Goal: Transaction & Acquisition: Book appointment/travel/reservation

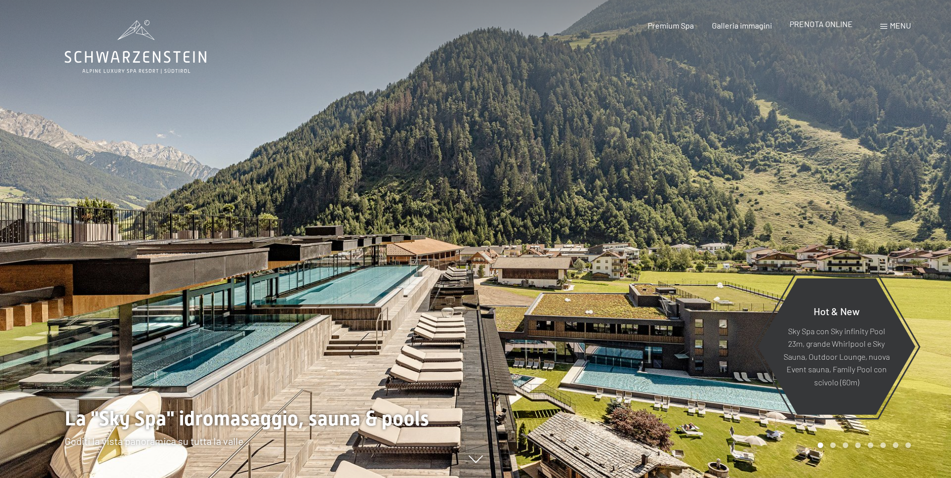
click at [848, 25] on span "PRENOTA ONLINE" at bounding box center [820, 24] width 63 height 10
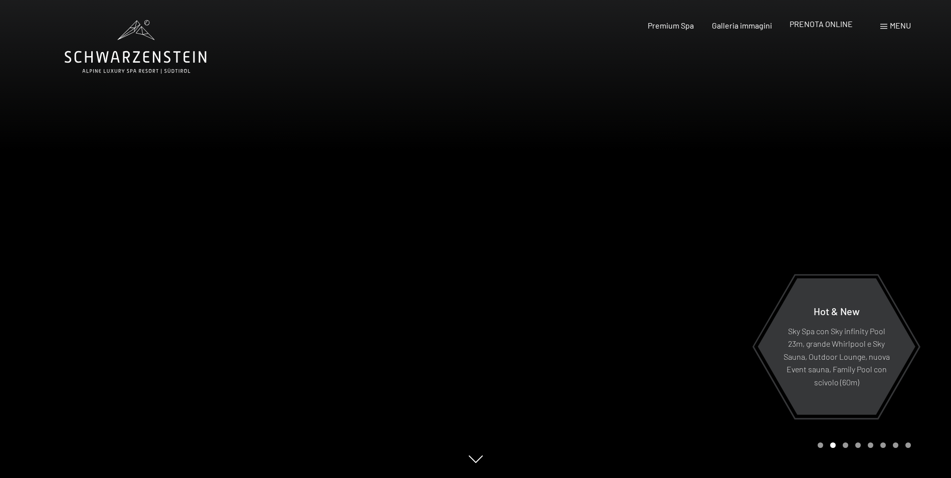
click at [829, 21] on span "PRENOTA ONLINE" at bounding box center [820, 24] width 63 height 10
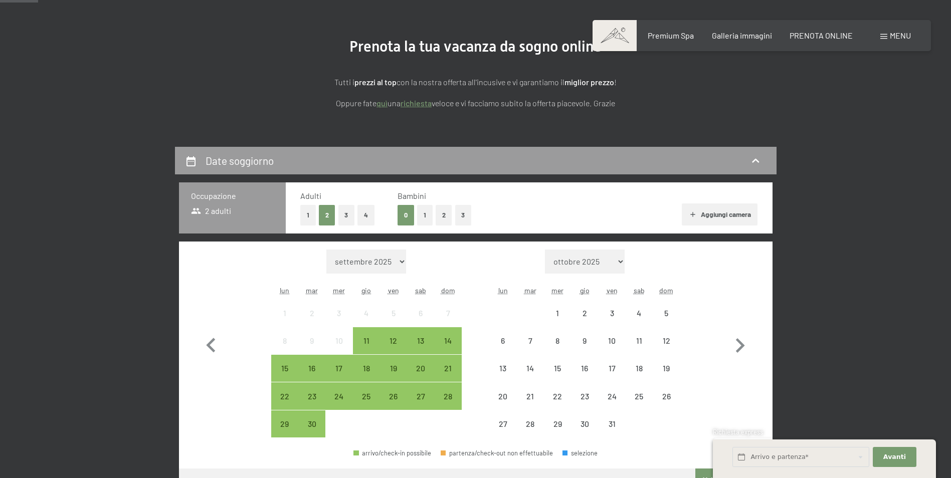
scroll to position [200, 0]
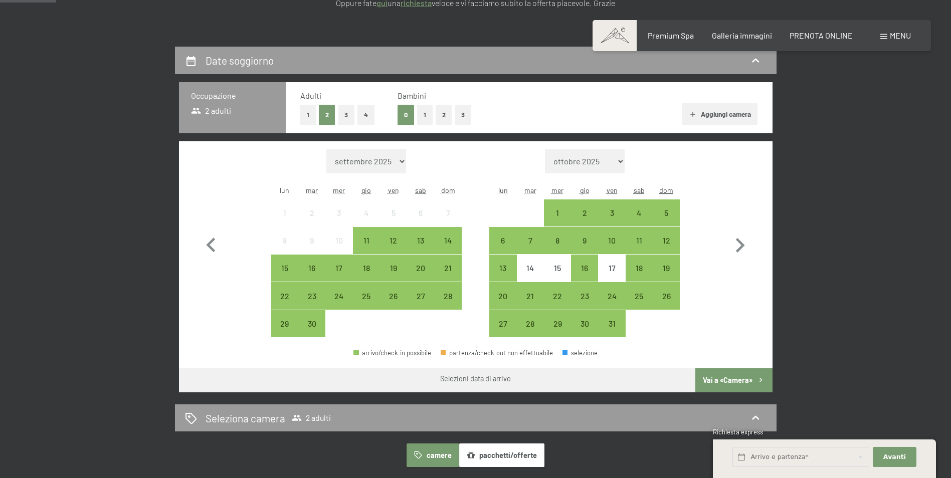
click at [614, 162] on select "ottobre 2025 novembre 2025 dicembre 2025 gennaio 2026 febbraio 2026 marzo 2026 …" at bounding box center [585, 161] width 80 height 24
select select "2025-10-01"
select select "2025-11-01"
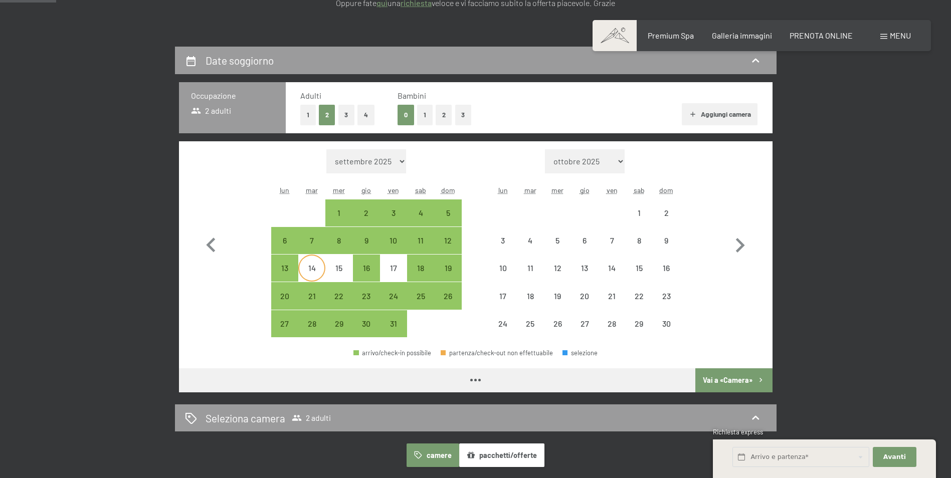
select select "2025-10-01"
select select "2025-11-01"
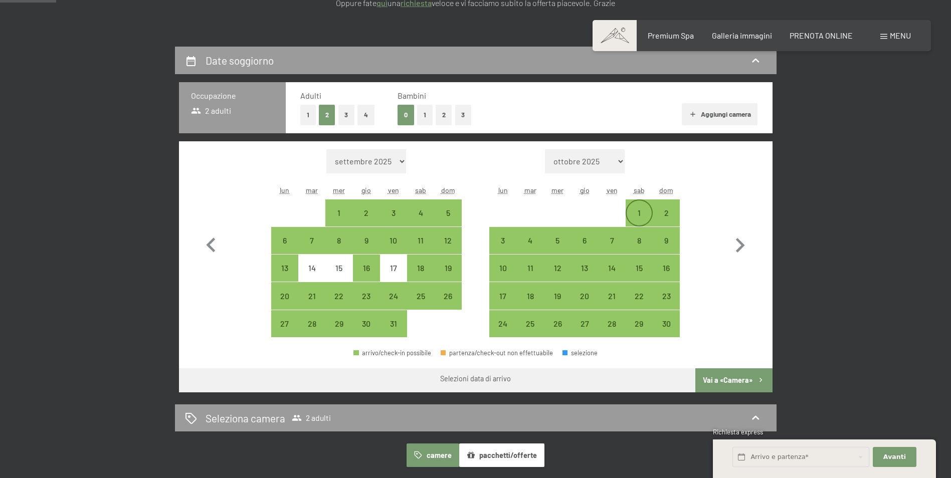
click at [639, 215] on div "1" at bounding box center [638, 221] width 25 height 25
select select "2025-10-01"
select select "2025-11-01"
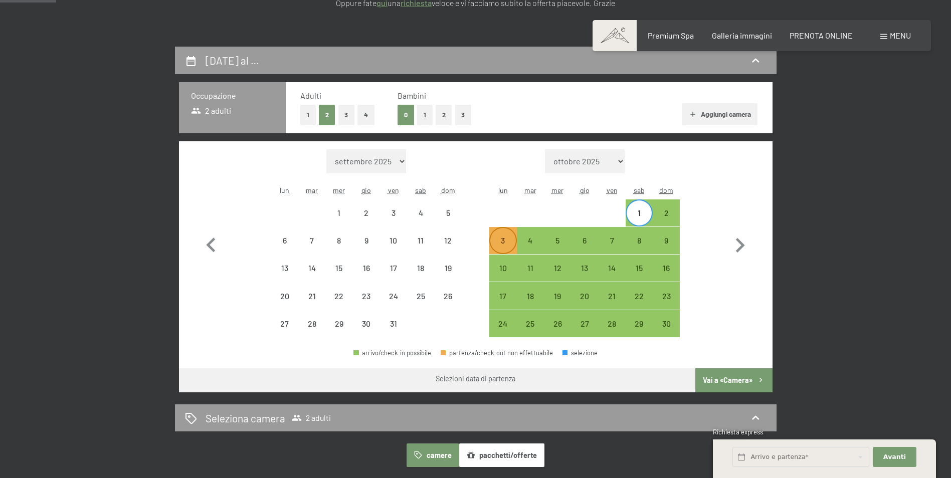
click at [502, 247] on div "3" at bounding box center [502, 249] width 25 height 25
select select "2025-10-01"
select select "[DATE]"
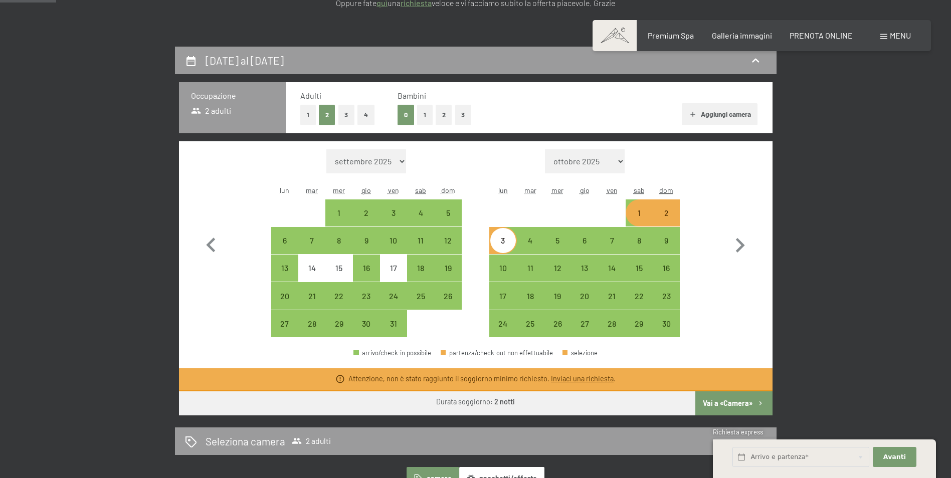
click at [500, 245] on div "3" at bounding box center [502, 249] width 25 height 25
select select "2025-10-01"
select select "[DATE]"
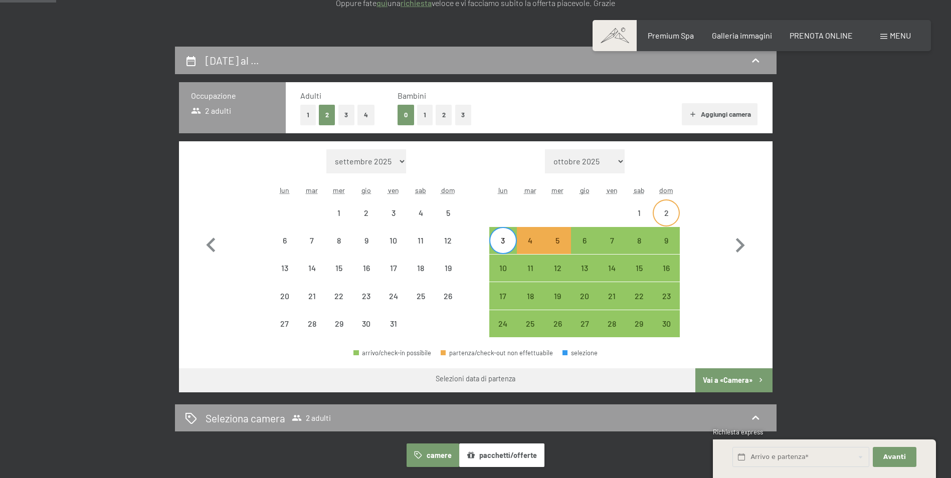
click at [654, 216] on div "2" at bounding box center [665, 221] width 25 height 25
select select "2025-10-01"
select select "[DATE]"
click at [500, 245] on div "3" at bounding box center [502, 249] width 25 height 25
select select "2025-10-01"
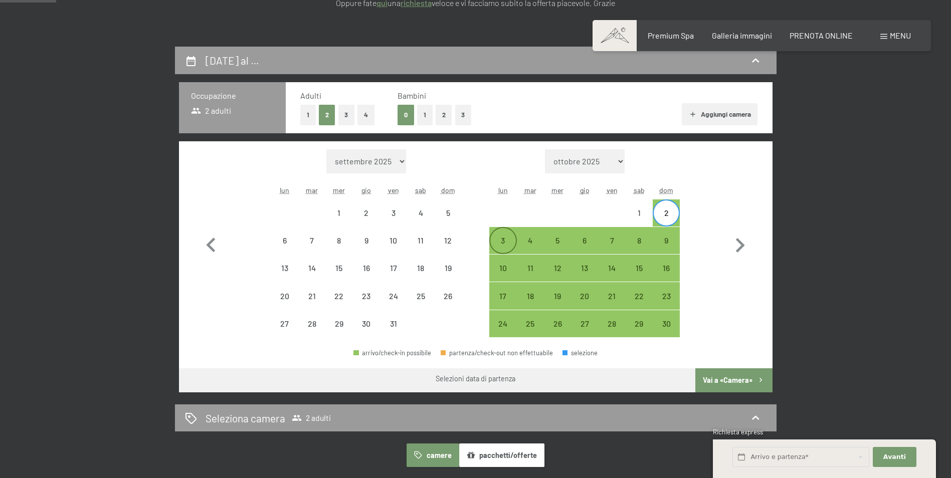
select select "[DATE]"
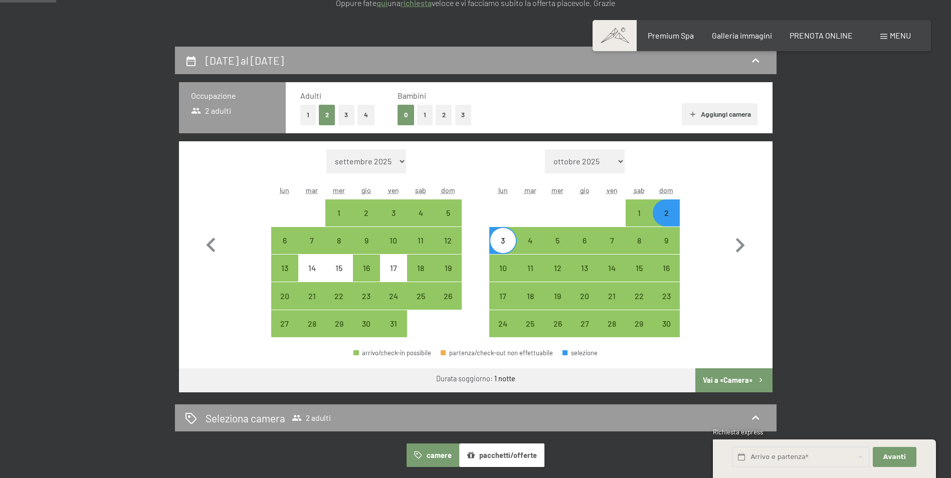
click at [509, 241] on div "3" at bounding box center [502, 249] width 25 height 25
select select "2025-10-01"
select select "[DATE]"
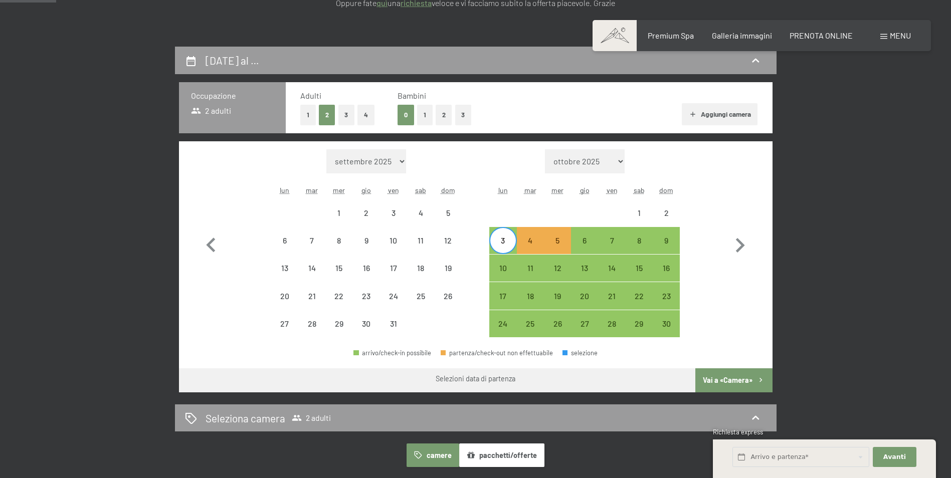
click at [504, 239] on div "3" at bounding box center [502, 249] width 25 height 25
select select "2025-10-01"
select select "[DATE]"
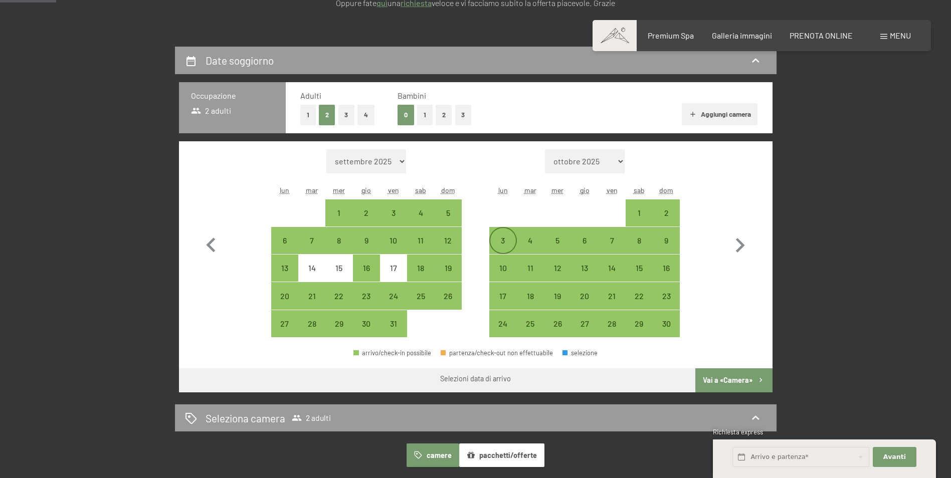
click at [505, 243] on div "3" at bounding box center [502, 249] width 25 height 25
select select "2025-10-01"
select select "[DATE]"
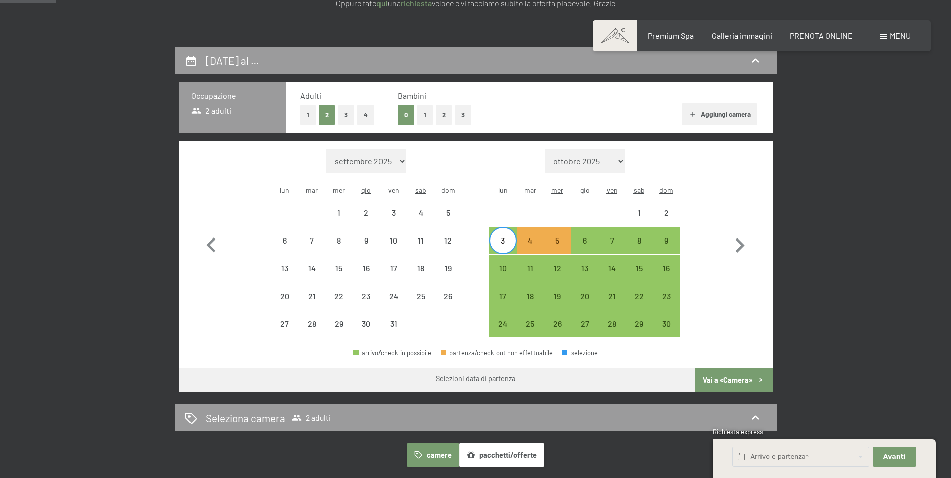
click at [505, 243] on div "3" at bounding box center [502, 249] width 25 height 25
select select "2025-10-01"
select select "[DATE]"
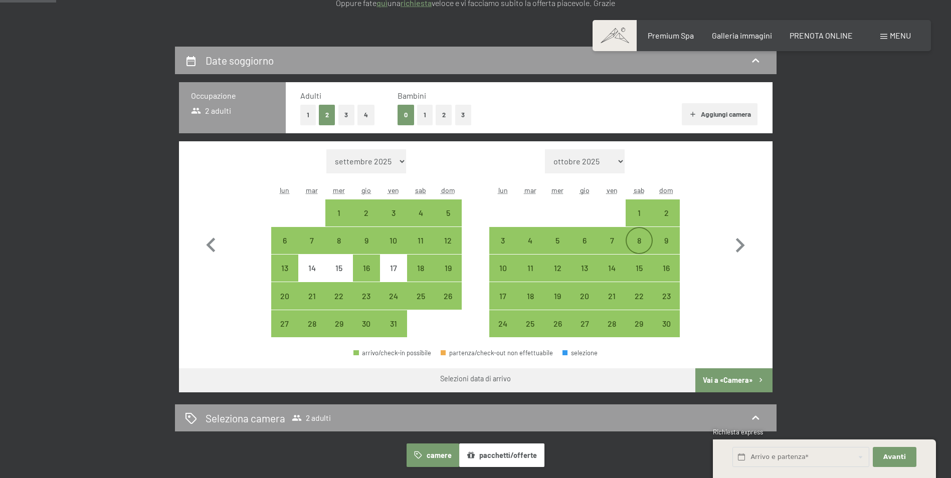
click at [651, 246] on div "8" at bounding box center [638, 249] width 25 height 25
select select "2025-10-01"
select select "[DATE]"
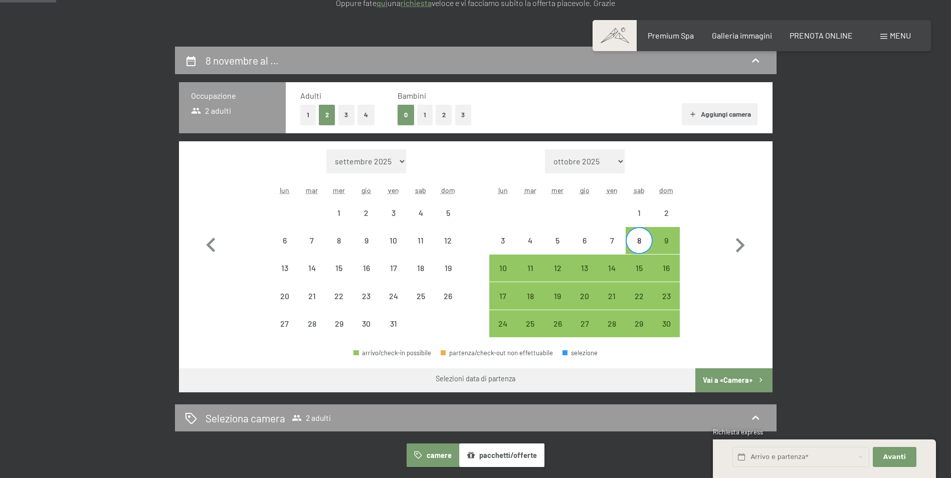
click at [650, 246] on div "8" at bounding box center [638, 249] width 25 height 25
select select "2025-10-01"
select select "[DATE]"
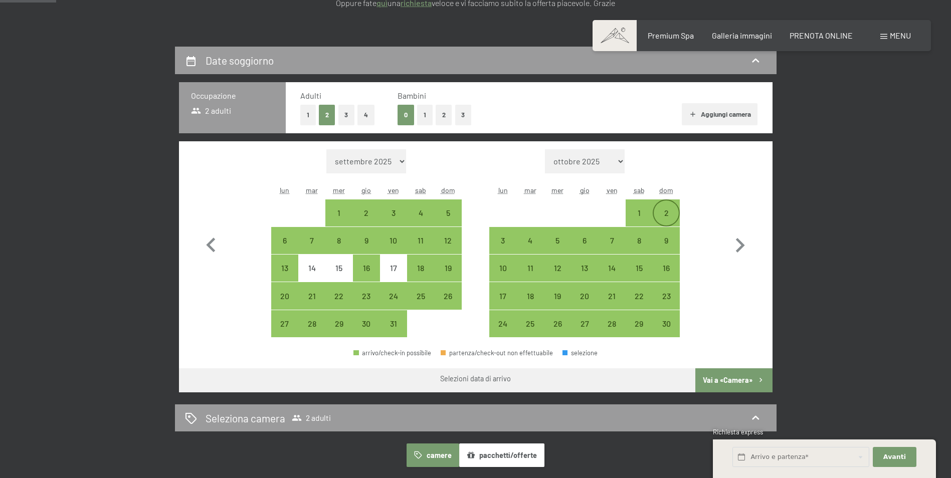
click at [660, 215] on div "2" at bounding box center [665, 221] width 25 height 25
select select "2025-10-01"
select select "[DATE]"
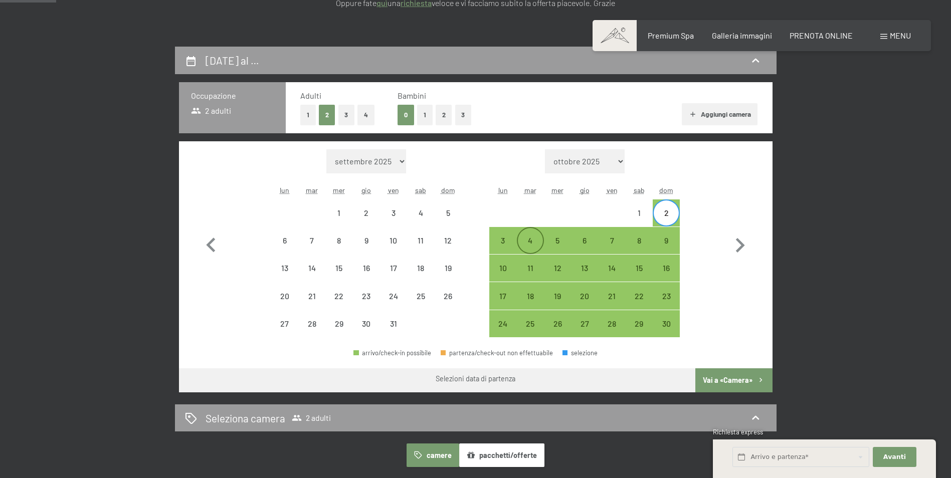
click at [519, 243] on div "4" at bounding box center [530, 249] width 25 height 25
select select "2025-10-01"
select select "[DATE]"
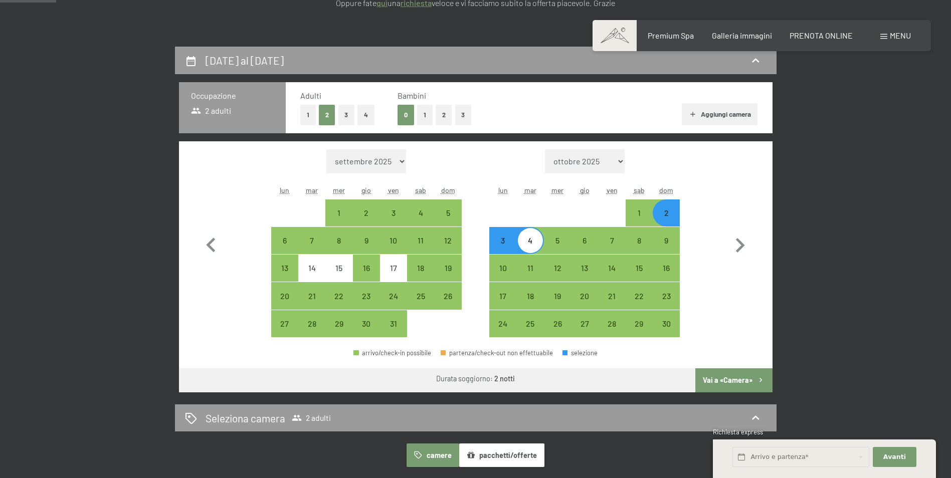
click at [737, 377] on button "Vai a «Camera»" at bounding box center [733, 380] width 77 height 24
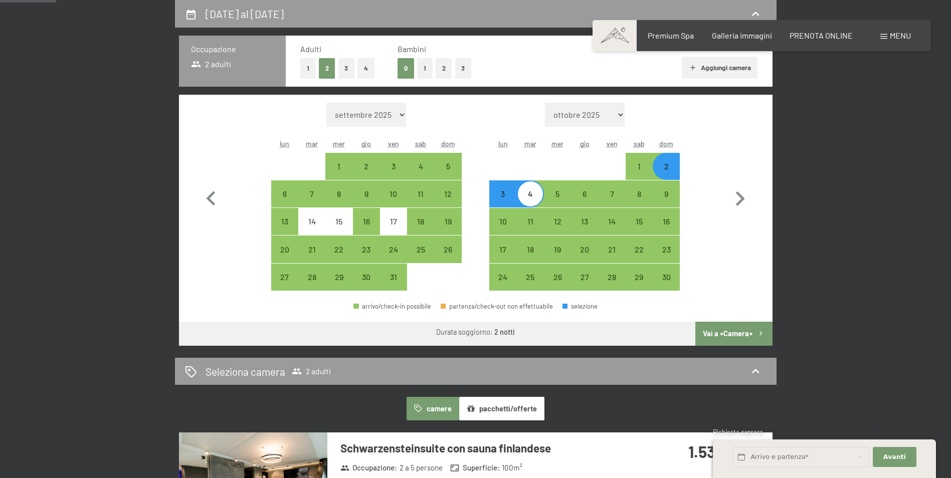
select select "2025-10-01"
select select "[DATE]"
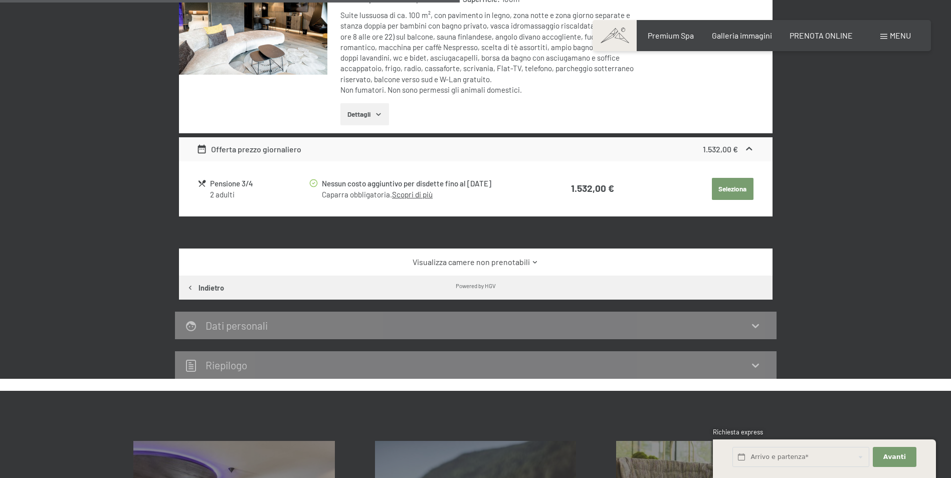
scroll to position [347, 0]
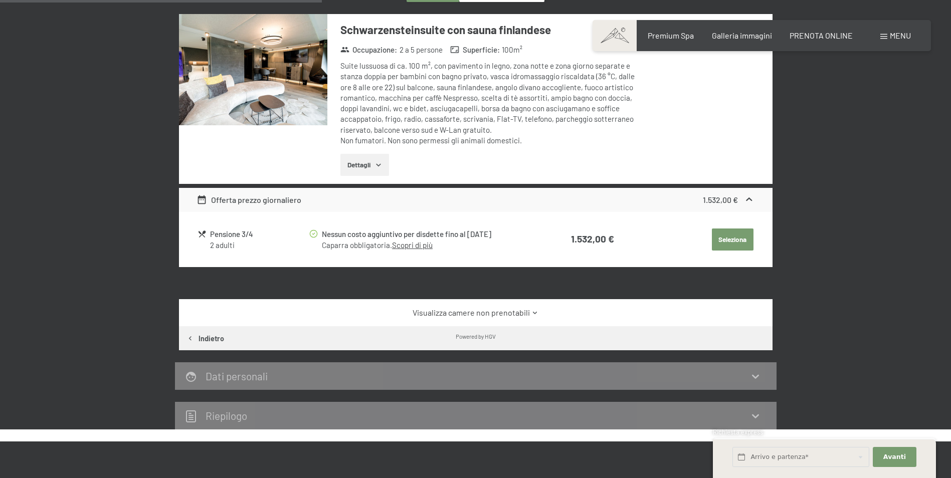
click at [544, 314] on link "Visualizza camere non prenotabili" at bounding box center [475, 312] width 558 height 11
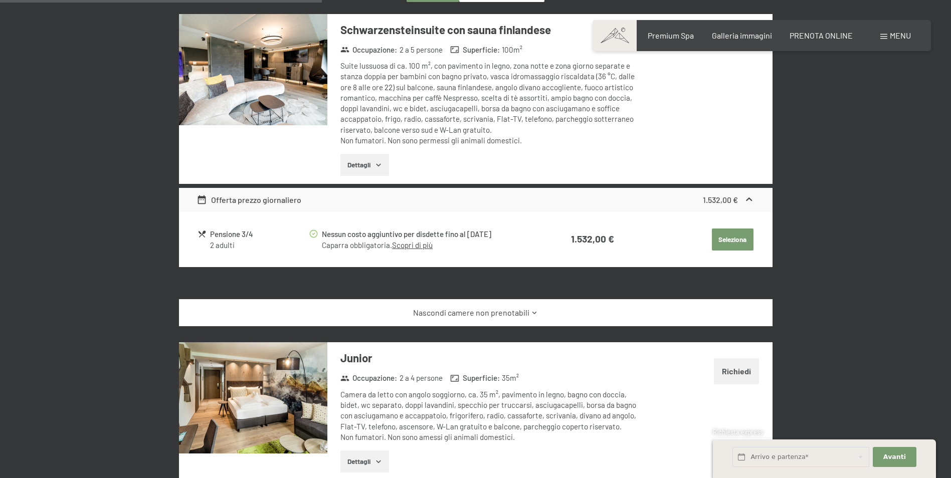
click at [544, 314] on link "Nascondi camere non prenotabili" at bounding box center [475, 312] width 558 height 11
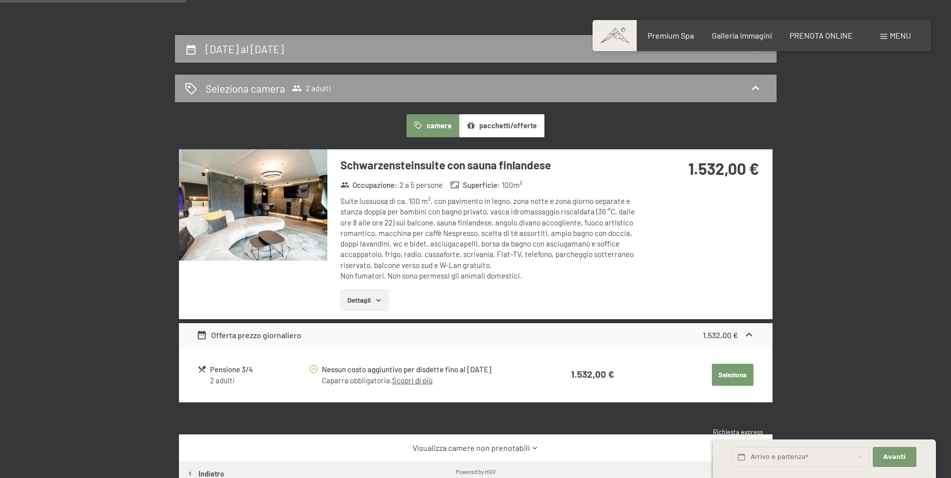
scroll to position [197, 0]
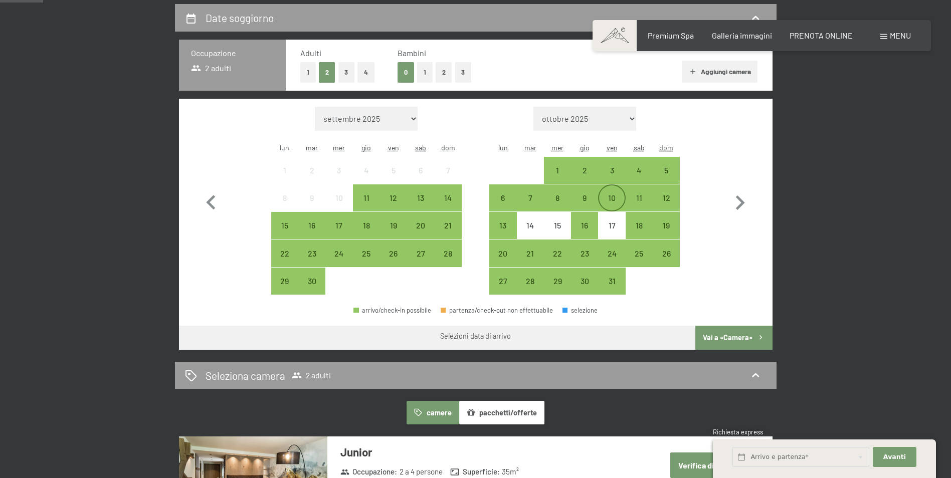
scroll to position [251, 0]
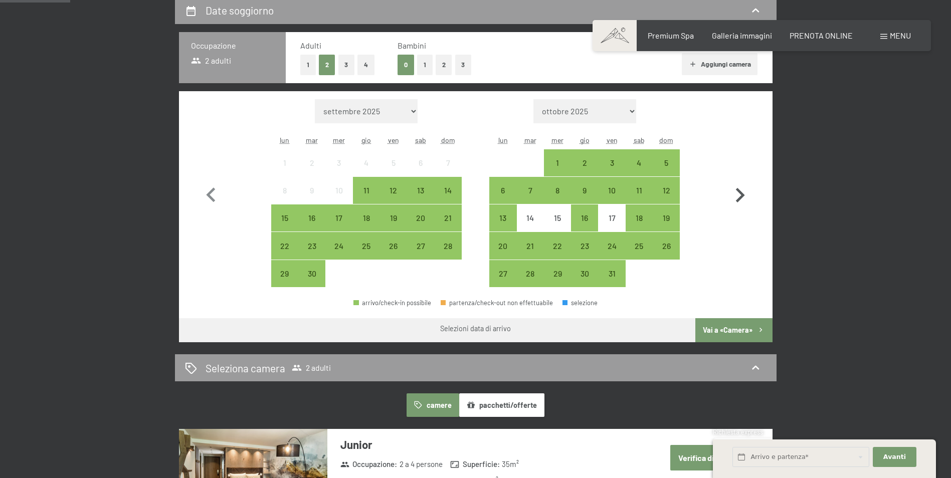
click at [746, 196] on icon "button" at bounding box center [739, 195] width 29 height 29
select select "2025-10-01"
select select "[DATE]"
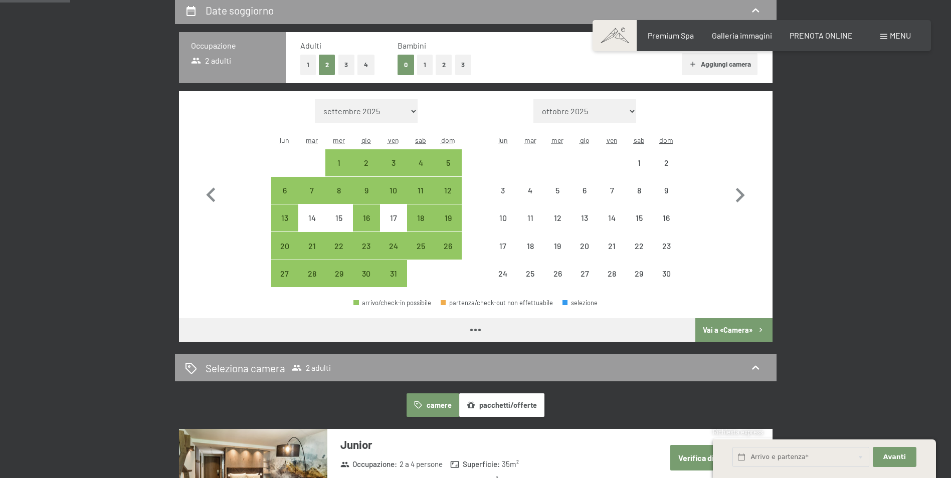
select select "2025-10-01"
select select "[DATE]"
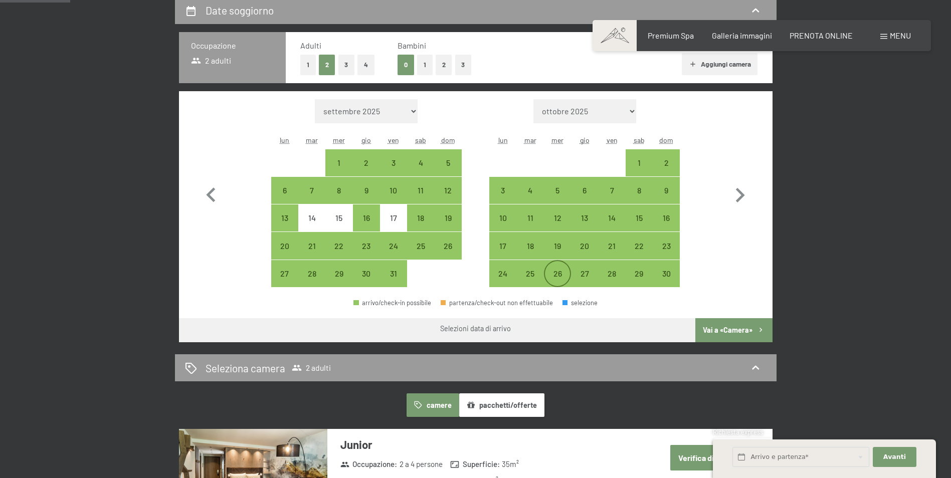
click at [552, 277] on div "26" at bounding box center [557, 282] width 25 height 25
select select "2025-10-01"
select select "[DATE]"
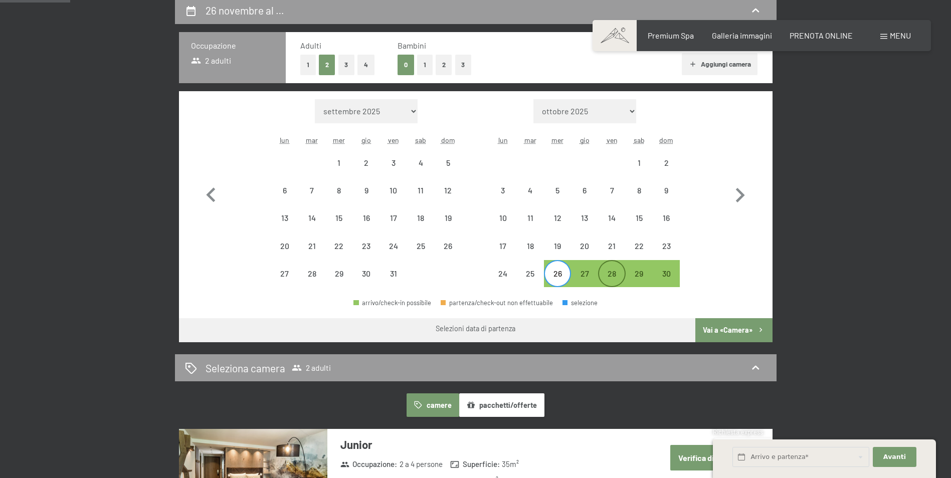
click at [612, 277] on div "28" at bounding box center [611, 282] width 25 height 25
select select "2025-10-01"
select select "[DATE]"
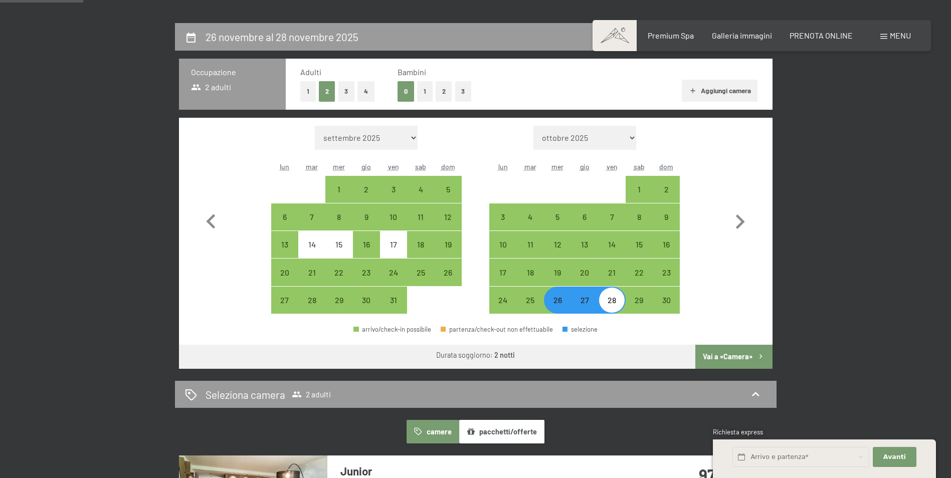
scroll to position [200, 0]
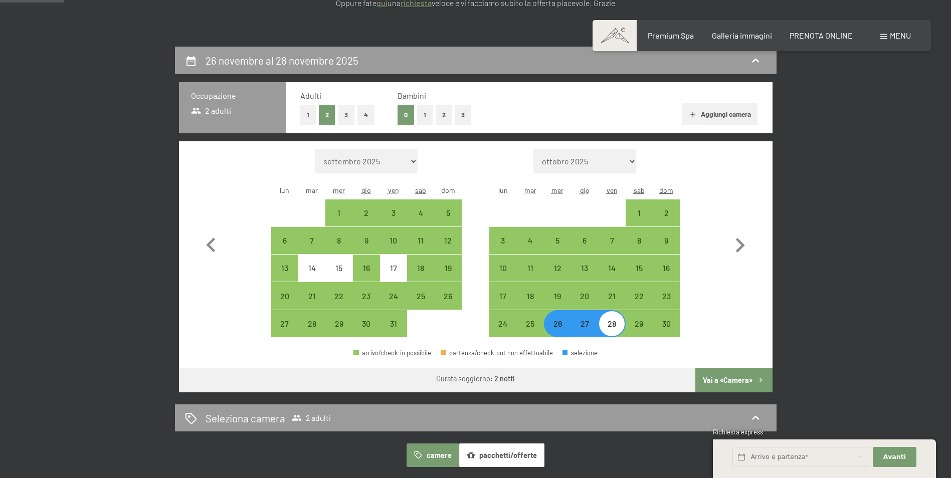
click at [552, 330] on div "26" at bounding box center [557, 332] width 25 height 25
select select "2025-10-01"
select select "[DATE]"
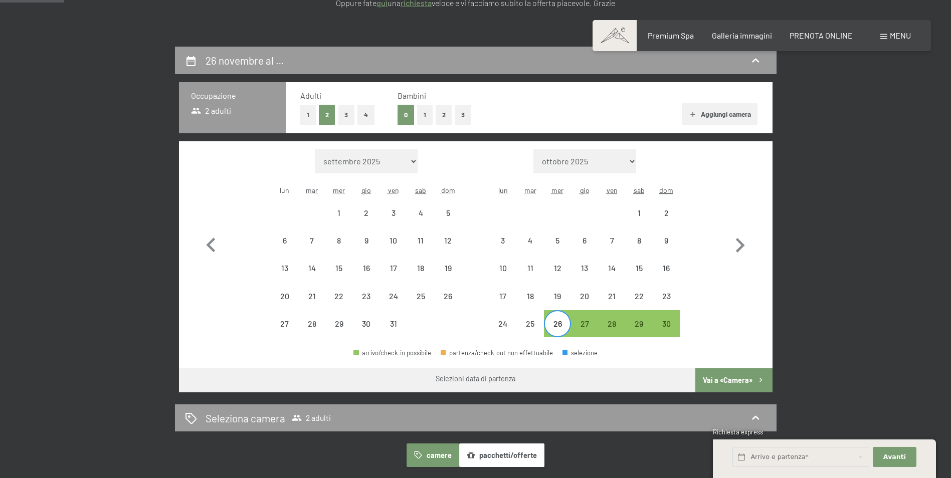
click at [566, 331] on div "26" at bounding box center [557, 332] width 25 height 25
select select "2025-10-01"
select select "[DATE]"
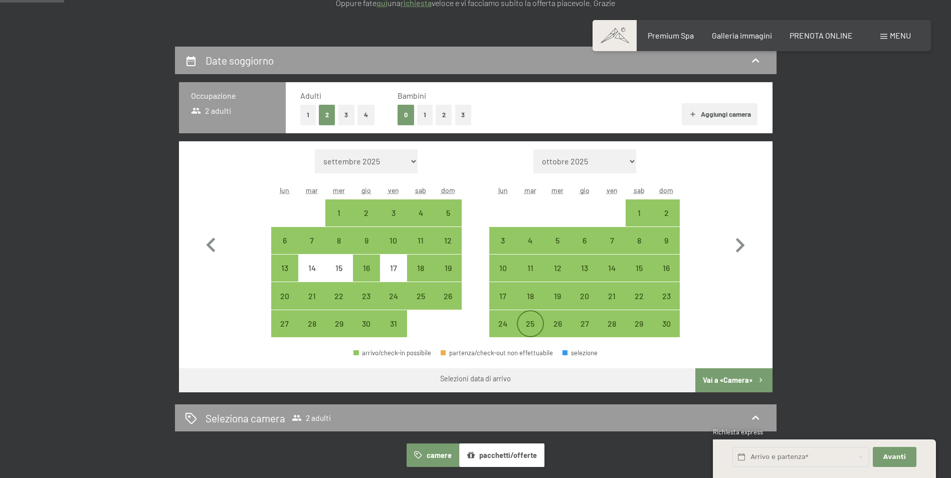
click at [528, 326] on div "25" at bounding box center [530, 332] width 25 height 25
select select "2025-10-01"
select select "[DATE]"
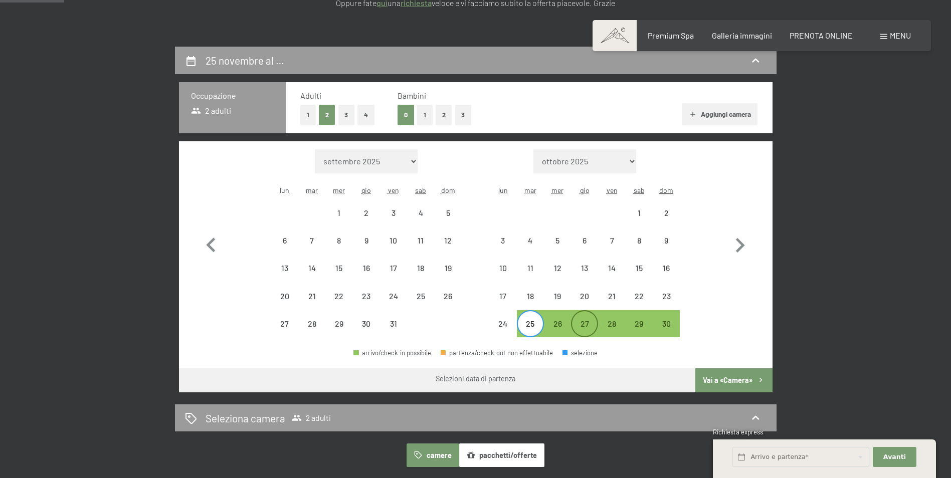
click at [578, 325] on div "27" at bounding box center [584, 332] width 25 height 25
select select "2025-10-01"
select select "[DATE]"
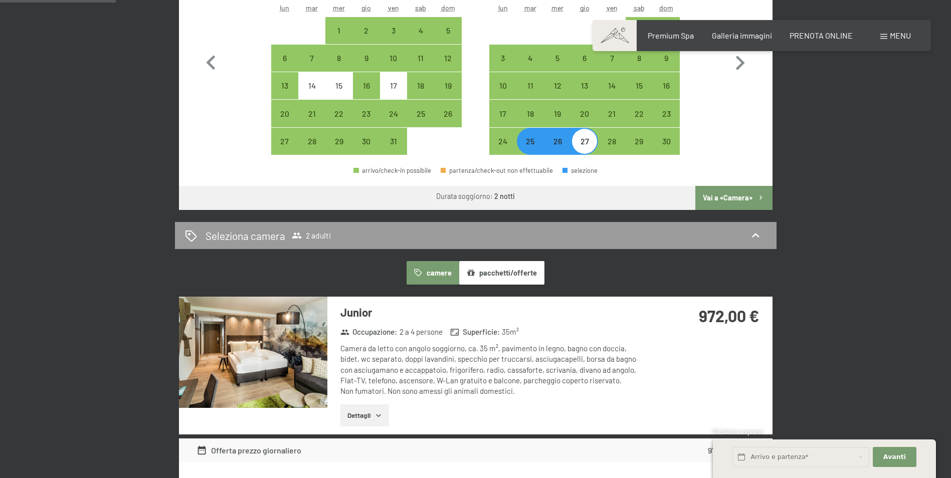
scroll to position [401, 0]
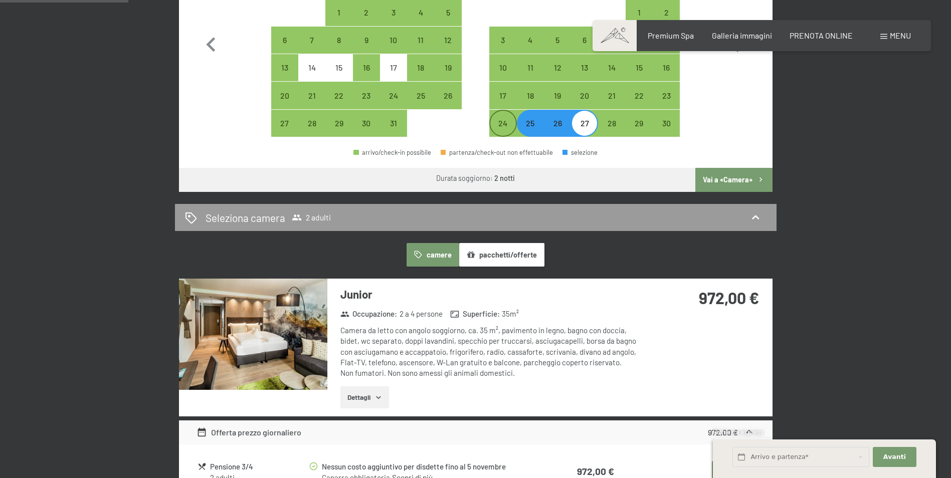
click at [492, 129] on div "24" at bounding box center [502, 131] width 25 height 25
select select "2025-10-01"
select select "[DATE]"
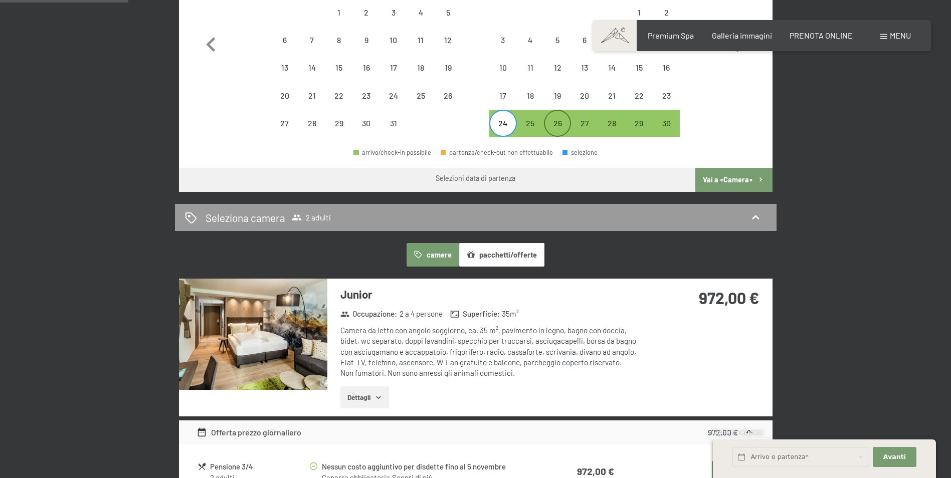
click at [548, 127] on div "26" at bounding box center [557, 131] width 25 height 25
select select "2025-10-01"
select select "[DATE]"
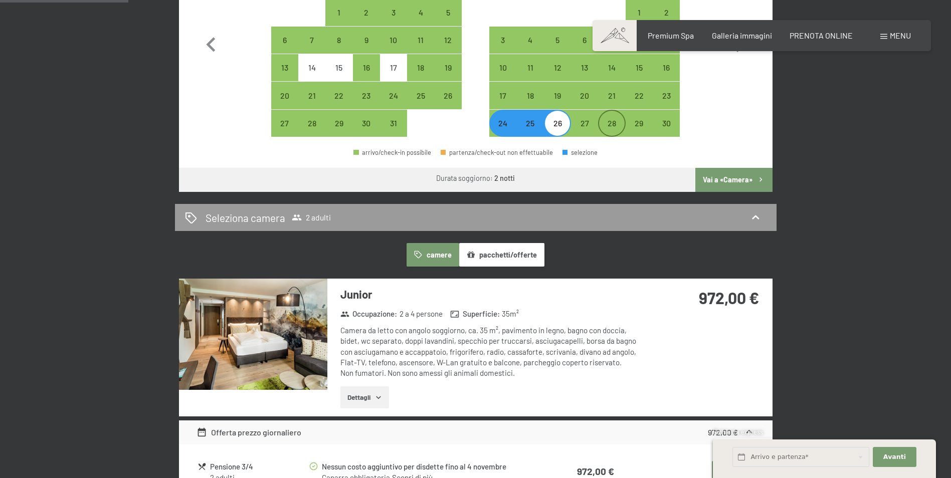
click at [611, 122] on div "28" at bounding box center [611, 131] width 25 height 25
select select "2025-10-01"
select select "[DATE]"
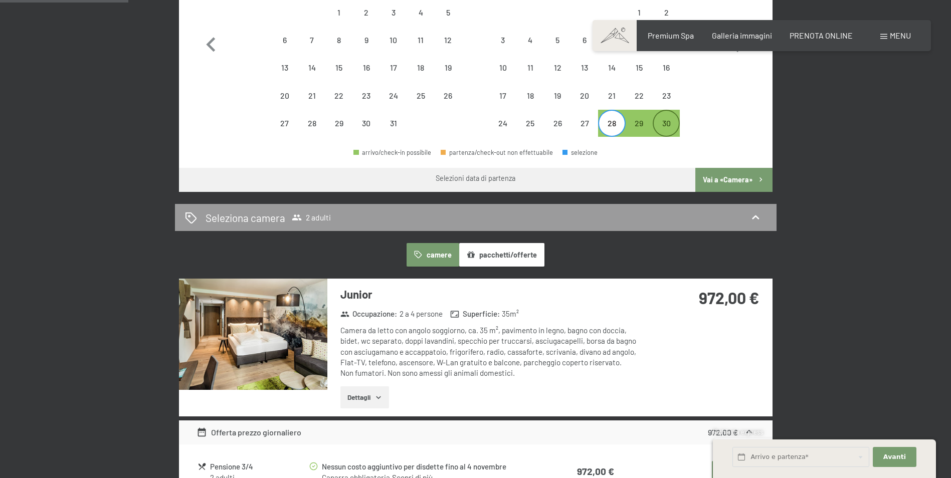
click at [665, 124] on div "30" at bounding box center [665, 131] width 25 height 25
select select "2025-10-01"
select select "[DATE]"
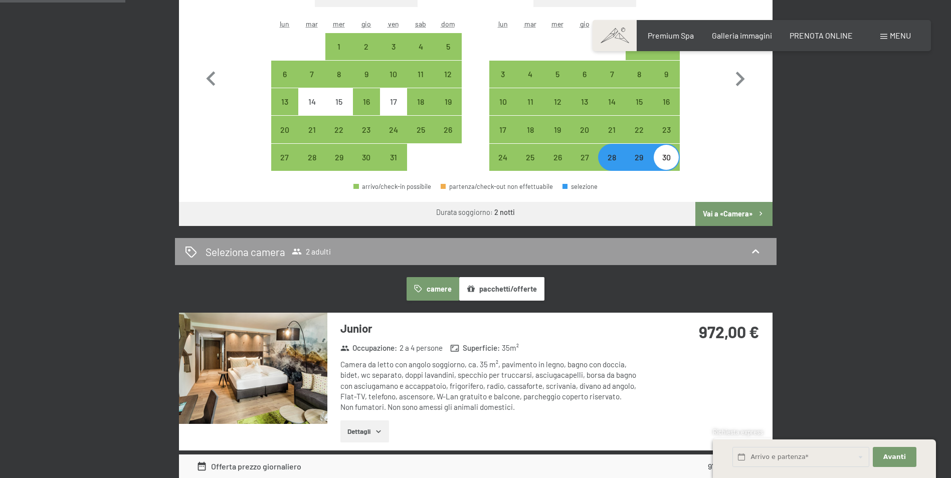
scroll to position [351, 0]
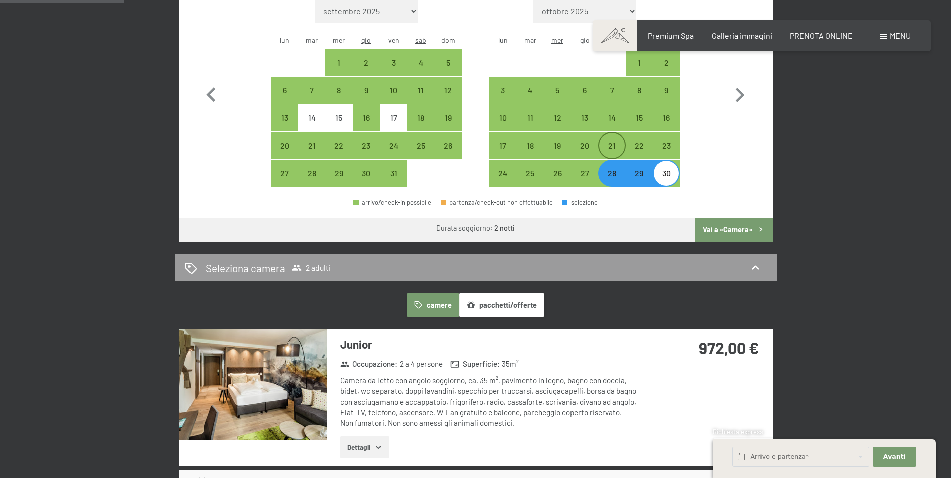
click at [620, 141] on div "21" at bounding box center [611, 145] width 25 height 25
select select "2025-10-01"
select select "[DATE]"
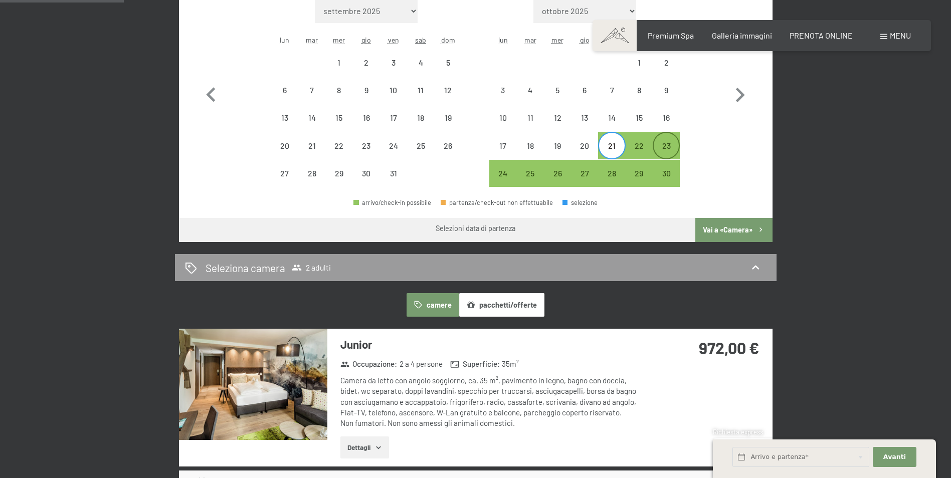
click at [658, 144] on div "23" at bounding box center [665, 154] width 25 height 25
select select "2025-10-01"
select select "[DATE]"
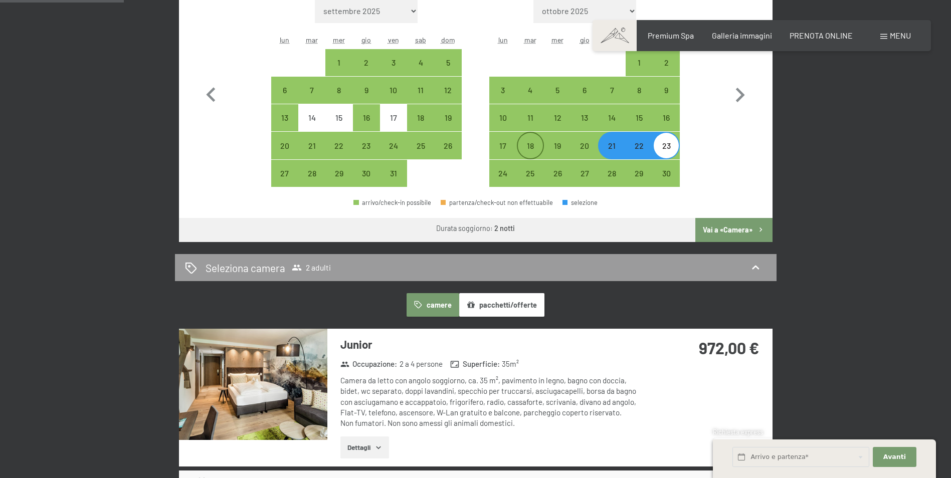
click at [541, 148] on div "18" at bounding box center [530, 154] width 25 height 25
select select "2025-10-01"
select select "[DATE]"
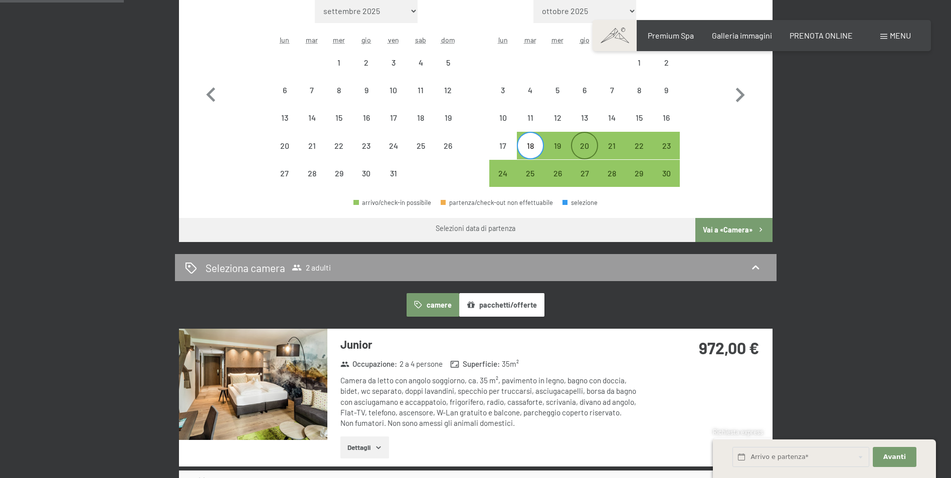
click at [583, 146] on div "20" at bounding box center [584, 154] width 25 height 25
select select "2025-10-01"
select select "[DATE]"
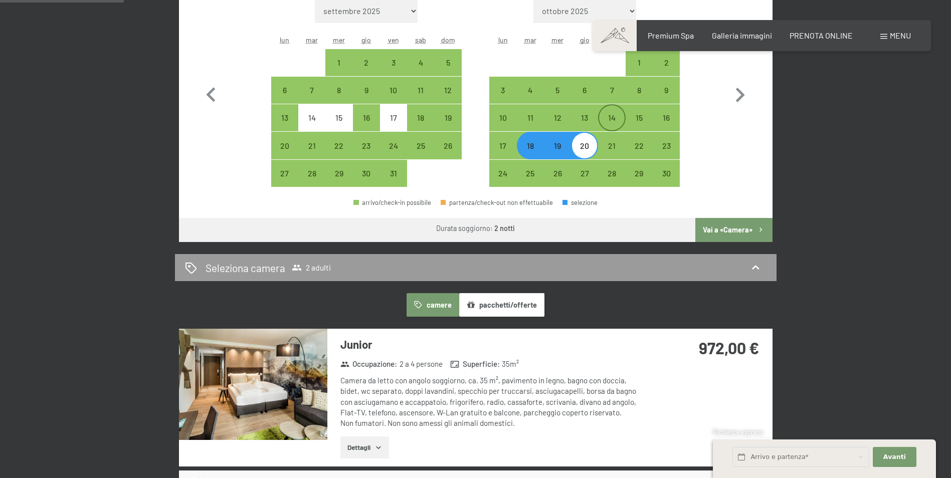
click at [606, 122] on div "14" at bounding box center [611, 126] width 25 height 25
select select "2025-10-01"
select select "[DATE]"
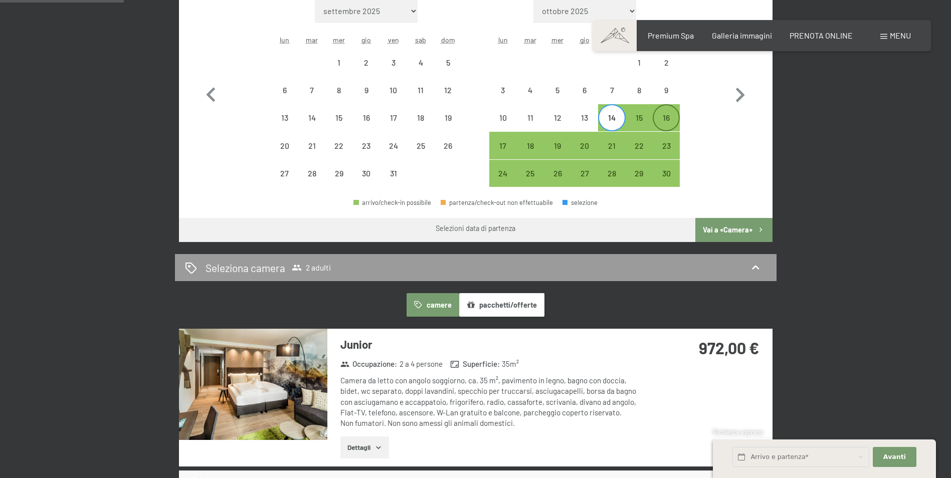
click at [654, 121] on div "16" at bounding box center [665, 126] width 25 height 25
select select "2025-10-01"
select select "[DATE]"
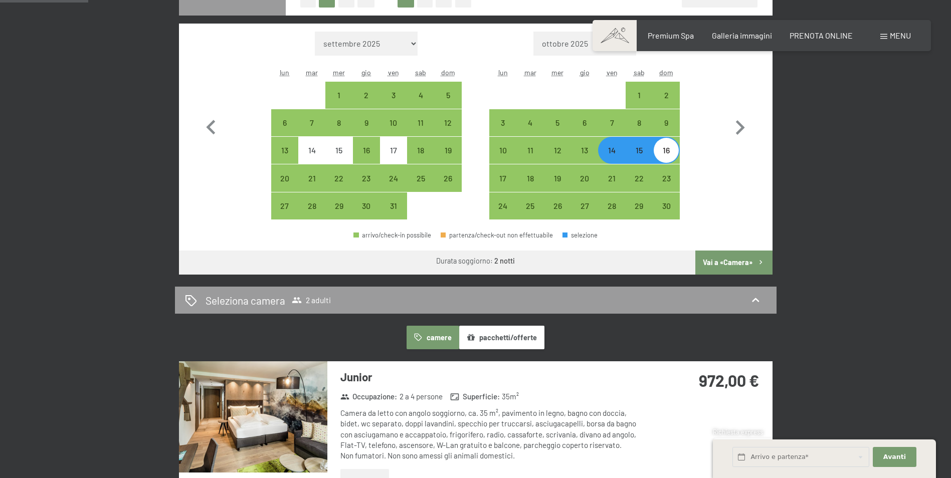
scroll to position [301, 0]
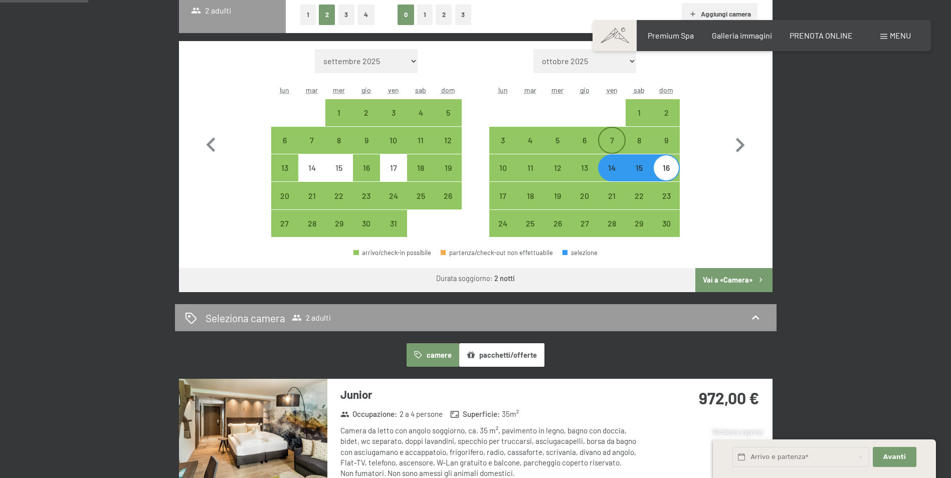
click at [623, 137] on div "7" at bounding box center [611, 148] width 25 height 25
select select "2025-10-01"
select select "[DATE]"
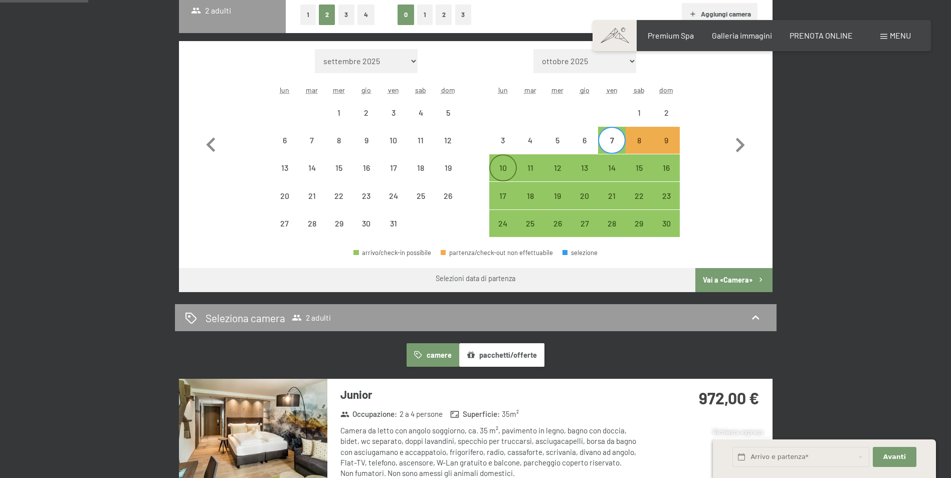
click at [502, 170] on div "10" at bounding box center [502, 176] width 25 height 25
select select "2025-10-01"
select select "[DATE]"
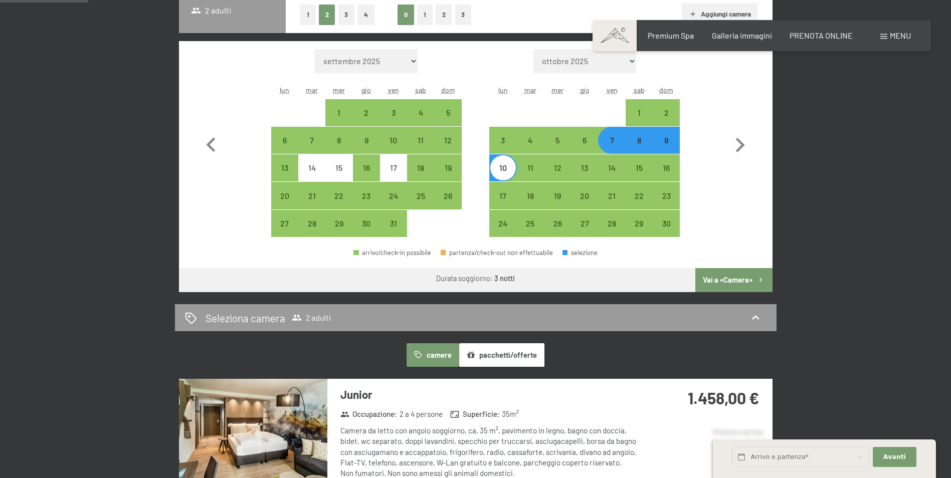
click at [507, 166] on div "10" at bounding box center [502, 176] width 25 height 25
select select "2025-10-01"
select select "[DATE]"
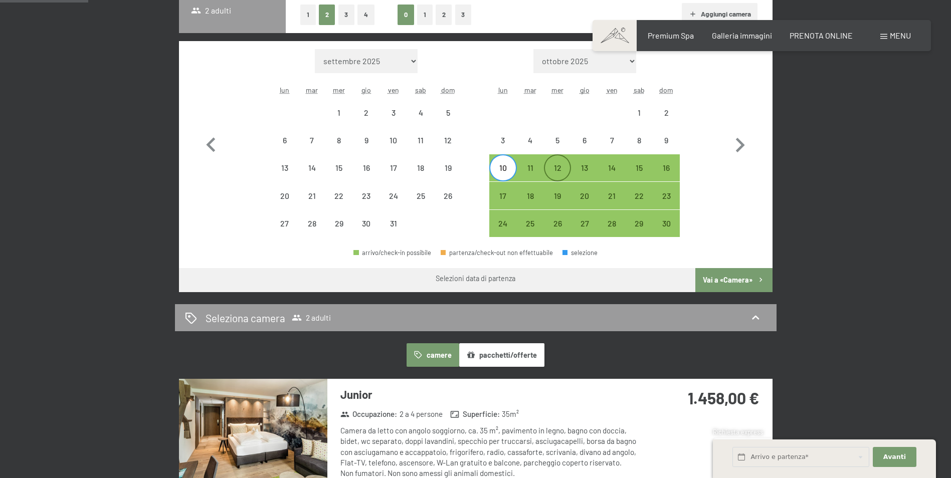
click at [560, 171] on div "12" at bounding box center [557, 176] width 25 height 25
select select "2025-10-01"
select select "[DATE]"
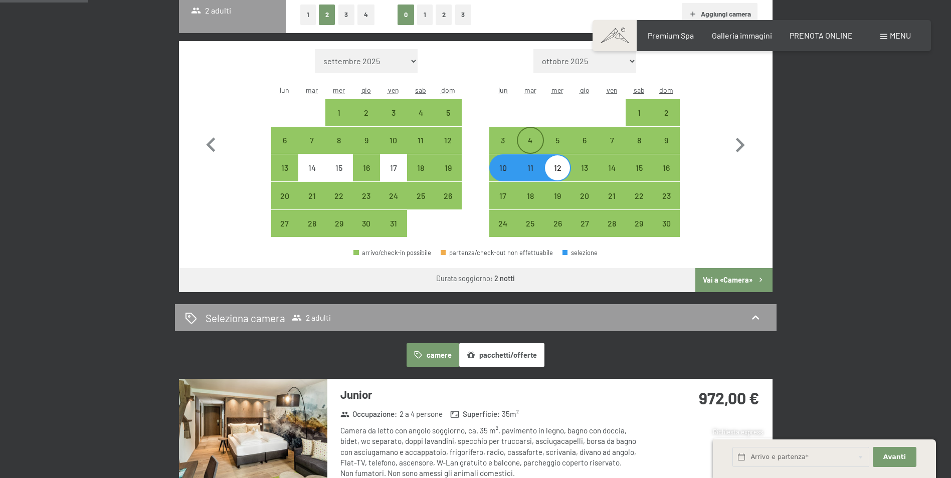
click at [519, 144] on div "4" at bounding box center [530, 148] width 25 height 25
select select "2025-10-01"
select select "[DATE]"
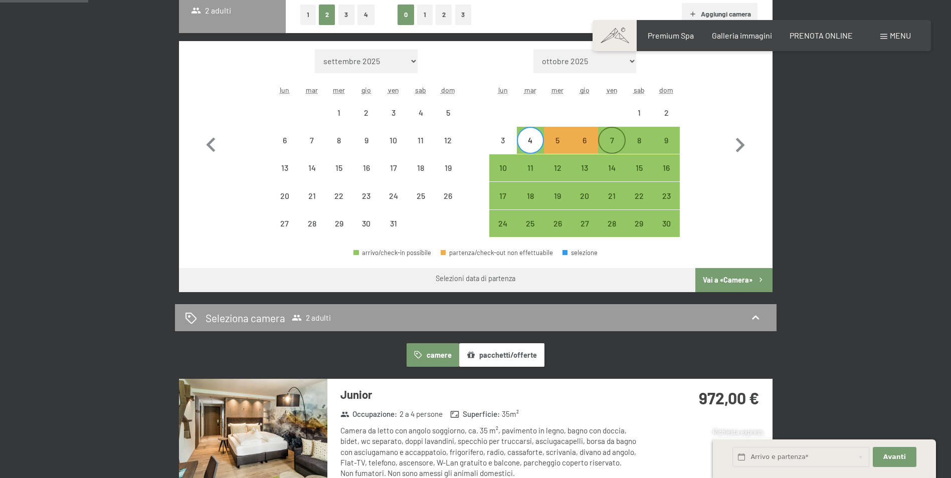
click at [612, 142] on div "7" at bounding box center [611, 148] width 25 height 25
select select "2025-10-01"
select select "[DATE]"
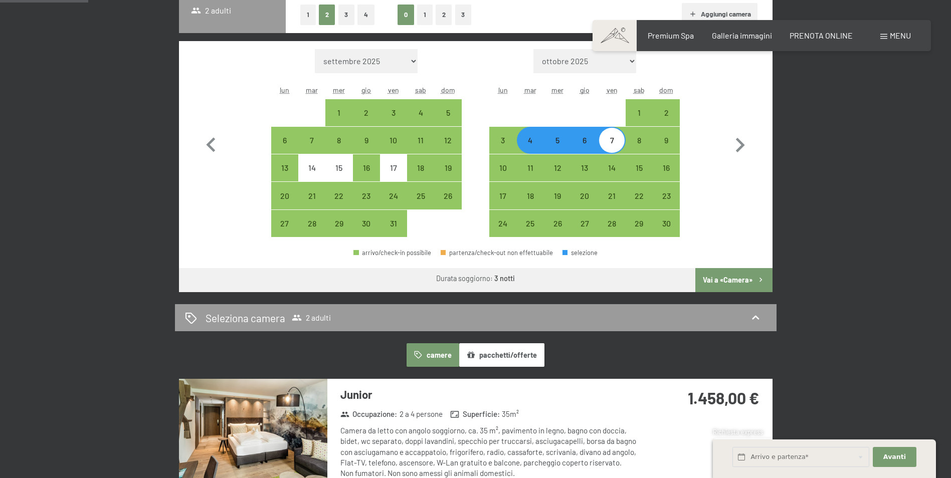
click at [611, 142] on div "7" at bounding box center [611, 148] width 25 height 25
select select "2025-10-01"
select select "[DATE]"
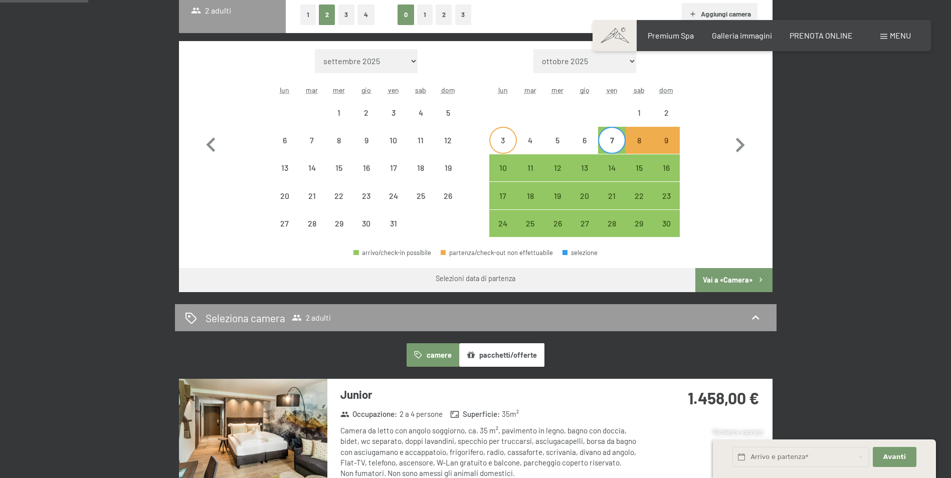
click at [494, 151] on div "3" at bounding box center [502, 148] width 25 height 25
select select "2025-10-01"
select select "[DATE]"
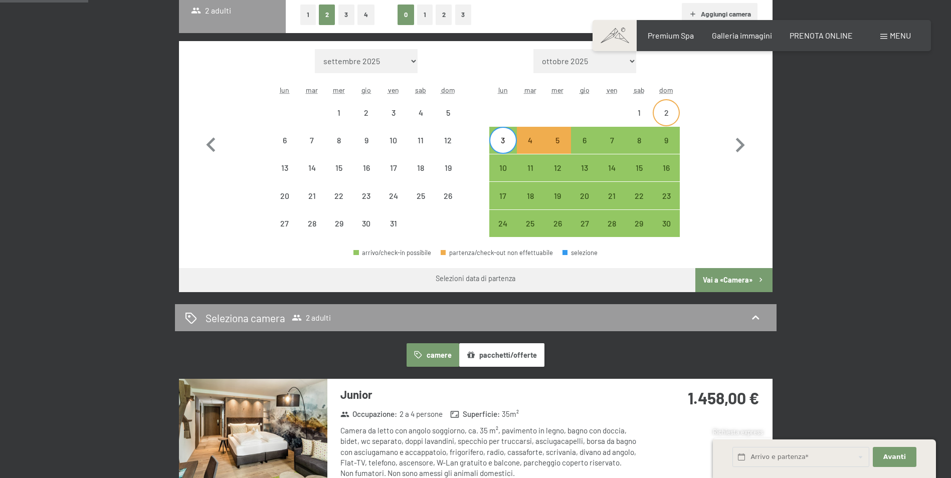
click at [661, 116] on div "2" at bounding box center [665, 121] width 25 height 25
select select "2025-10-01"
select select "[DATE]"
click at [636, 105] on div "1" at bounding box center [638, 112] width 25 height 25
select select "2025-10-01"
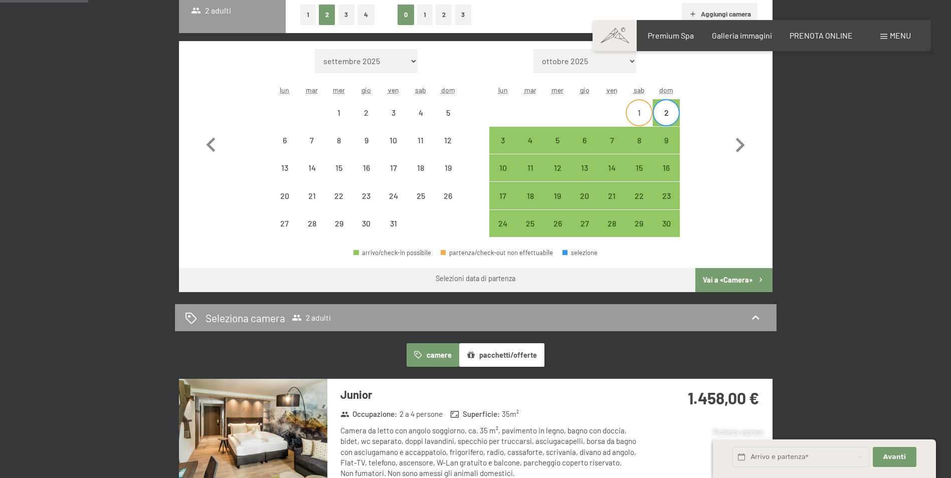
select select "[DATE]"
click at [526, 151] on div "4" at bounding box center [530, 148] width 25 height 25
select select "2025-10-01"
select select "[DATE]"
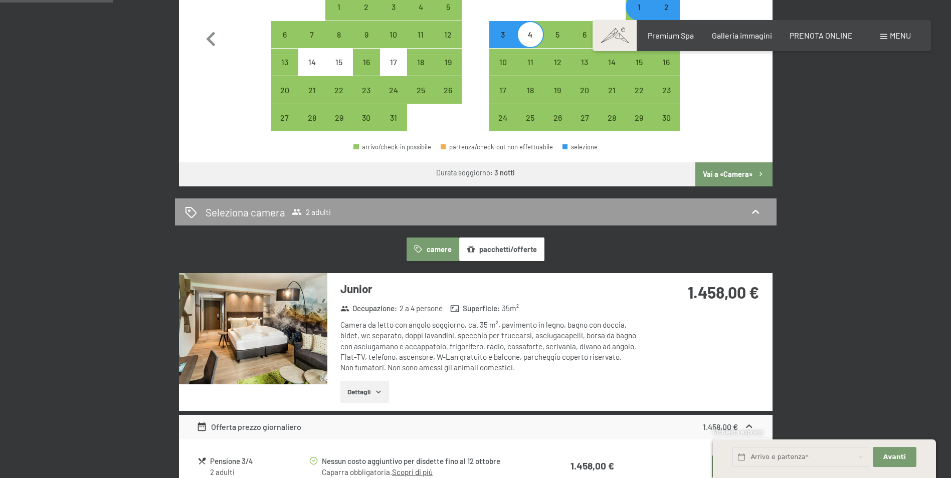
scroll to position [251, 0]
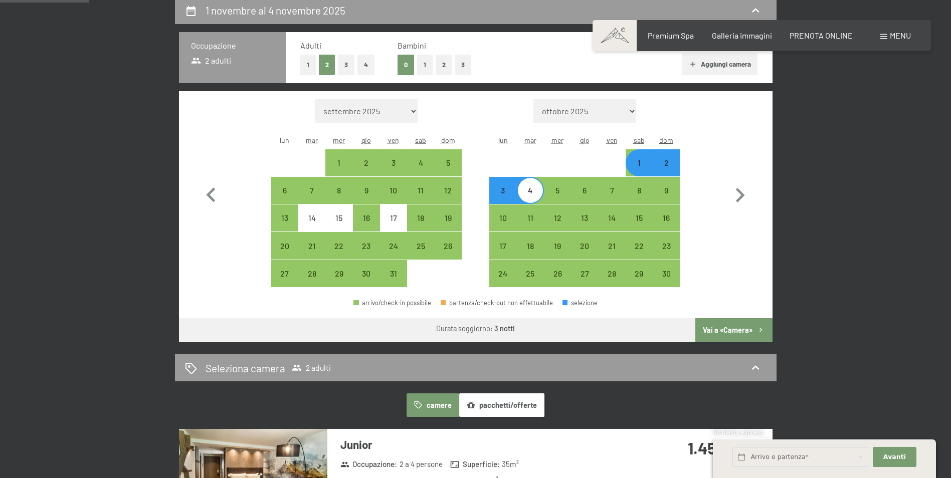
click at [633, 162] on div "1" at bounding box center [638, 171] width 25 height 25
select select "2025-10-01"
select select "[DATE]"
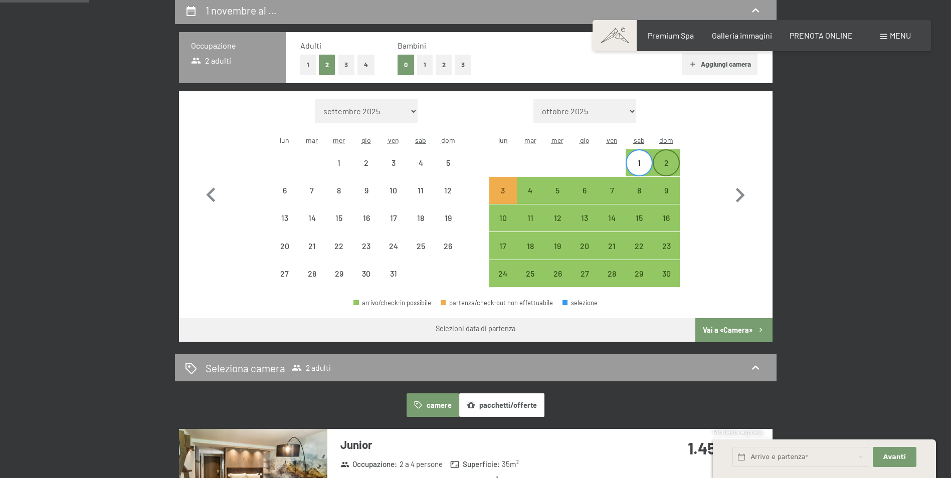
click at [656, 161] on div "2" at bounding box center [665, 171] width 25 height 25
select select "2025-10-01"
select select "[DATE]"
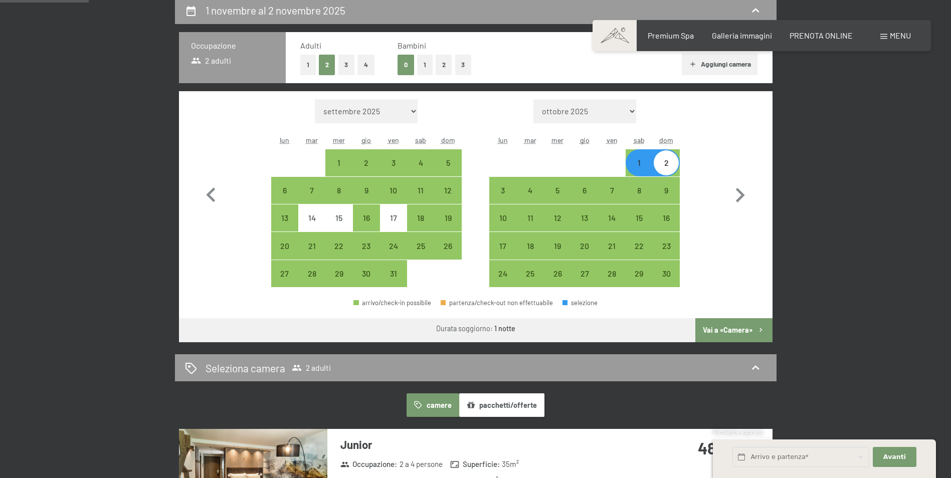
click at [611, 156] on div at bounding box center [611, 162] width 27 height 27
click at [605, 164] on div at bounding box center [611, 162] width 27 height 27
click at [527, 191] on div "4" at bounding box center [530, 198] width 25 height 25
select select "2025-10-01"
select select "[DATE]"
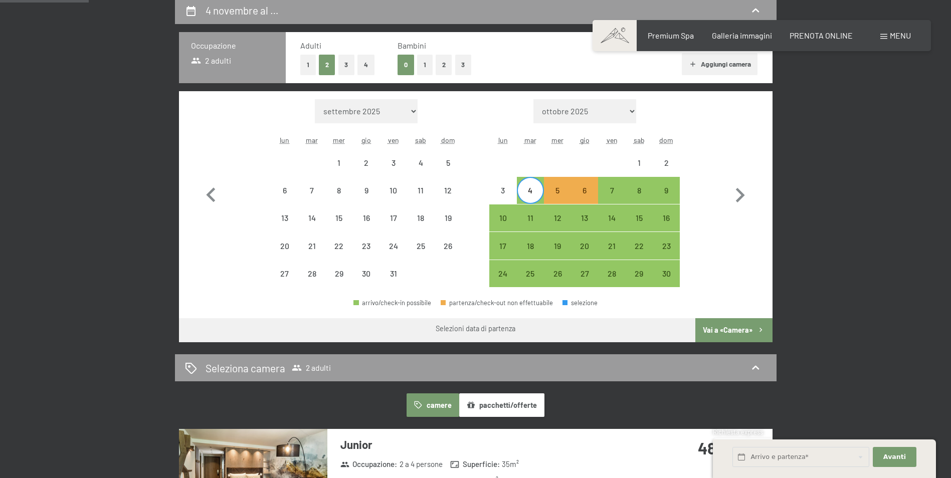
click at [535, 195] on div "4" at bounding box center [530, 198] width 25 height 25
select select "2025-10-01"
select select "[DATE]"
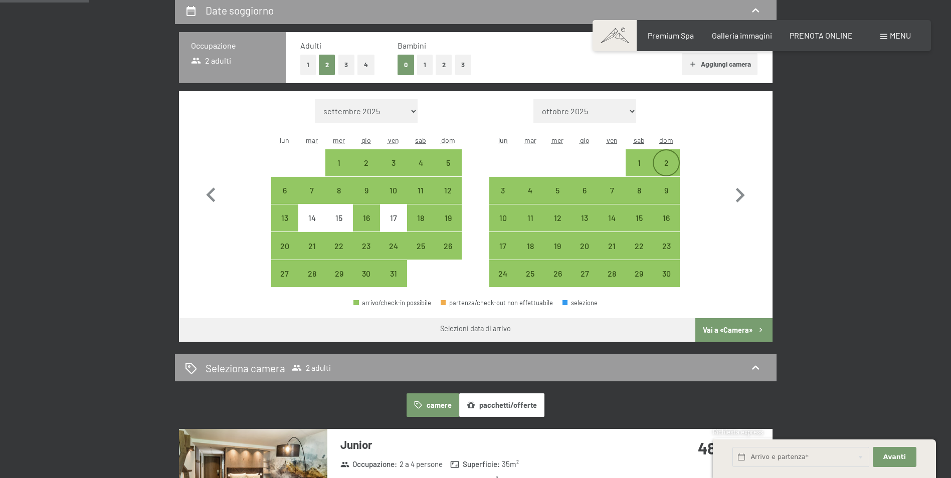
click at [664, 164] on div "2" at bounding box center [665, 171] width 25 height 25
select select "2025-10-01"
select select "[DATE]"
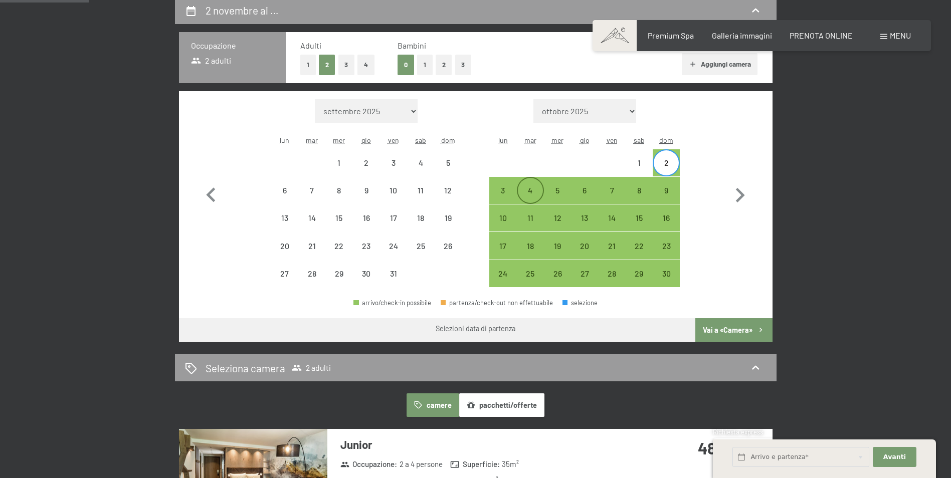
click at [523, 191] on div "4" at bounding box center [530, 198] width 25 height 25
select select "2025-10-01"
select select "[DATE]"
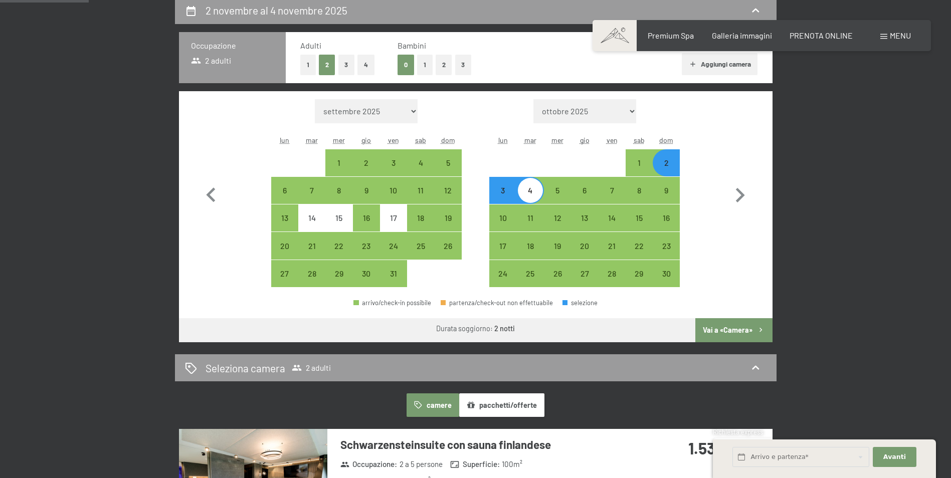
click at [524, 191] on div "4" at bounding box center [530, 198] width 25 height 25
select select "2025-10-01"
select select "[DATE]"
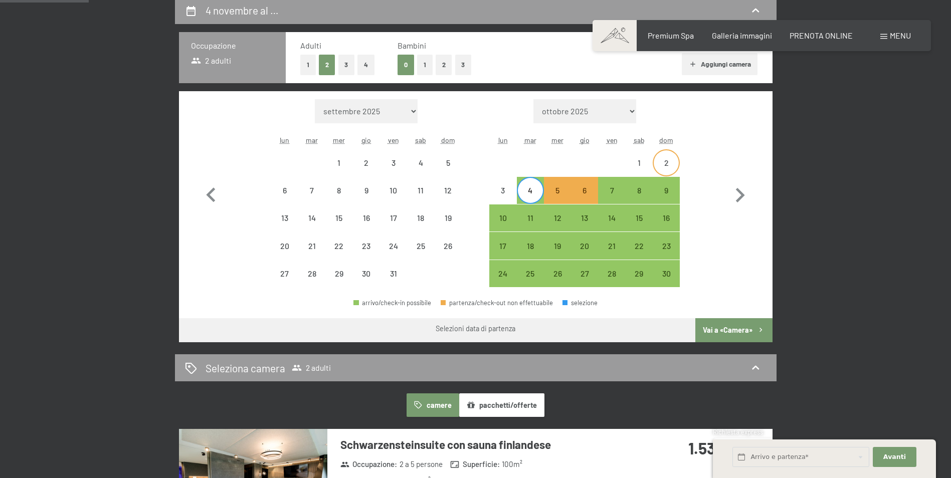
click at [658, 158] on div "2" at bounding box center [665, 162] width 25 height 25
select select "2025-10-01"
select select "[DATE]"
click at [501, 195] on div "3" at bounding box center [502, 198] width 25 height 25
select select "2025-10-01"
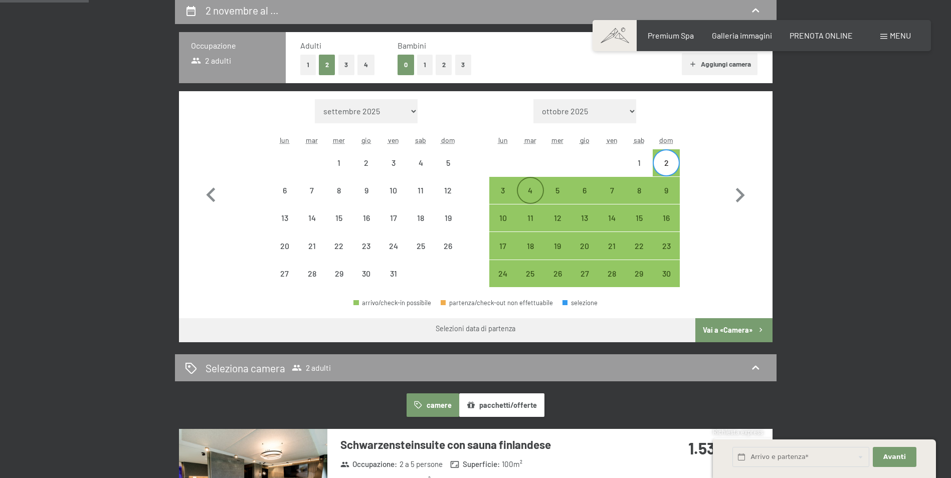
select select "[DATE]"
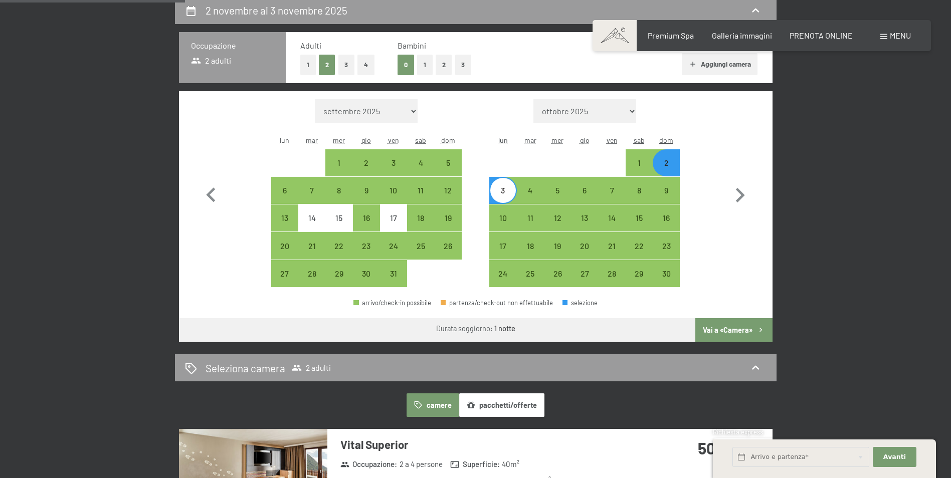
click at [372, 61] on button "4" at bounding box center [365, 65] width 17 height 21
select select "2025-10-01"
select select "[DATE]"
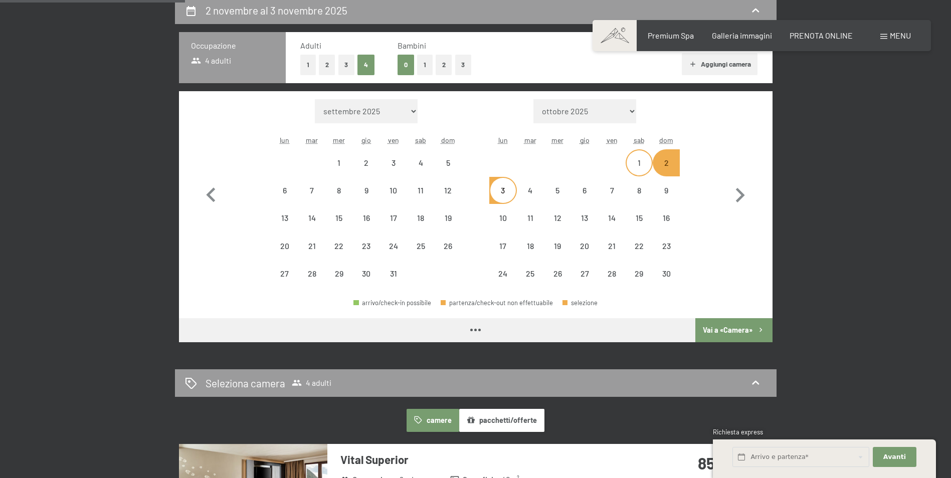
select select "2025-10-01"
select select "[DATE]"
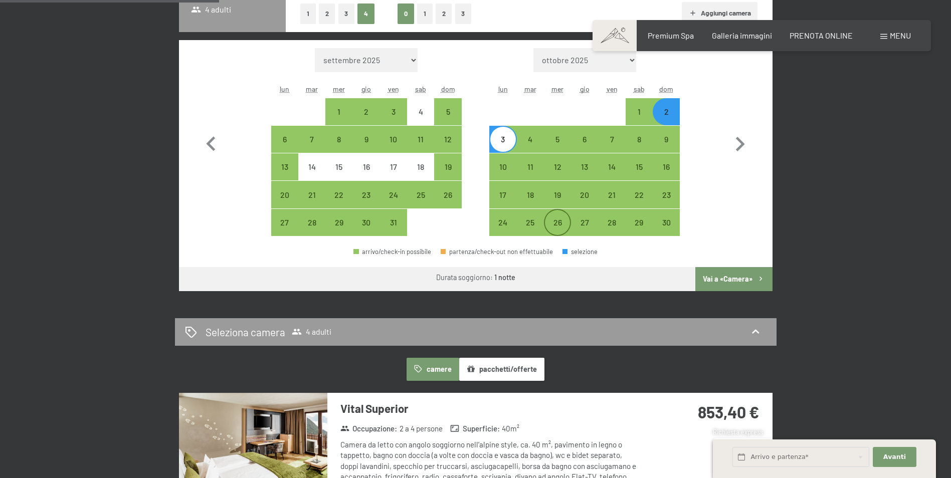
scroll to position [301, 0]
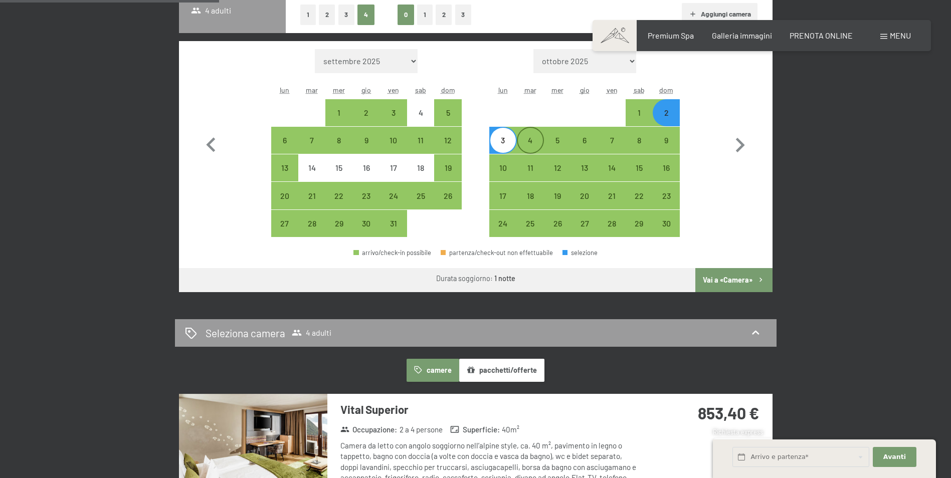
click at [525, 149] on div "4" at bounding box center [530, 148] width 25 height 25
select select "2025-10-01"
select select "[DATE]"
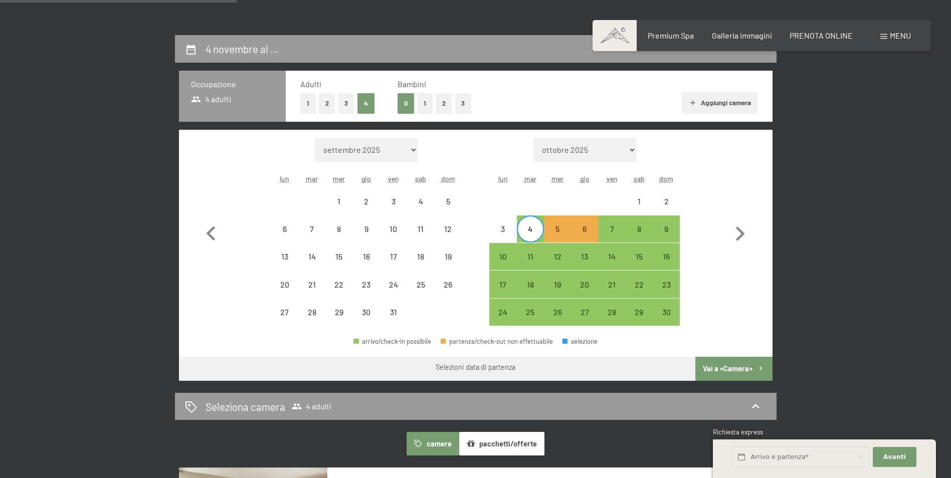
scroll to position [200, 0]
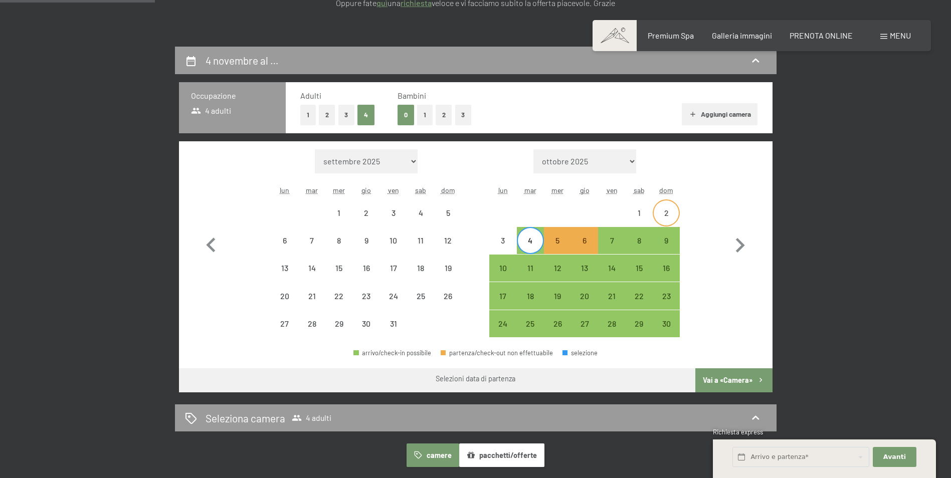
click at [671, 210] on div "2" at bounding box center [665, 221] width 25 height 25
select select "2025-10-01"
select select "[DATE]"
click at [542, 243] on div "4" at bounding box center [530, 249] width 25 height 25
select select "2025-10-01"
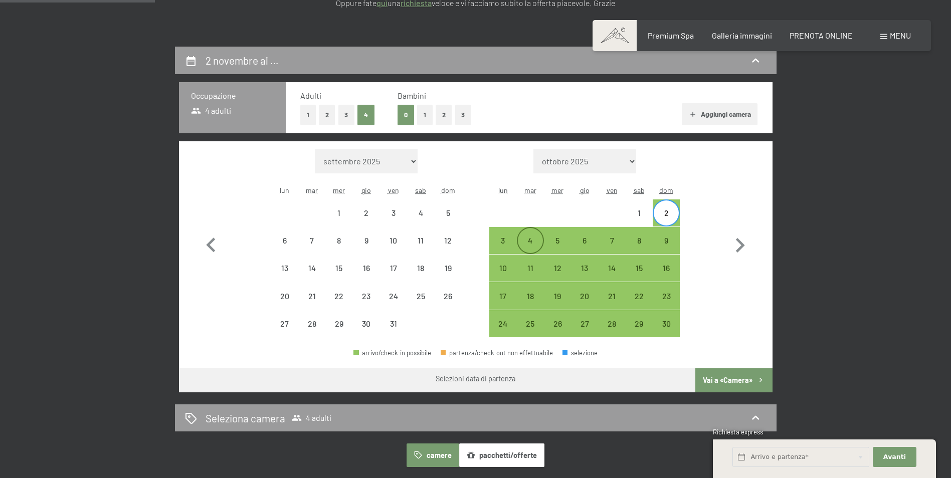
select select "[DATE]"
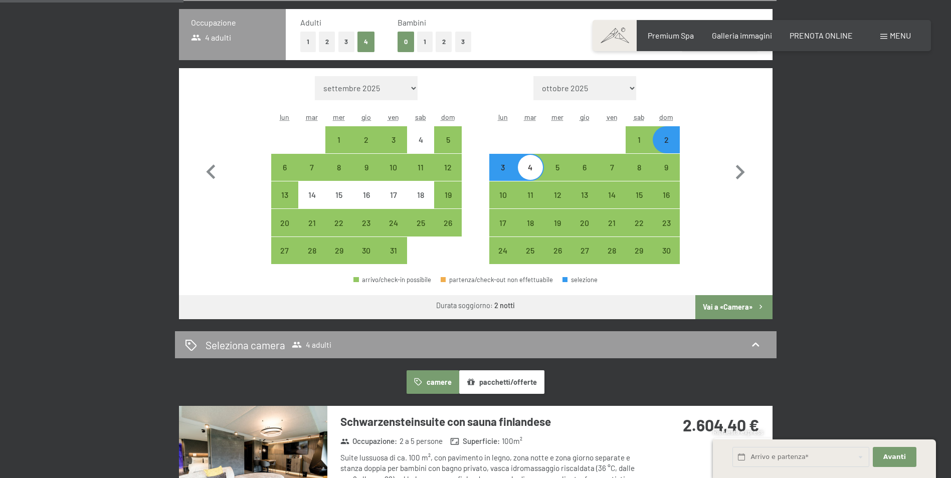
scroll to position [251, 0]
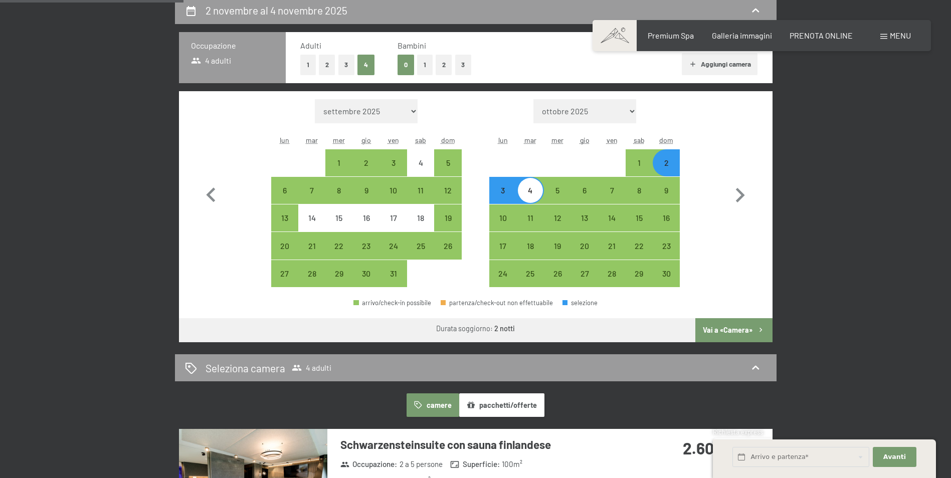
click at [323, 71] on button "2" at bounding box center [327, 65] width 17 height 21
select select "2025-10-01"
select select "[DATE]"
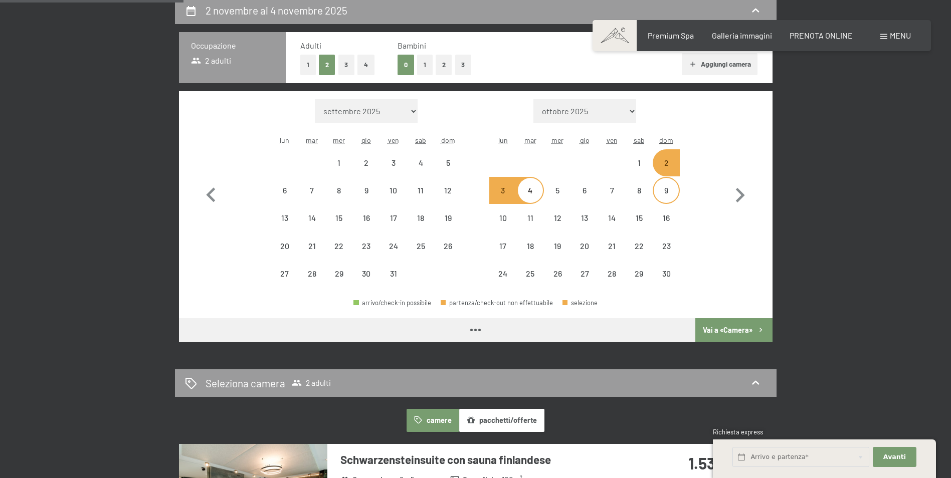
select select "2025-10-01"
select select "[DATE]"
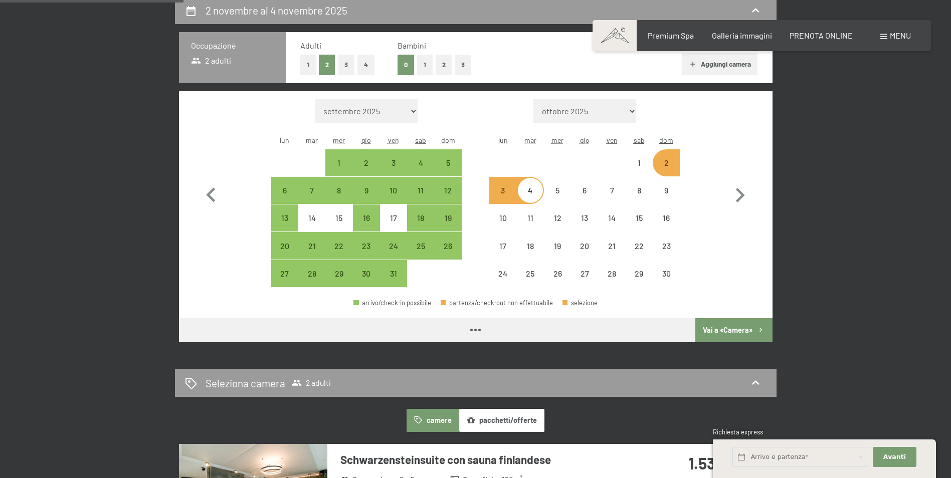
select select "2025-10-01"
select select "[DATE]"
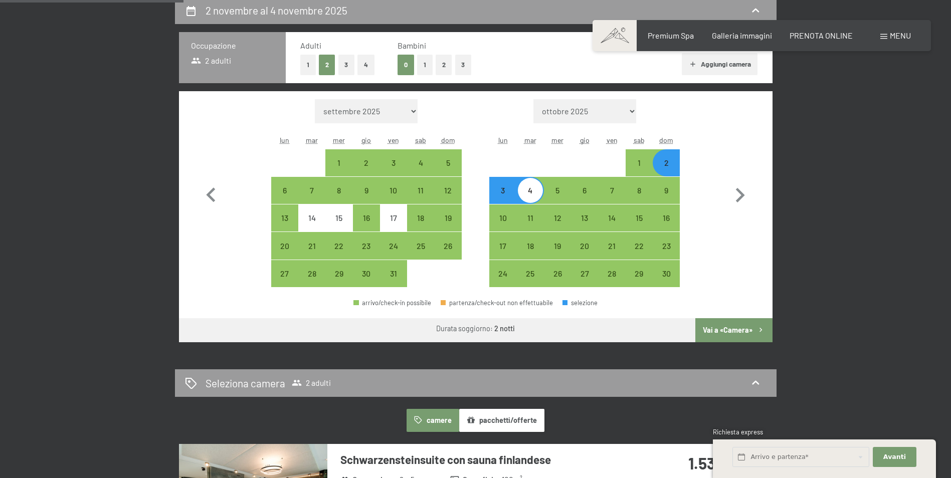
click at [661, 172] on div "2" at bounding box center [665, 171] width 25 height 25
select select "2025-10-01"
select select "[DATE]"
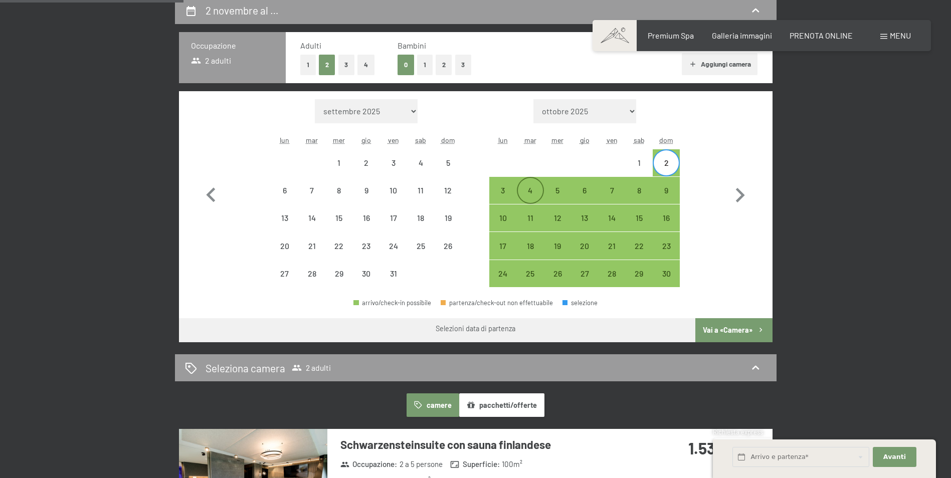
click at [531, 193] on div "4" at bounding box center [530, 198] width 25 height 25
select select "2025-10-01"
select select "[DATE]"
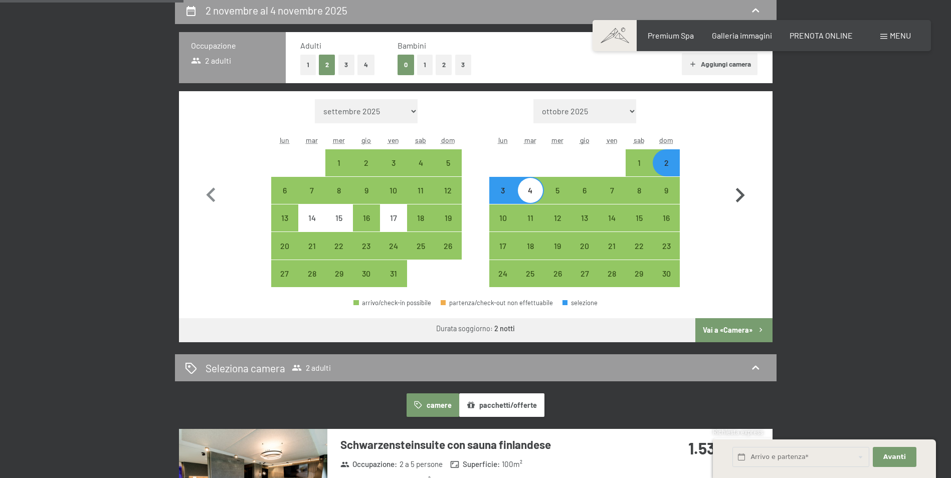
click at [747, 192] on icon "button" at bounding box center [739, 195] width 29 height 29
select select "[DATE]"
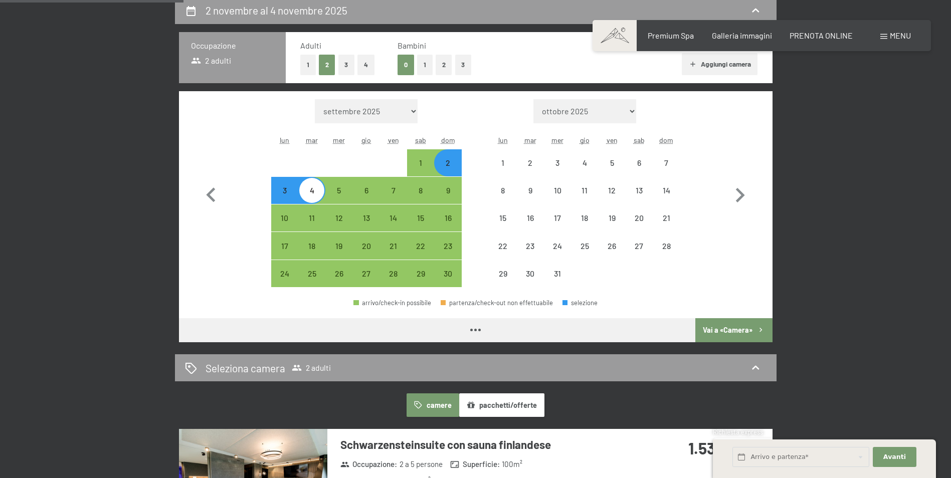
select select "[DATE]"
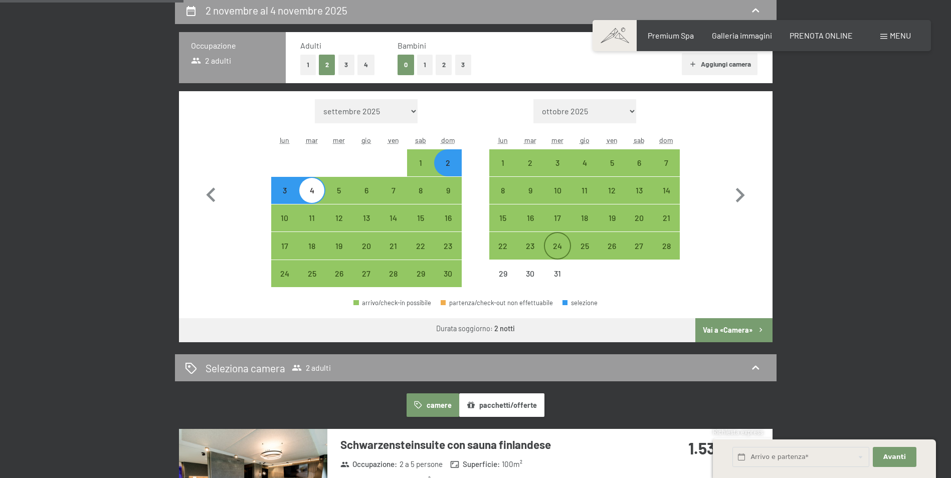
click at [562, 246] on div "24" at bounding box center [557, 254] width 25 height 25
select select "[DATE]"
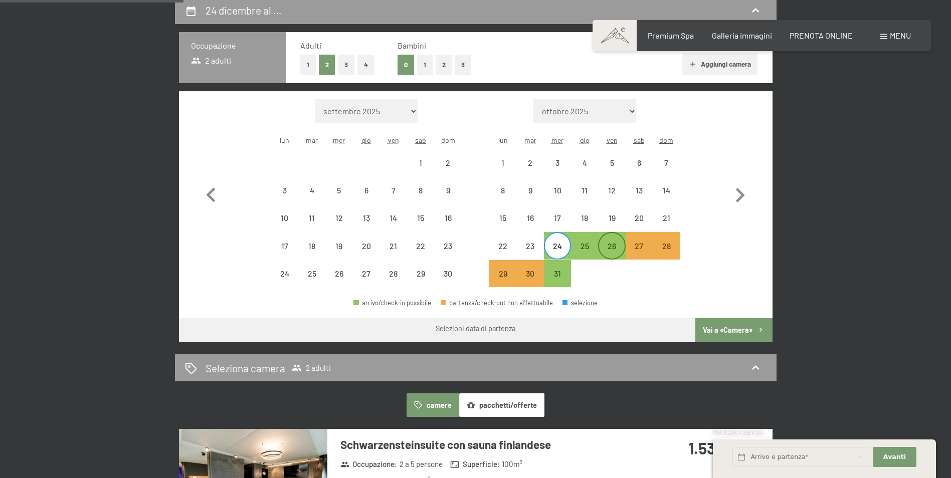
click at [618, 252] on div "26" at bounding box center [611, 254] width 25 height 25
select select "[DATE]"
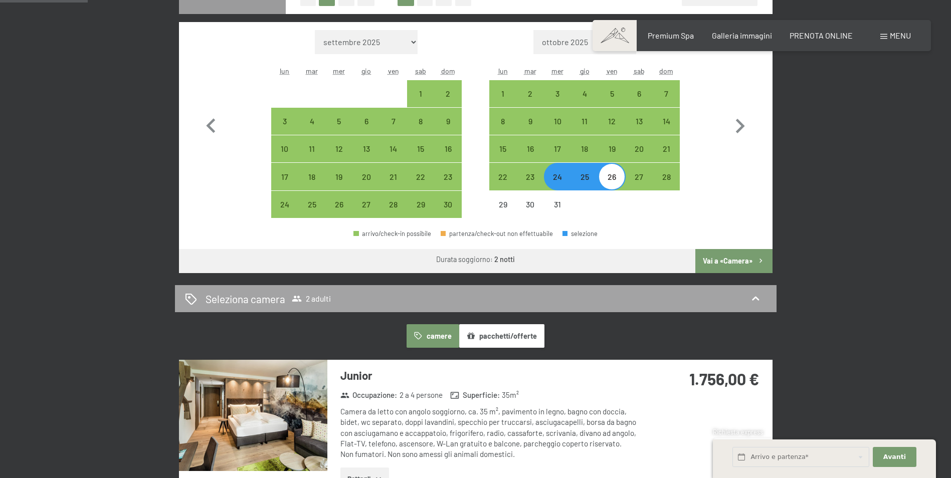
scroll to position [301, 0]
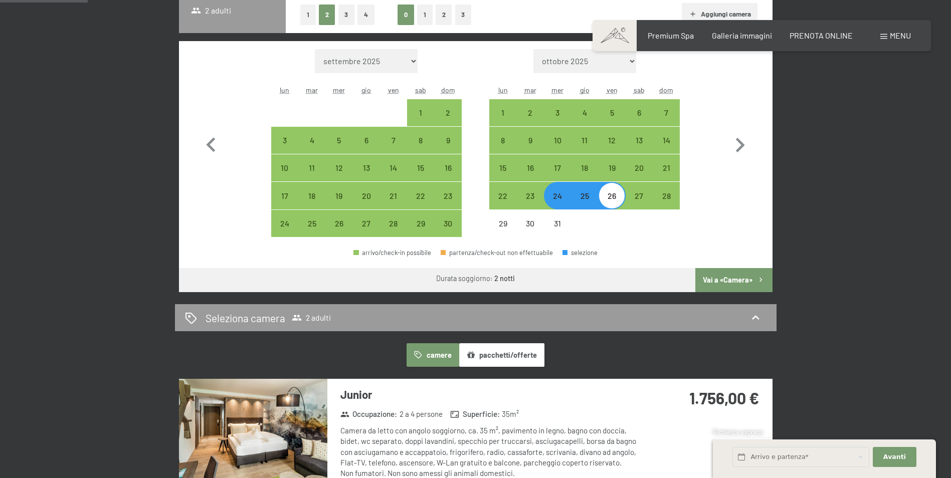
click at [603, 198] on div "26" at bounding box center [611, 204] width 25 height 25
select select "[DATE]"
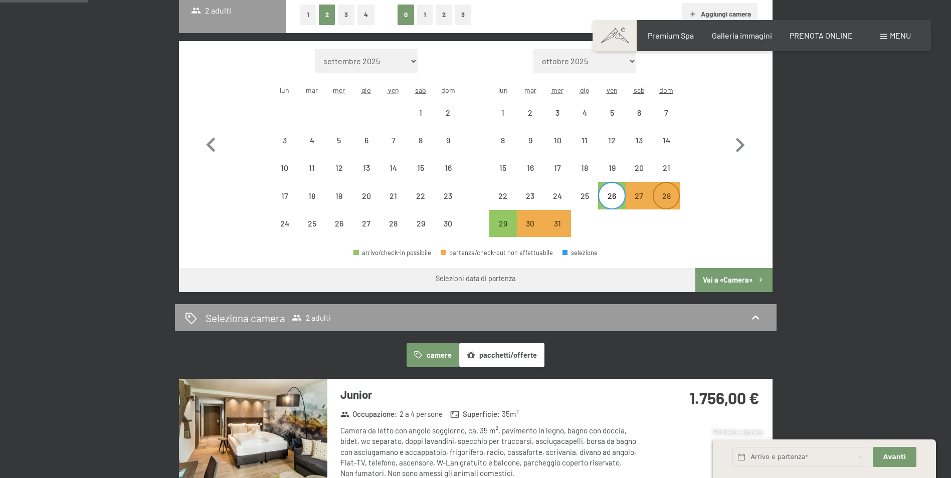
click at [657, 200] on div "28" at bounding box center [665, 204] width 25 height 25
select select "[DATE]"
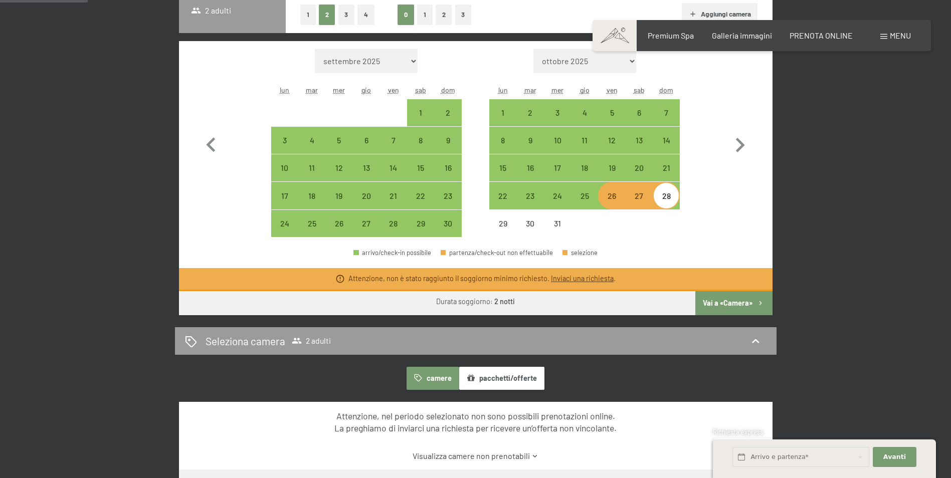
click at [663, 197] on div "28" at bounding box center [665, 204] width 25 height 25
select select "[DATE]"
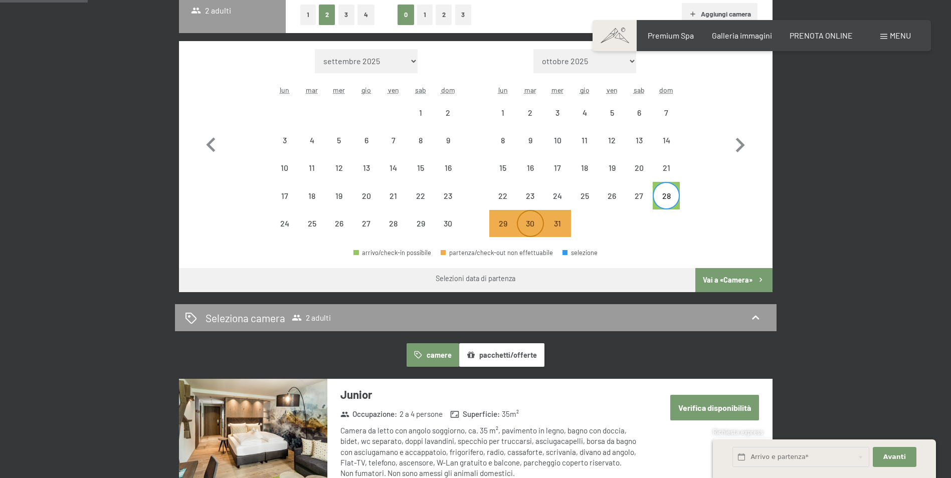
click at [524, 224] on div "30" at bounding box center [530, 231] width 25 height 25
select select "[DATE]"
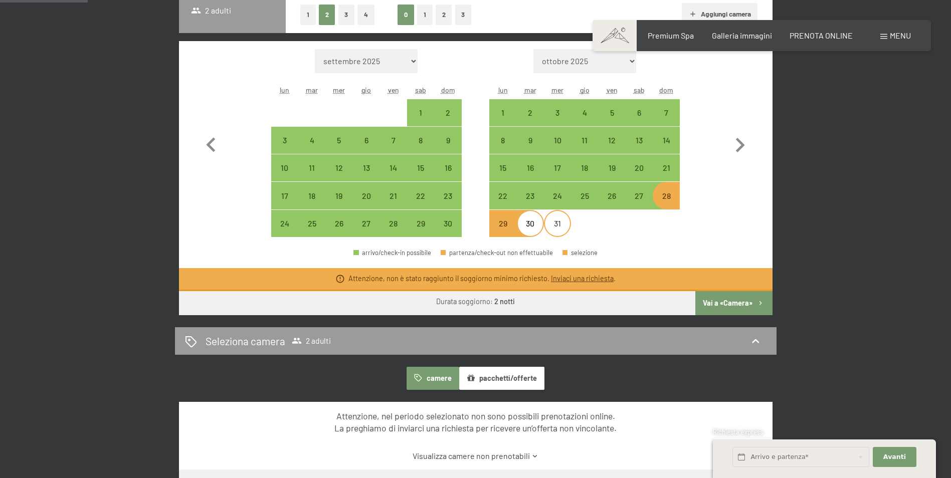
click at [550, 228] on div "31" at bounding box center [557, 231] width 25 height 25
select select "[DATE]"
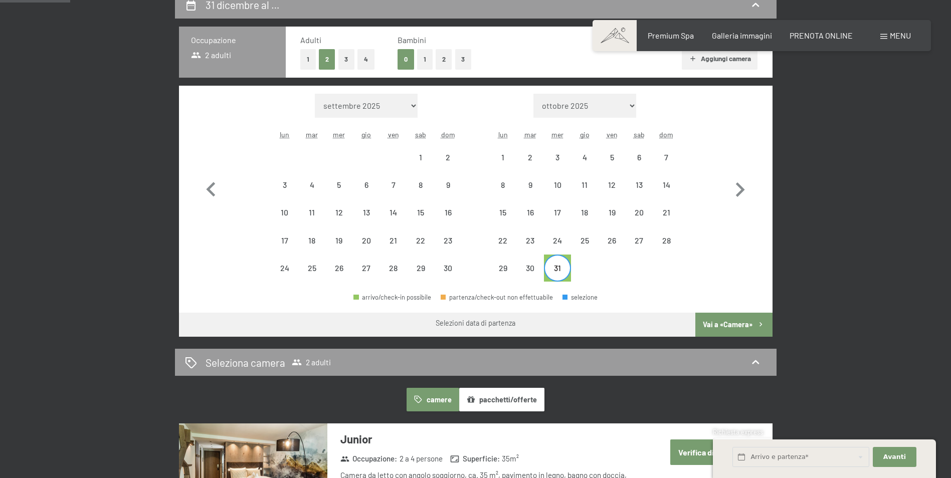
scroll to position [251, 0]
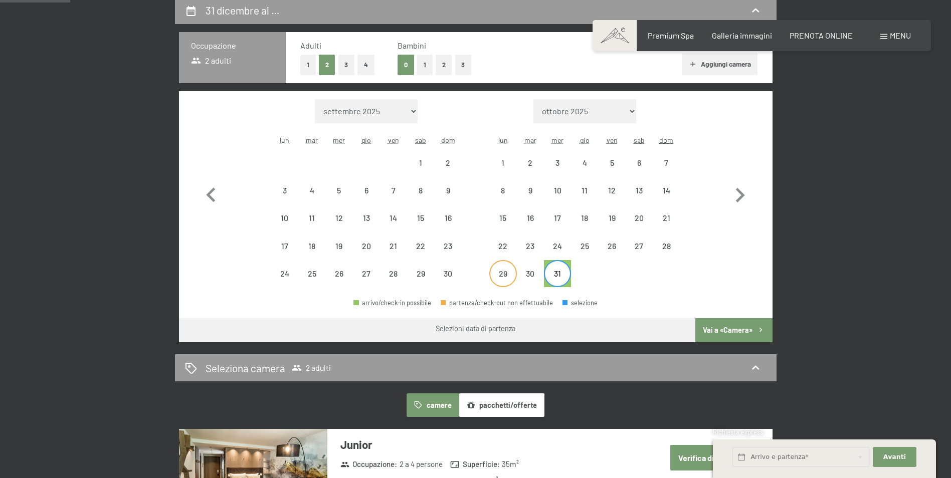
click at [511, 274] on div "29" at bounding box center [502, 282] width 25 height 25
select select "[DATE]"
click at [558, 274] on div "31" at bounding box center [557, 282] width 25 height 25
select select "[DATE]"
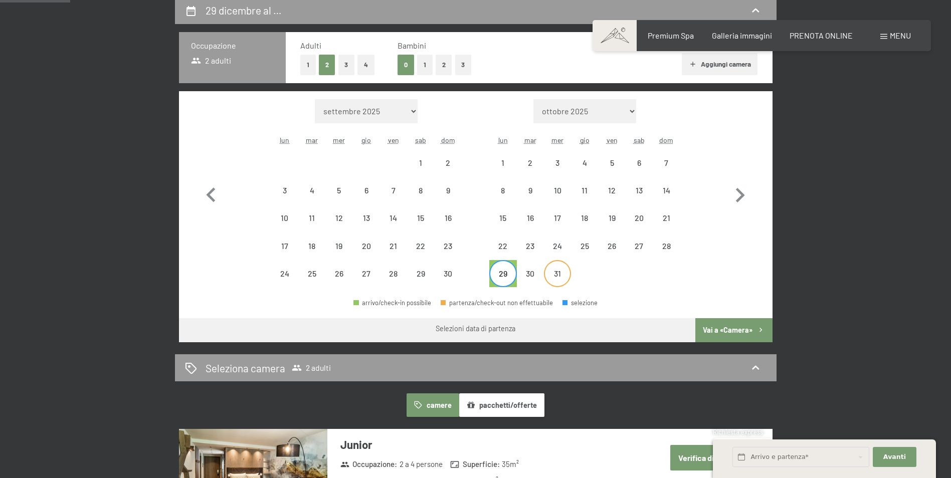
select select "[DATE]"
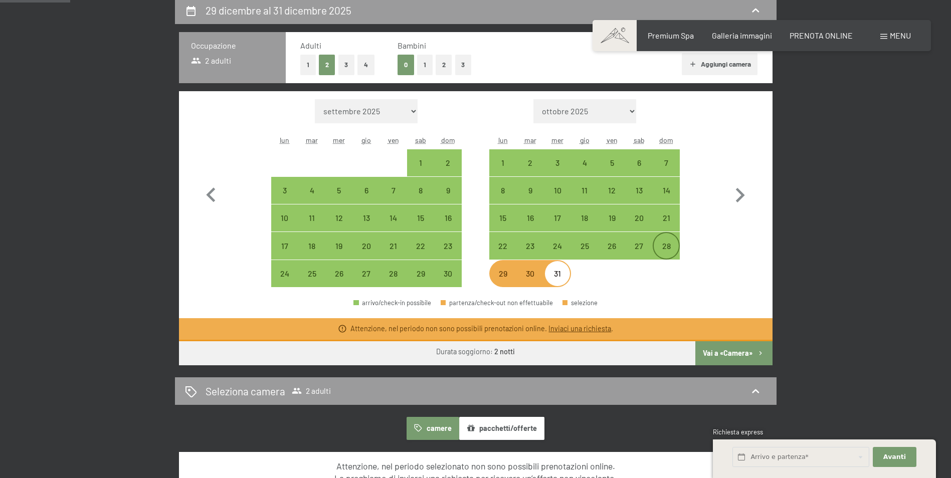
click at [657, 255] on div "28" at bounding box center [665, 254] width 25 height 25
select select "[DATE]"
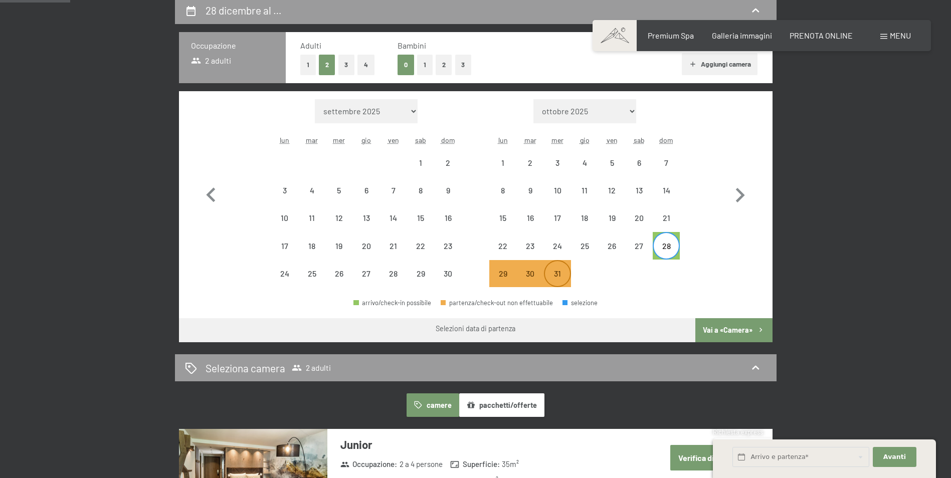
click at [551, 274] on div "31" at bounding box center [557, 282] width 25 height 25
select select "[DATE]"
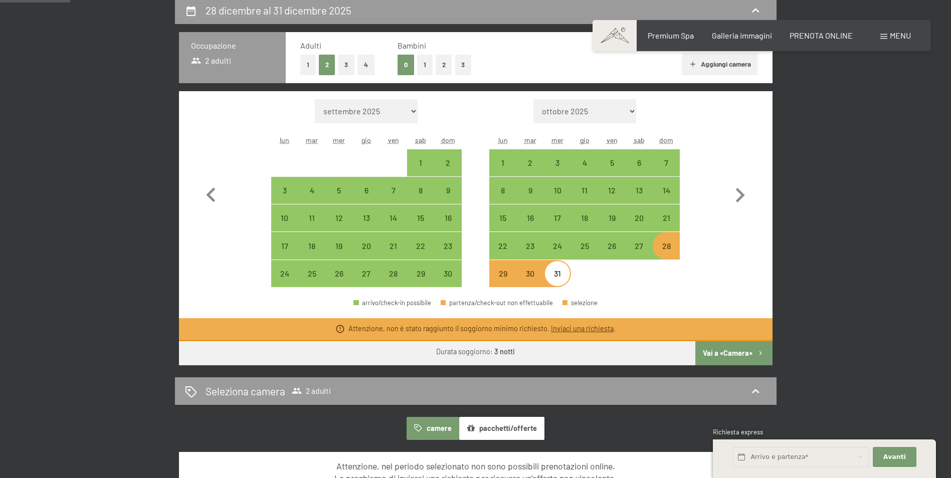
click at [664, 255] on div "28" at bounding box center [665, 254] width 25 height 25
select select "[DATE]"
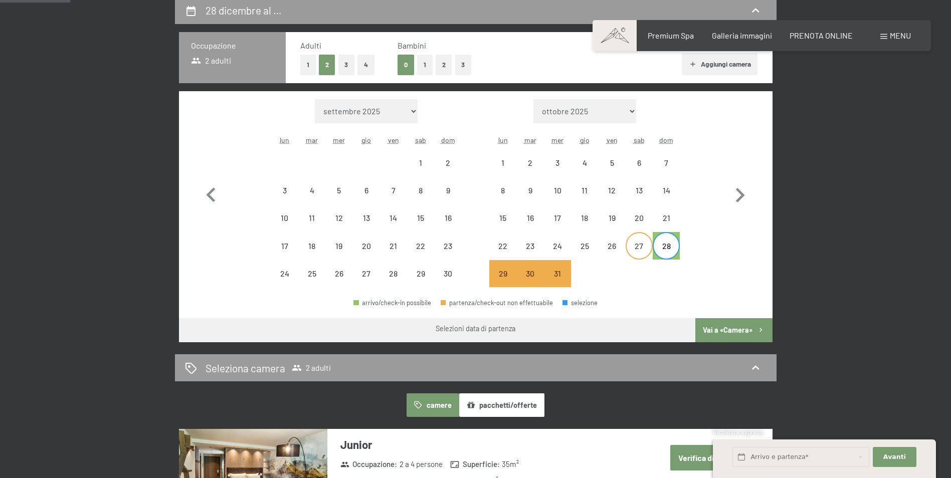
click at [628, 255] on div "27" at bounding box center [638, 254] width 25 height 25
select select "[DATE]"
click at [611, 256] on div "26" at bounding box center [611, 254] width 25 height 25
select select "[DATE]"
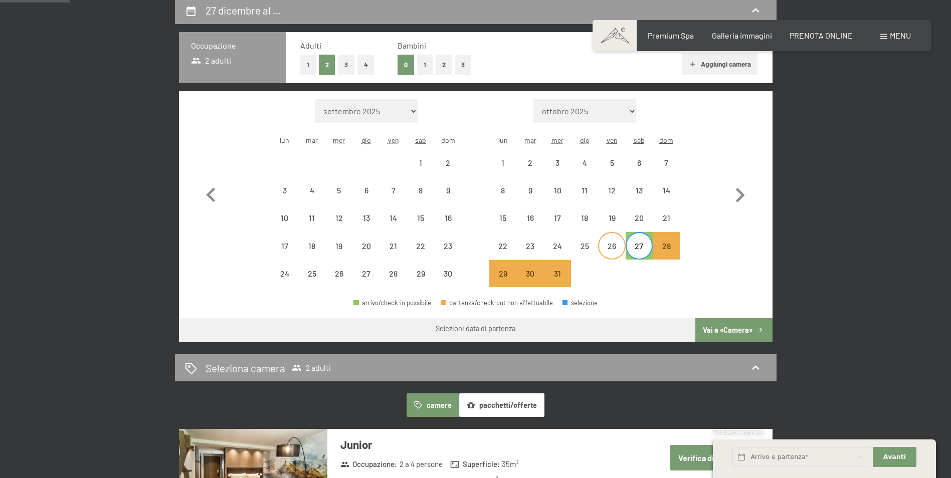
select select "[DATE]"
click at [582, 256] on div "25" at bounding box center [584, 254] width 25 height 25
select select "[DATE]"
click at [538, 252] on div "23" at bounding box center [530, 254] width 25 height 25
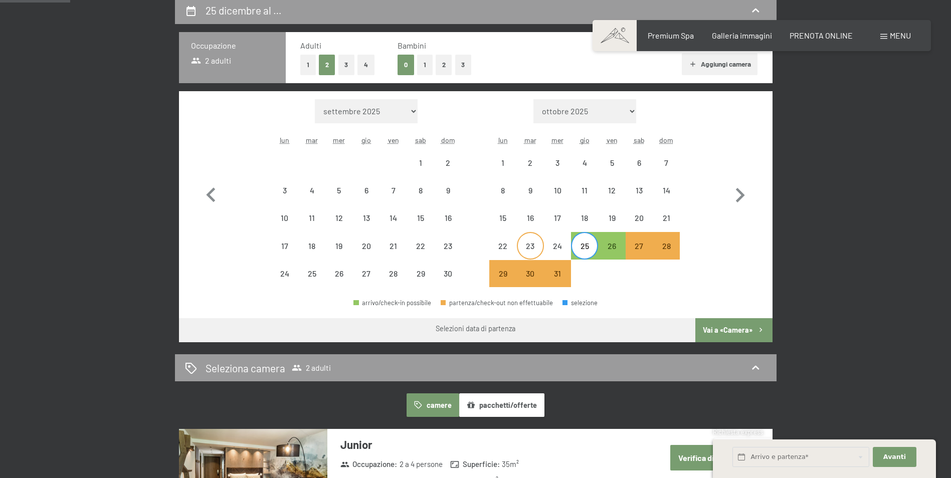
select select "[DATE]"
click at [564, 275] on div "31" at bounding box center [557, 282] width 25 height 25
select select "[DATE]"
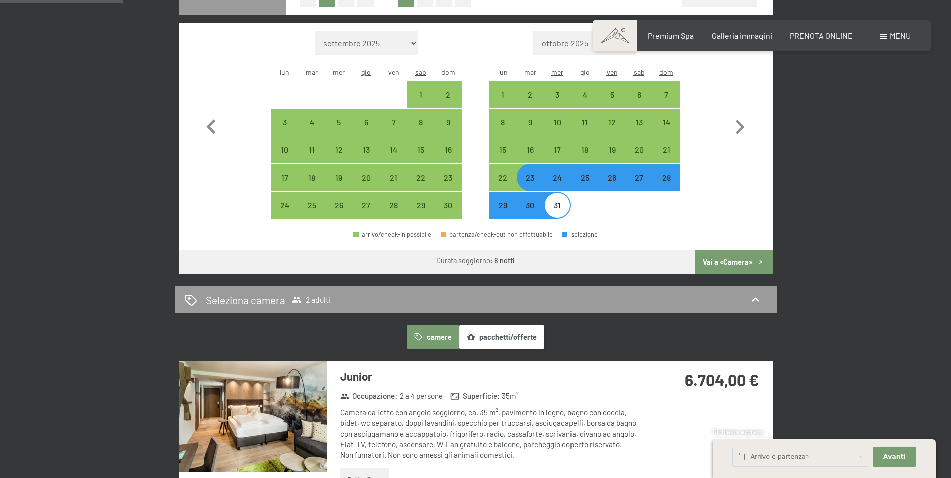
scroll to position [301, 0]
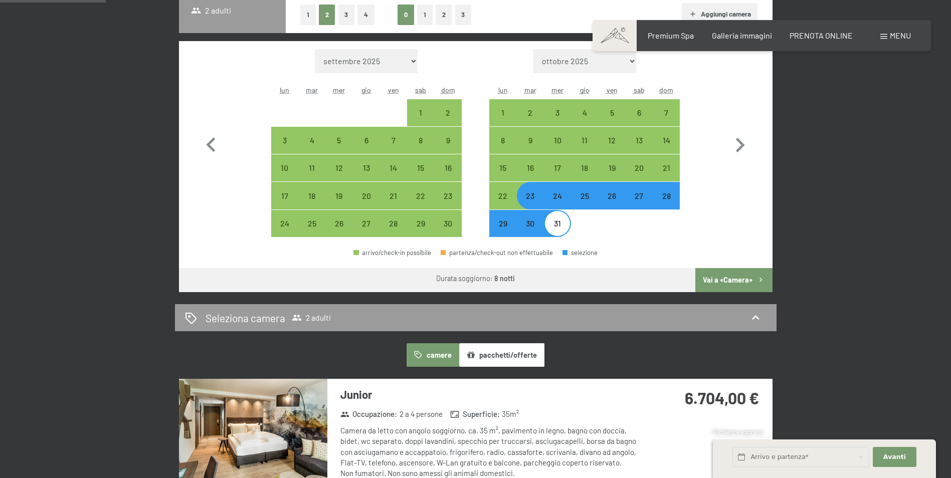
click at [566, 230] on div "31" at bounding box center [557, 231] width 25 height 25
select select "[DATE]"
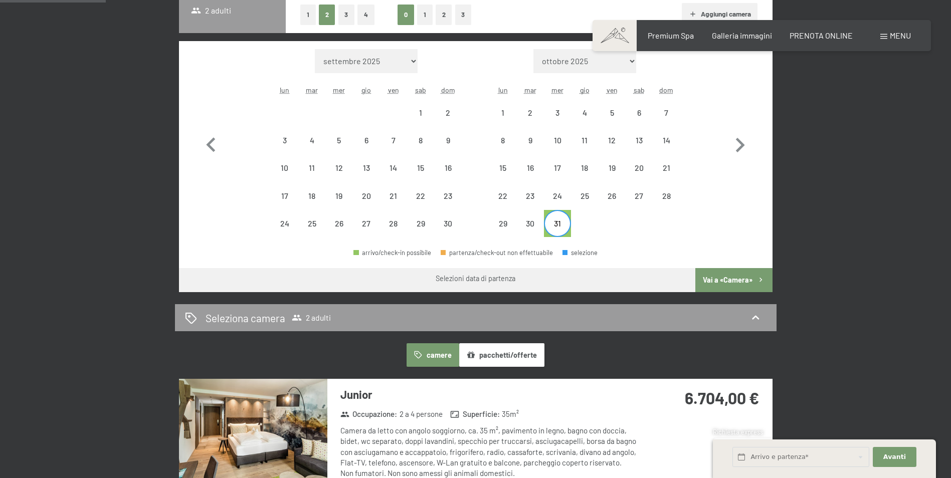
click at [560, 219] on div "31" at bounding box center [557, 231] width 25 height 25
select select "[DATE]"
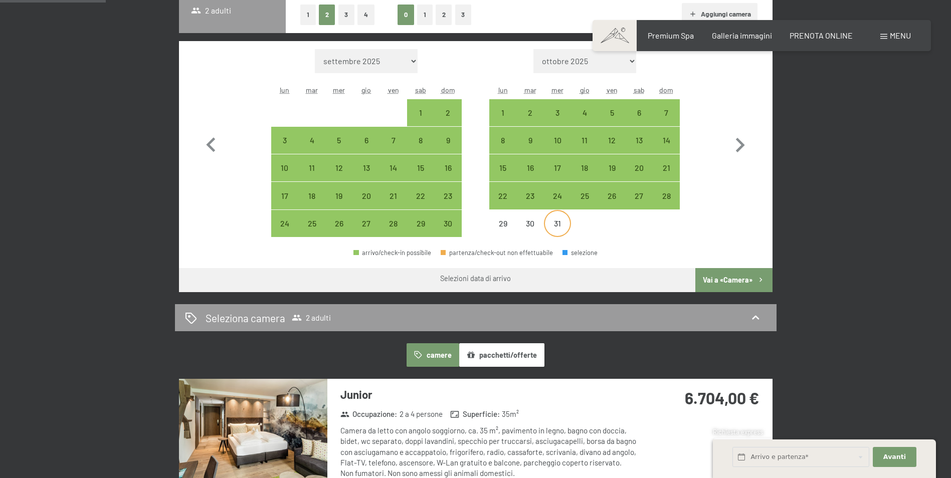
click at [550, 225] on div "31" at bounding box center [557, 231] width 25 height 25
select select "[DATE]"
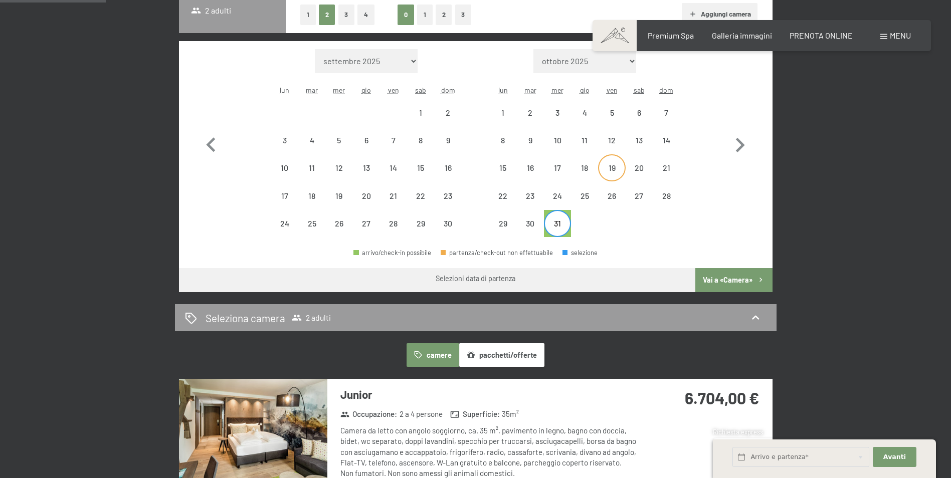
click at [609, 170] on div "19" at bounding box center [611, 176] width 25 height 25
select select "[DATE]"
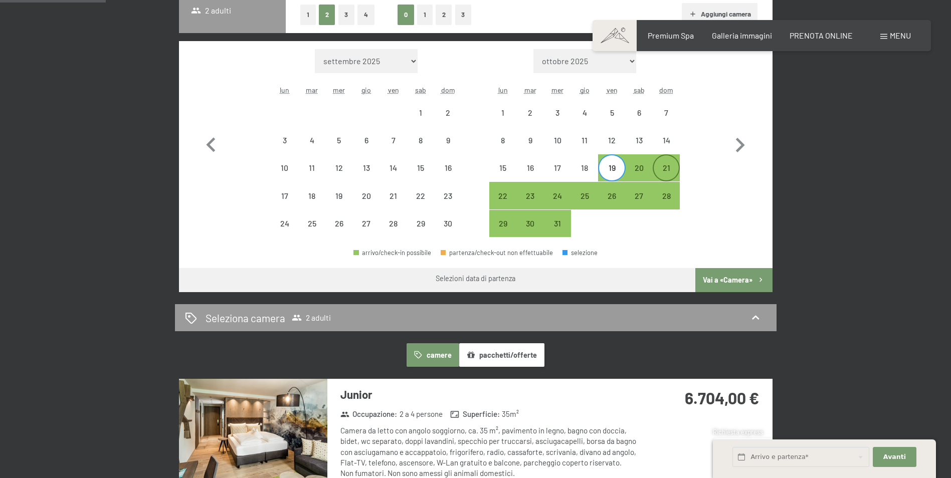
click at [661, 170] on div "21" at bounding box center [665, 176] width 25 height 25
select select "[DATE]"
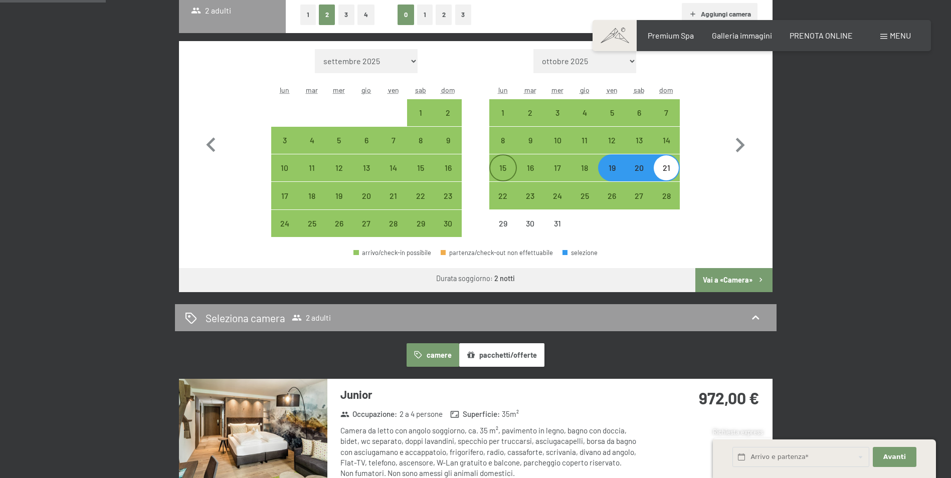
click at [512, 172] on div "15" at bounding box center [502, 176] width 25 height 25
select select "[DATE]"
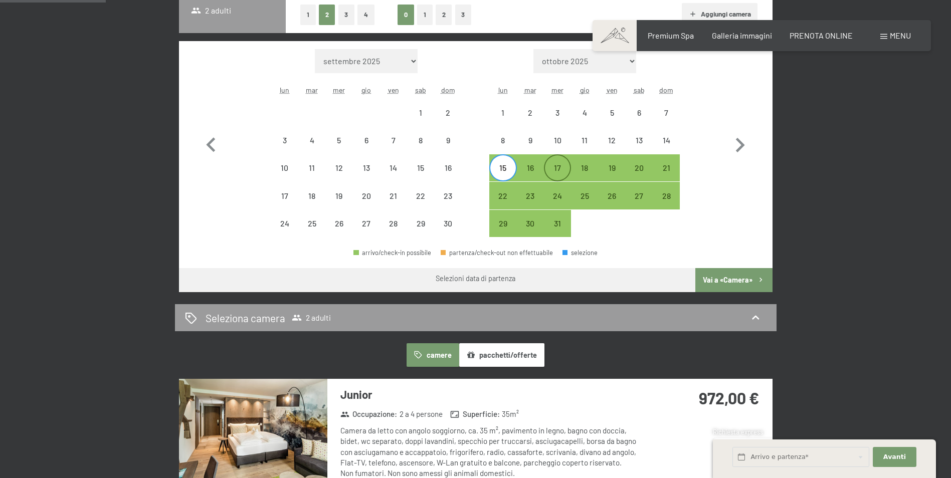
click at [559, 172] on div "17" at bounding box center [557, 176] width 25 height 25
select select "[DATE]"
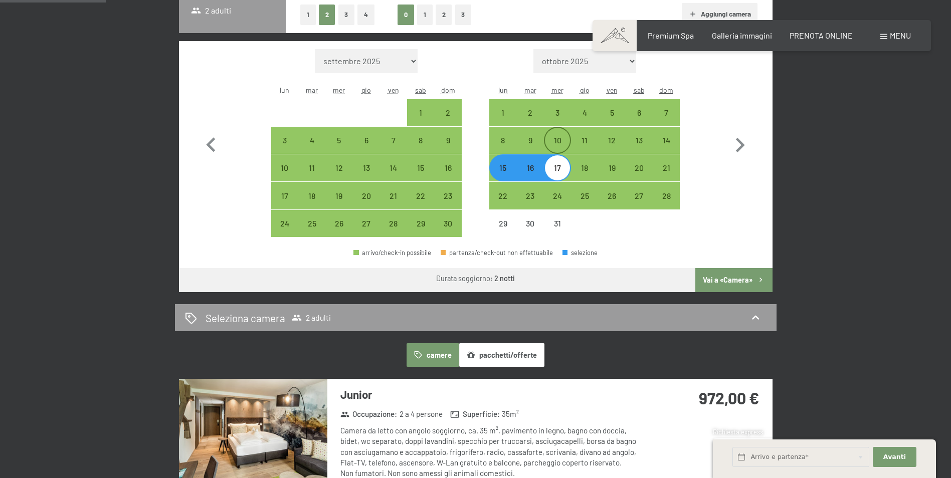
click at [555, 149] on div "10" at bounding box center [557, 148] width 25 height 25
select select "[DATE]"
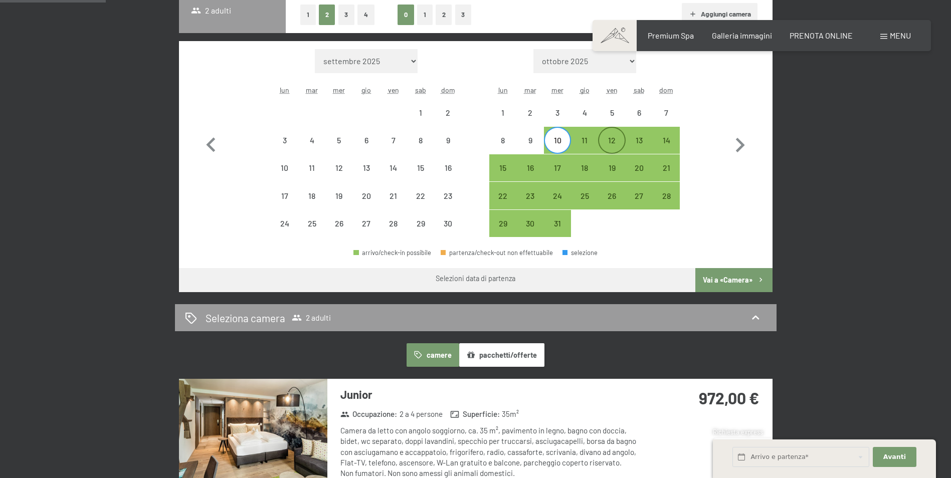
click at [607, 144] on div "12" at bounding box center [611, 148] width 25 height 25
select select "[DATE]"
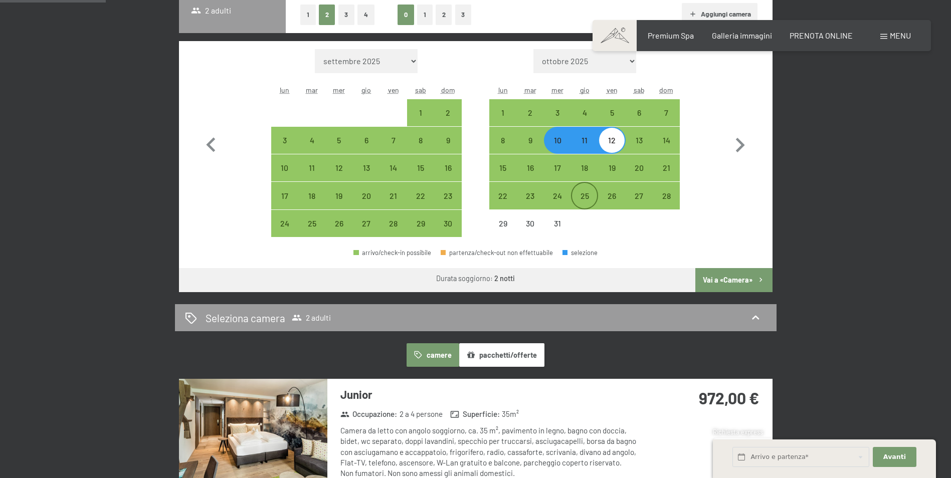
click at [582, 203] on div "25" at bounding box center [584, 204] width 25 height 25
select select "[DATE]"
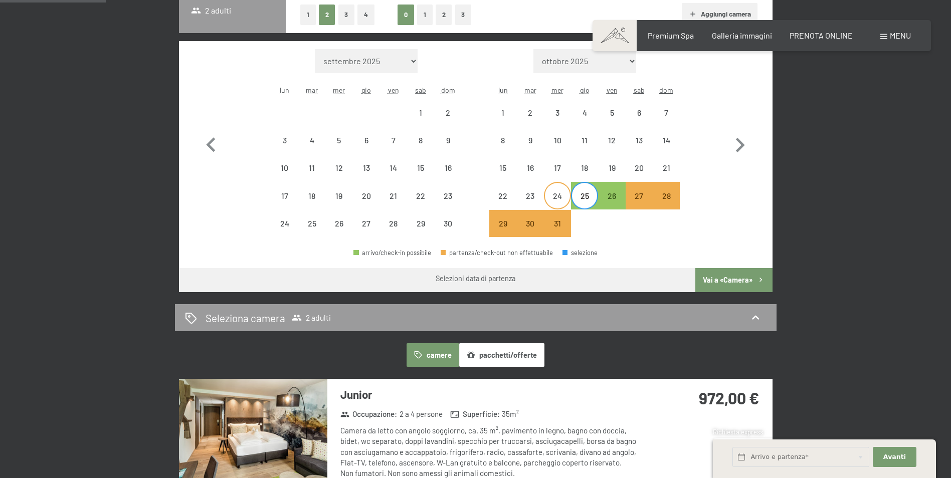
click at [551, 195] on div "24" at bounding box center [557, 204] width 25 height 25
select select "[DATE]"
click at [531, 197] on div "23" at bounding box center [530, 204] width 25 height 25
select select "[DATE]"
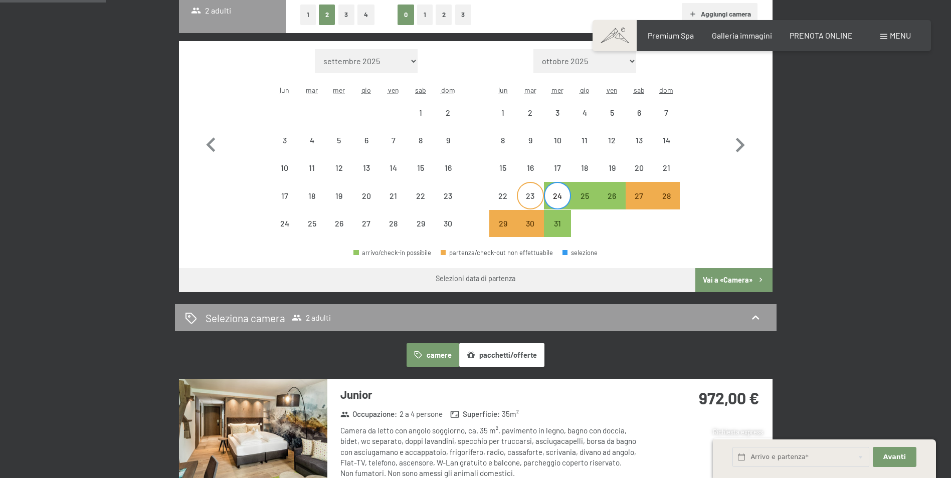
select select "[DATE]"
click at [499, 196] on div "22" at bounding box center [502, 204] width 25 height 25
select select "[DATE]"
click at [560, 199] on div "24" at bounding box center [557, 204] width 25 height 25
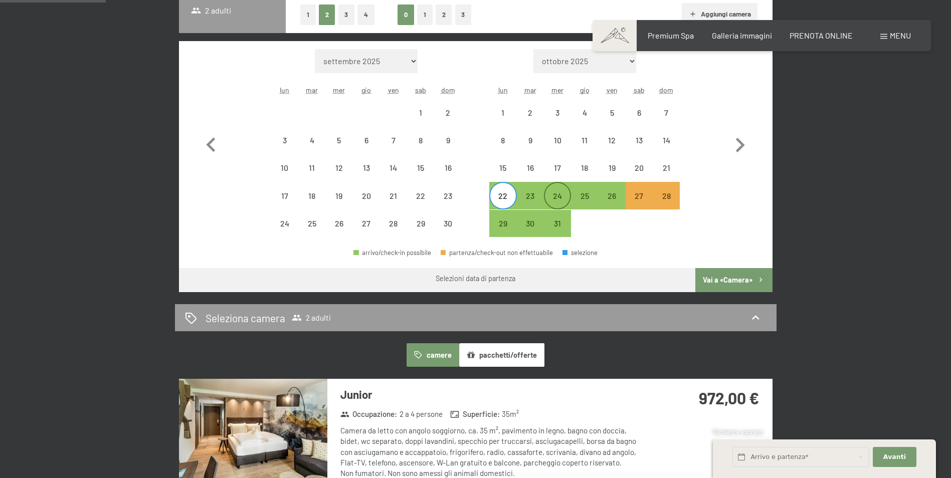
select select "[DATE]"
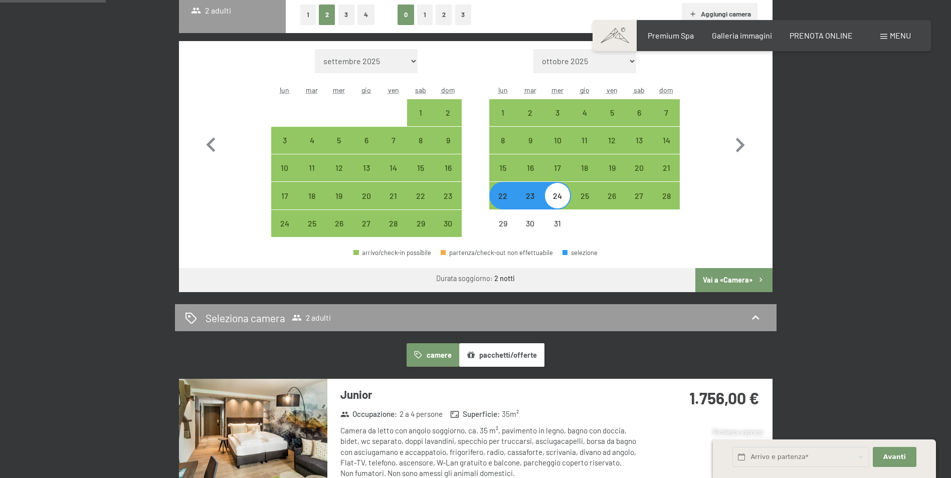
click at [501, 204] on div "22" at bounding box center [502, 204] width 25 height 25
select select "[DATE]"
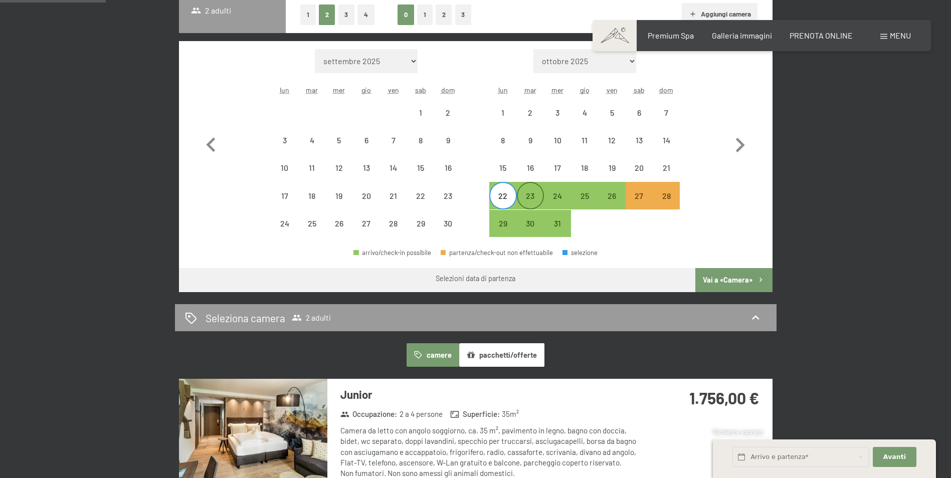
click at [523, 200] on div "23" at bounding box center [530, 204] width 25 height 25
select select "[DATE]"
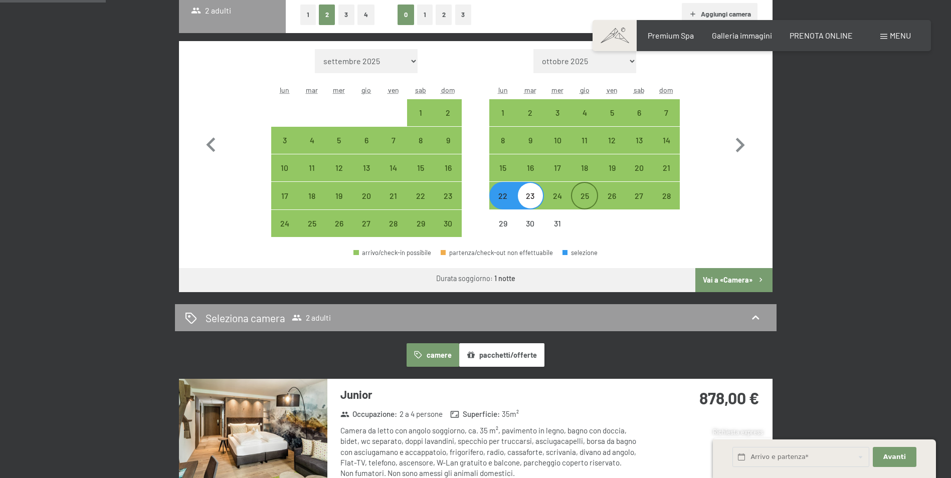
click at [579, 196] on div "25" at bounding box center [584, 204] width 25 height 25
select select "[DATE]"
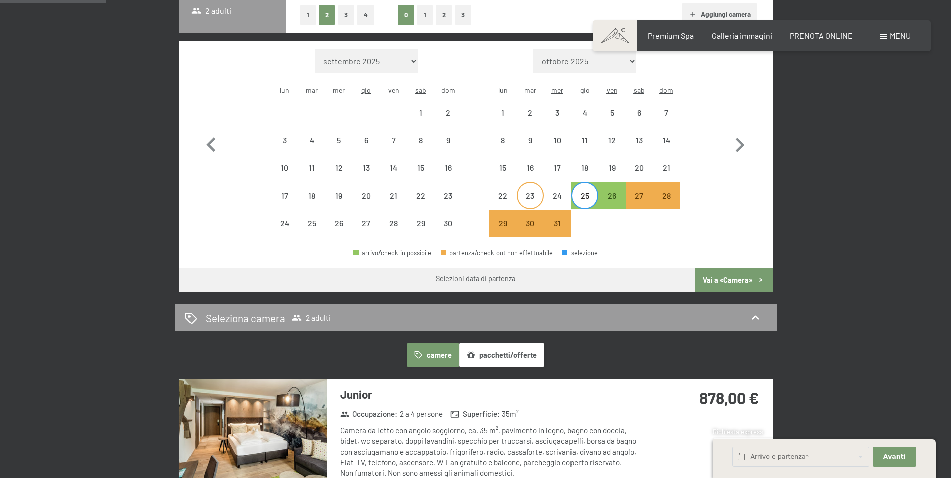
click at [523, 198] on div "23" at bounding box center [530, 204] width 25 height 25
select select "[DATE]"
click at [583, 198] on div "25" at bounding box center [584, 204] width 25 height 25
select select "[DATE]"
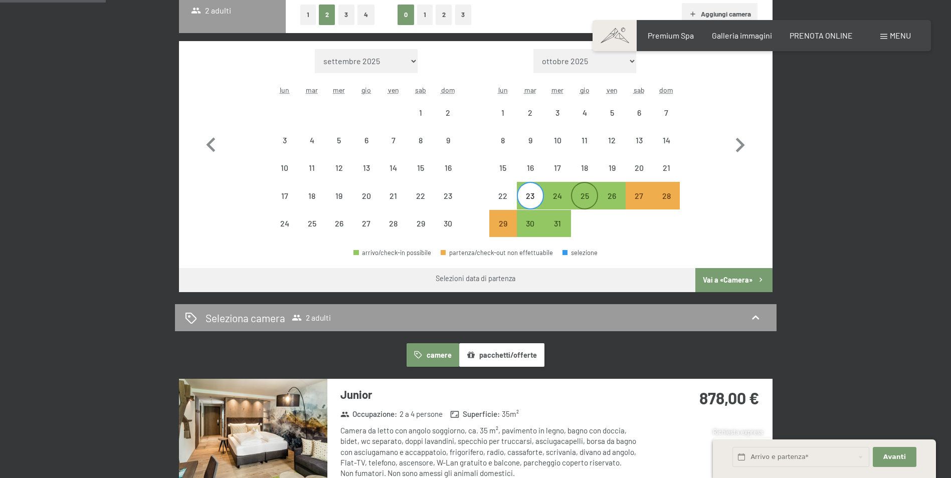
select select "[DATE]"
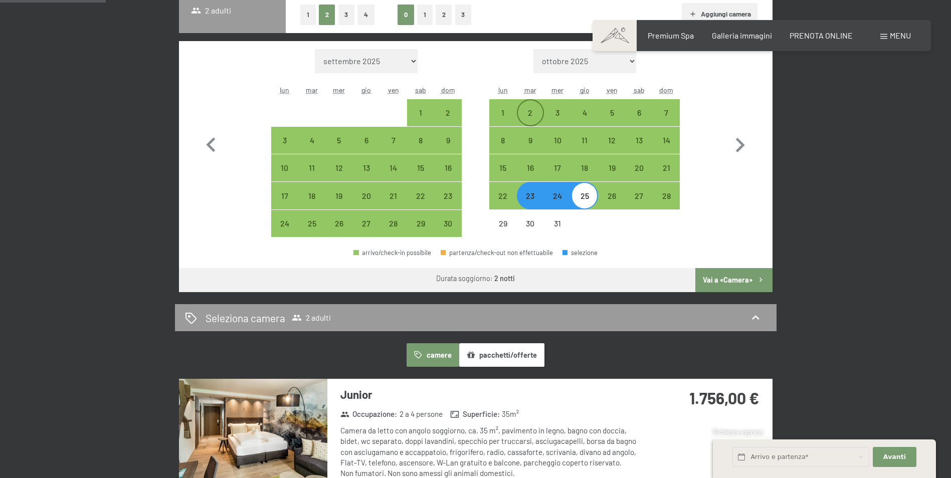
click at [537, 113] on div "2" at bounding box center [530, 121] width 25 height 25
select select "[DATE]"
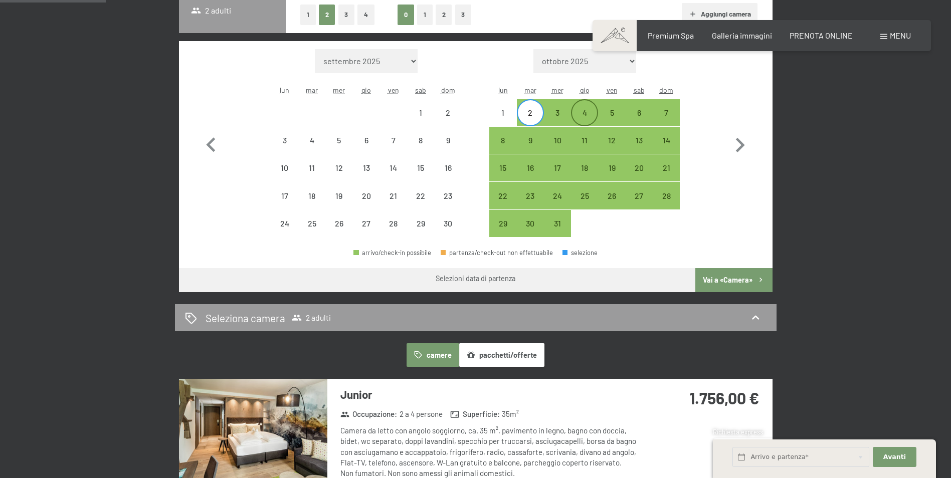
click at [586, 115] on div "4" at bounding box center [584, 121] width 25 height 25
select select "[DATE]"
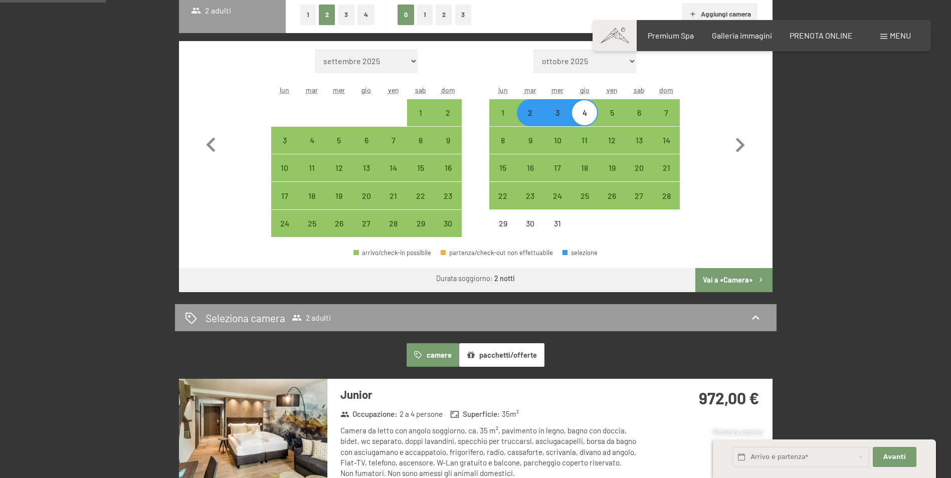
click at [563, 119] on div "3" at bounding box center [557, 121] width 25 height 25
select select "[DATE]"
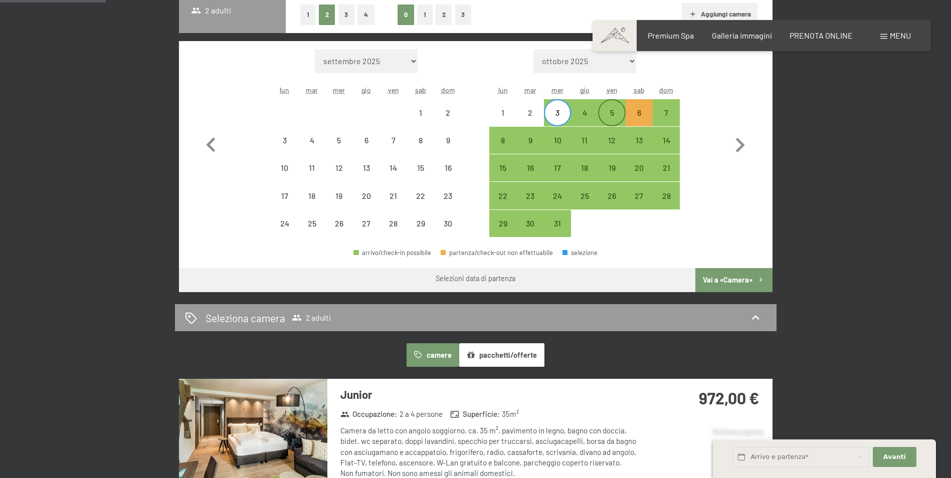
click at [618, 119] on div "5" at bounding box center [611, 121] width 25 height 25
select select "[DATE]"
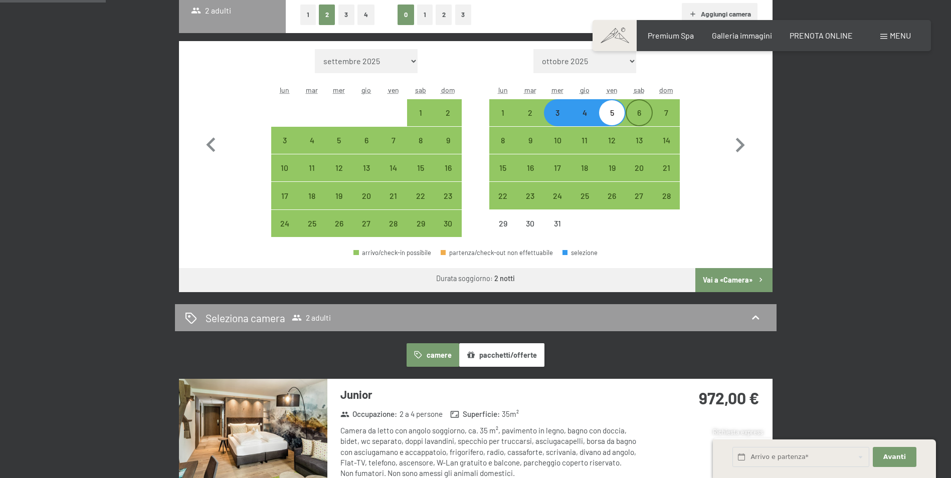
click at [628, 112] on div "6" at bounding box center [638, 121] width 25 height 25
select select "[DATE]"
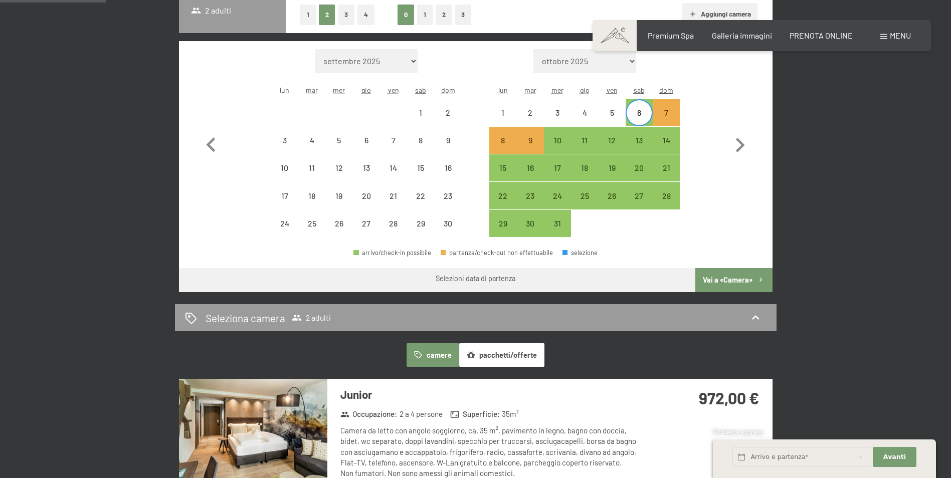
click at [634, 114] on div "6" at bounding box center [638, 121] width 25 height 25
select select "[DATE]"
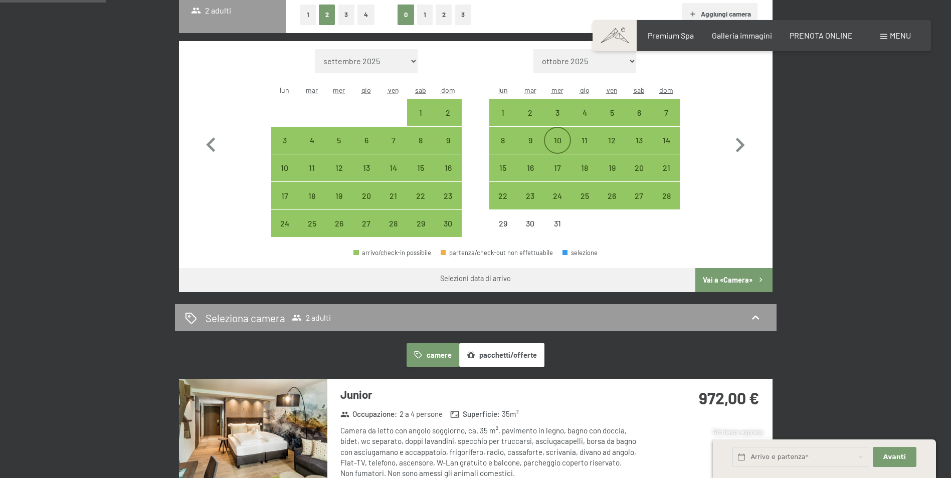
click at [554, 140] on div "10" at bounding box center [557, 148] width 25 height 25
select select "[DATE]"
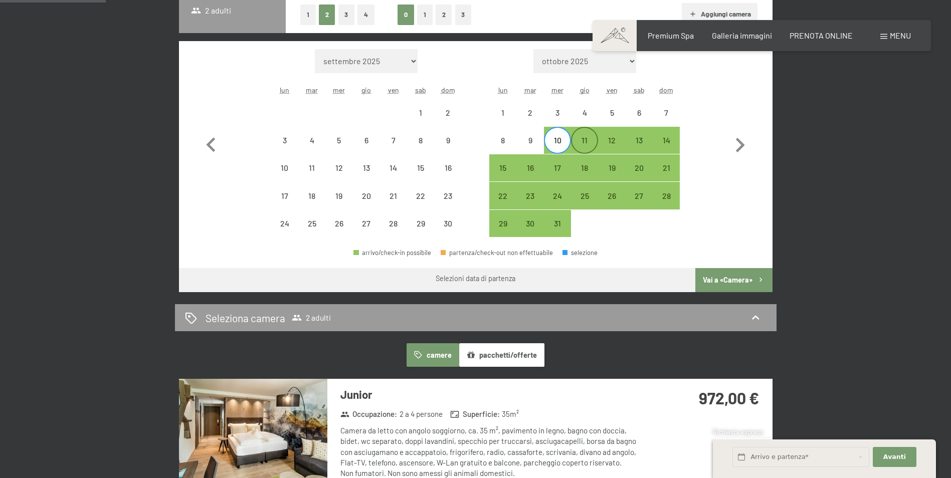
click at [582, 139] on div "11" at bounding box center [584, 148] width 25 height 25
select select "[DATE]"
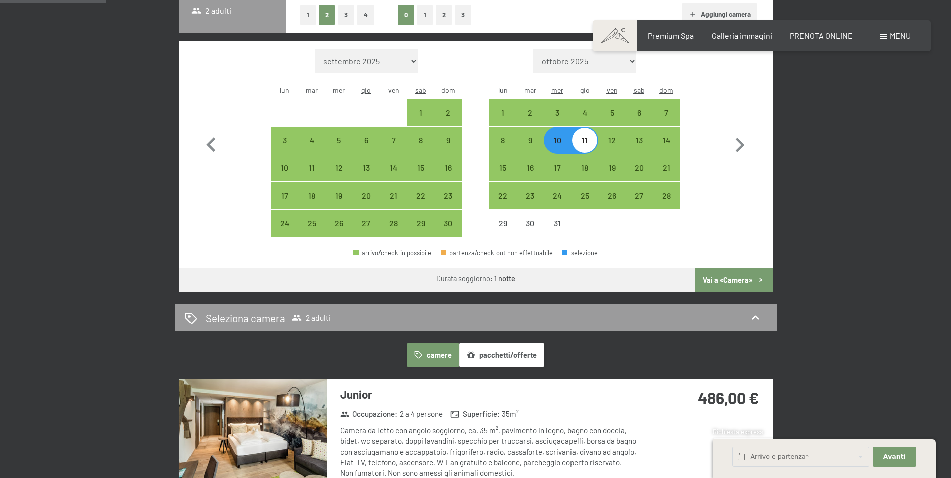
click at [562, 141] on div "10" at bounding box center [557, 148] width 25 height 25
select select "[DATE]"
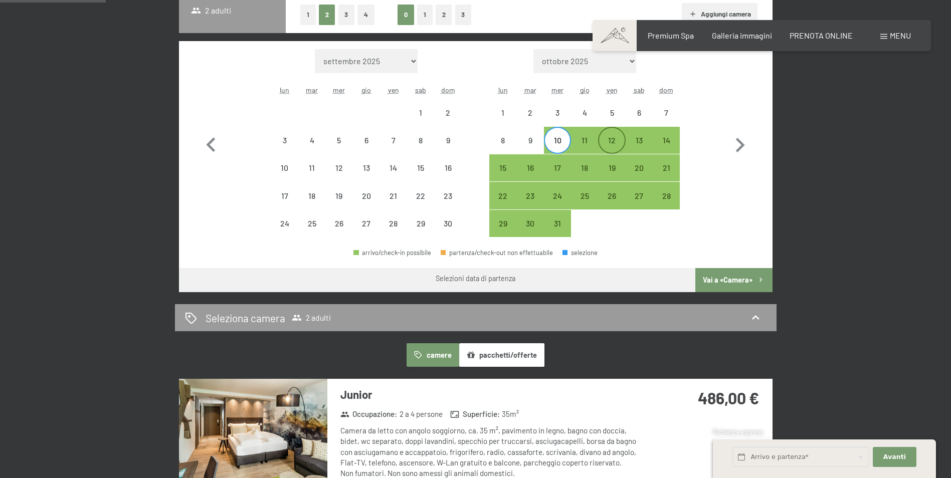
click at [600, 141] on div "12" at bounding box center [611, 148] width 25 height 25
select select "[DATE]"
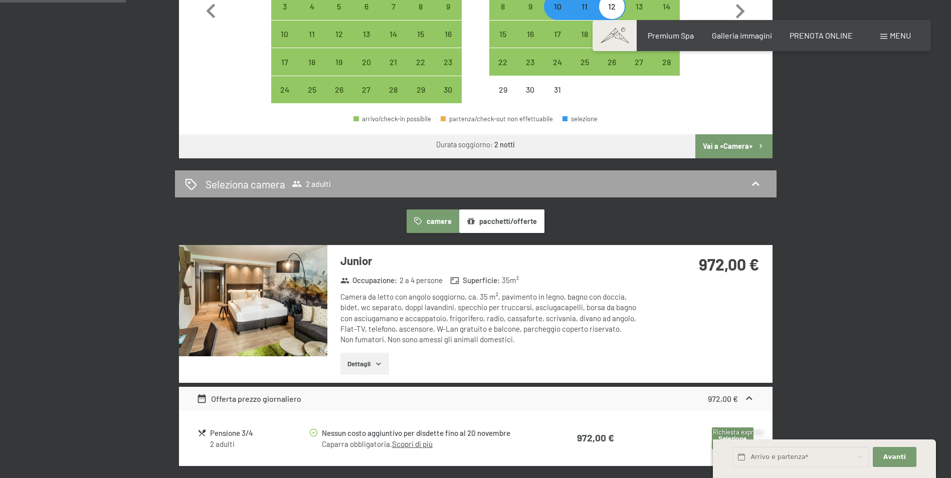
scroll to position [501, 0]
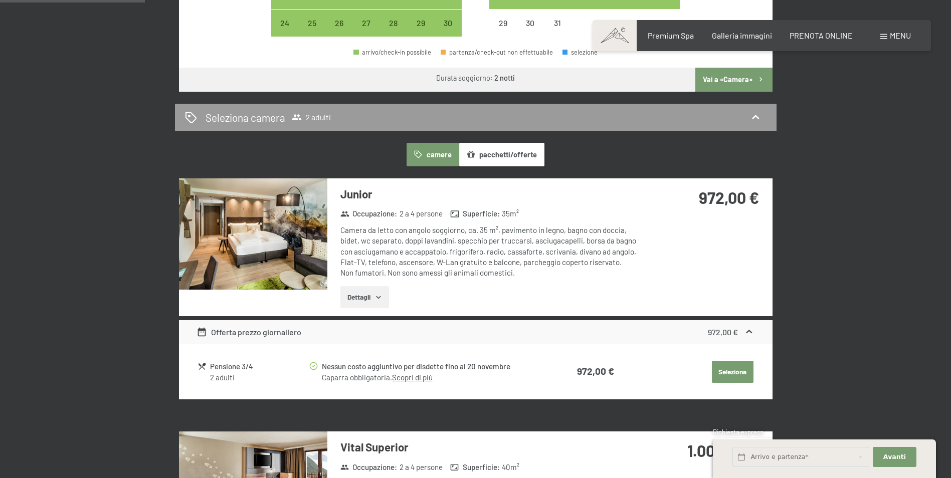
click at [378, 299] on icon "button" at bounding box center [378, 297] width 8 height 8
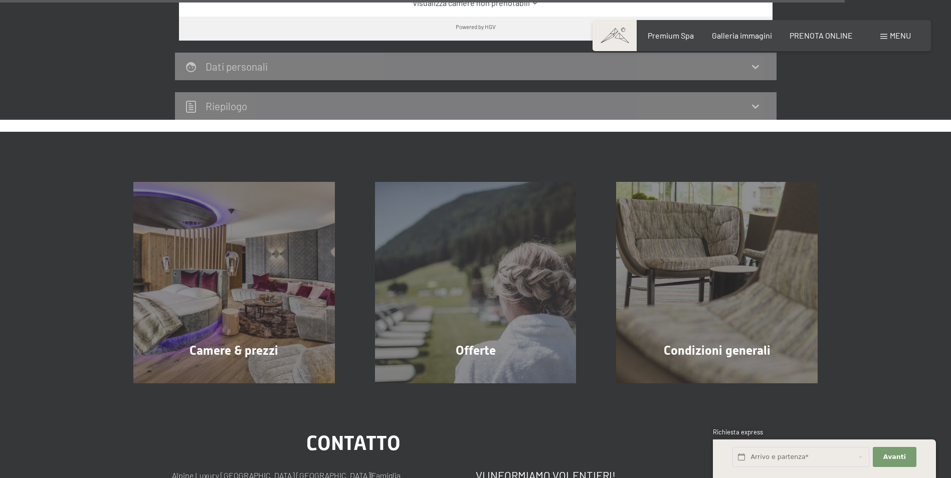
scroll to position [3056, 0]
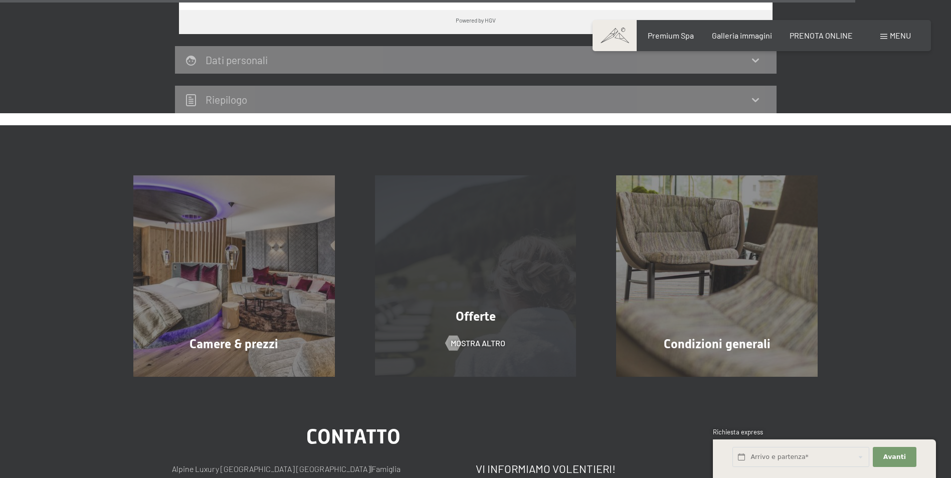
click at [464, 309] on span "Offerte" at bounding box center [475, 316] width 40 height 15
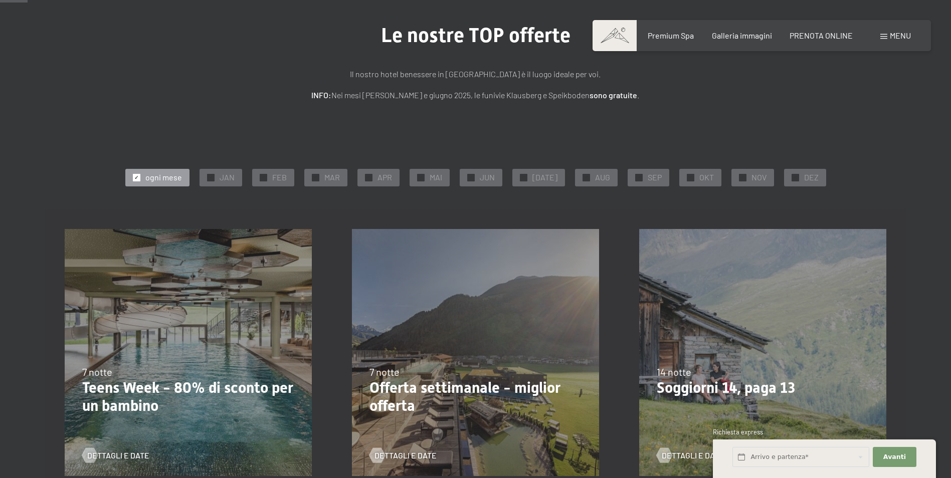
scroll to position [100, 0]
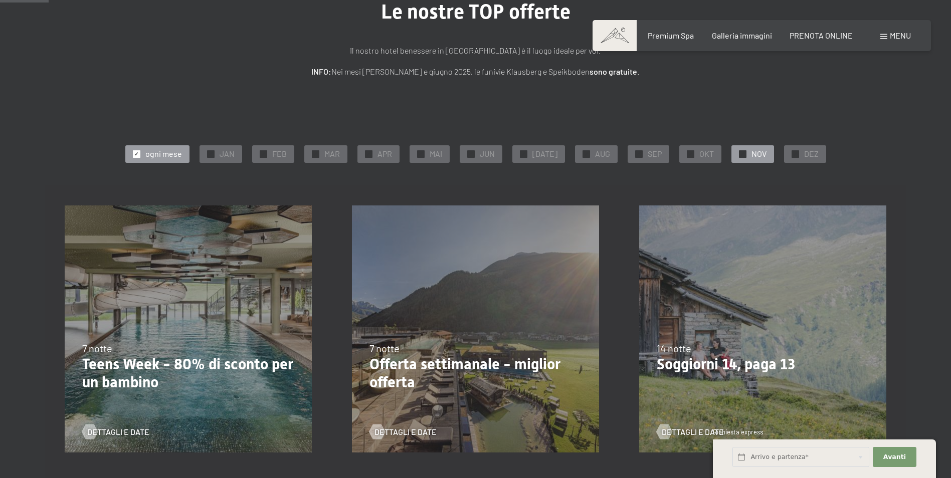
click at [740, 150] on span "✓" at bounding box center [742, 153] width 4 height 7
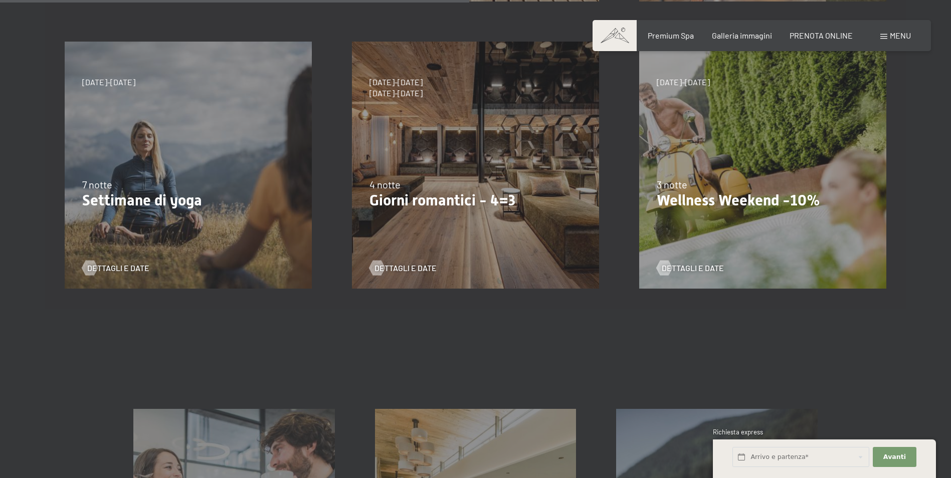
scroll to position [501, 0]
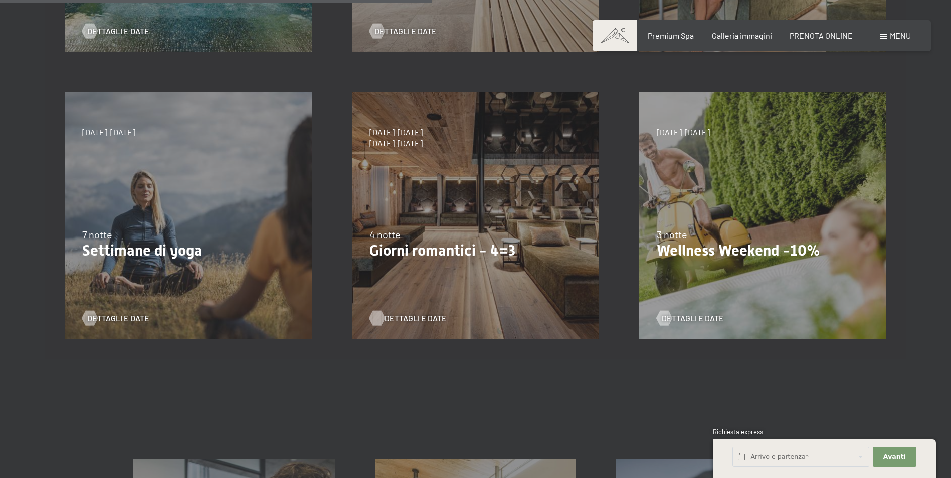
click at [406, 316] on span "Dettagli e Date" at bounding box center [415, 318] width 62 height 11
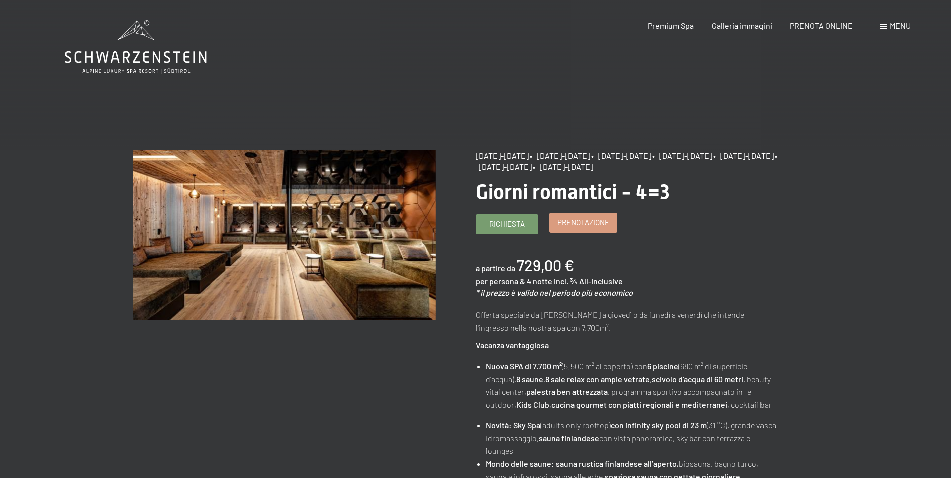
click at [590, 220] on span "Prenotazione" at bounding box center [583, 222] width 52 height 11
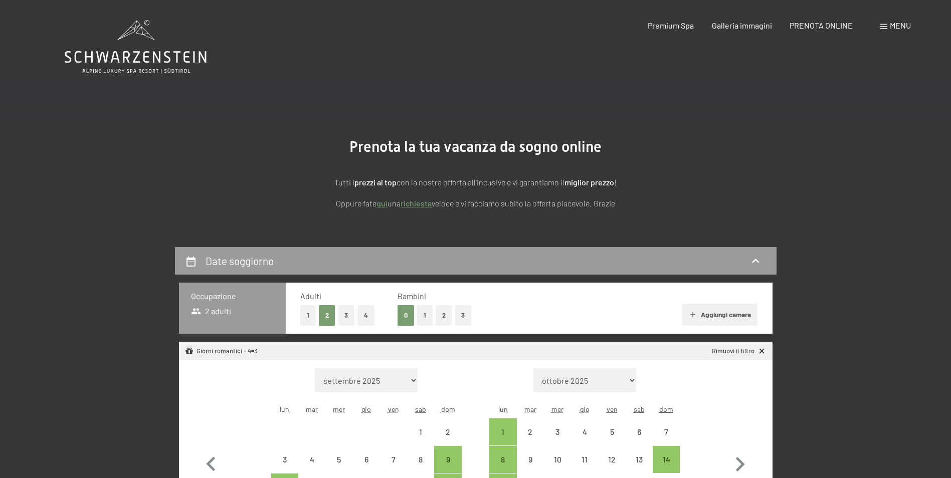
select select "[DATE]"
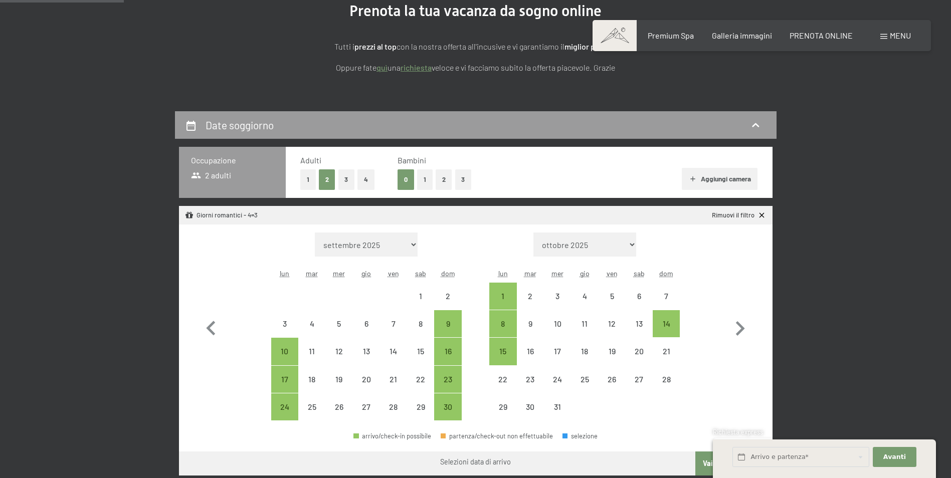
scroll to position [150, 0]
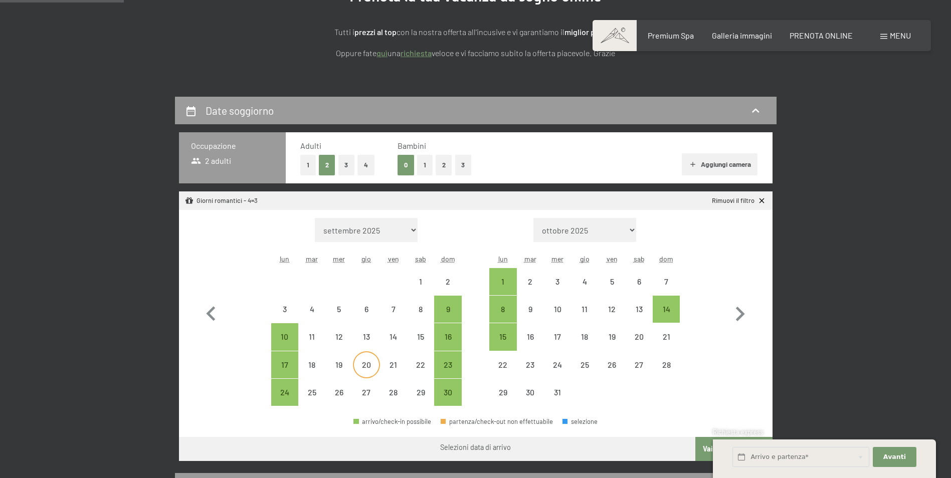
click at [371, 366] on div "20" at bounding box center [366, 373] width 25 height 25
select select "[DATE]"
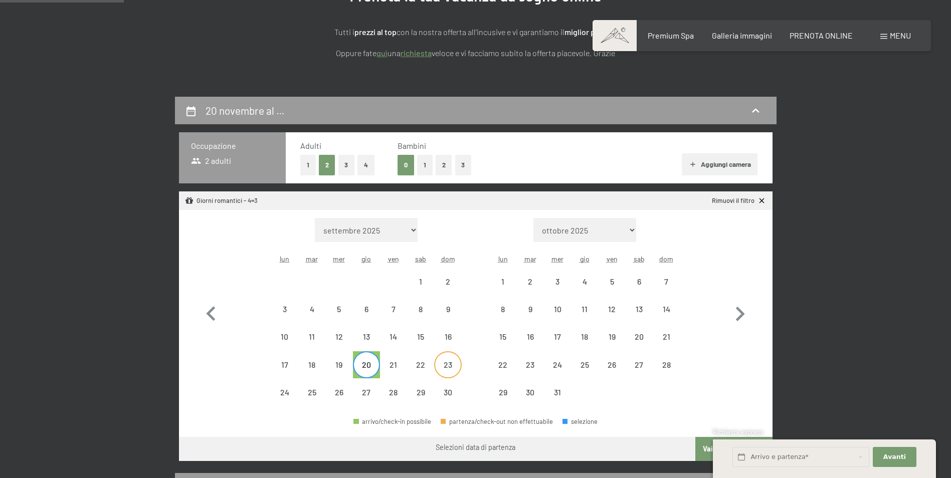
click at [441, 368] on div "23" at bounding box center [447, 373] width 25 height 25
select select "[DATE]"
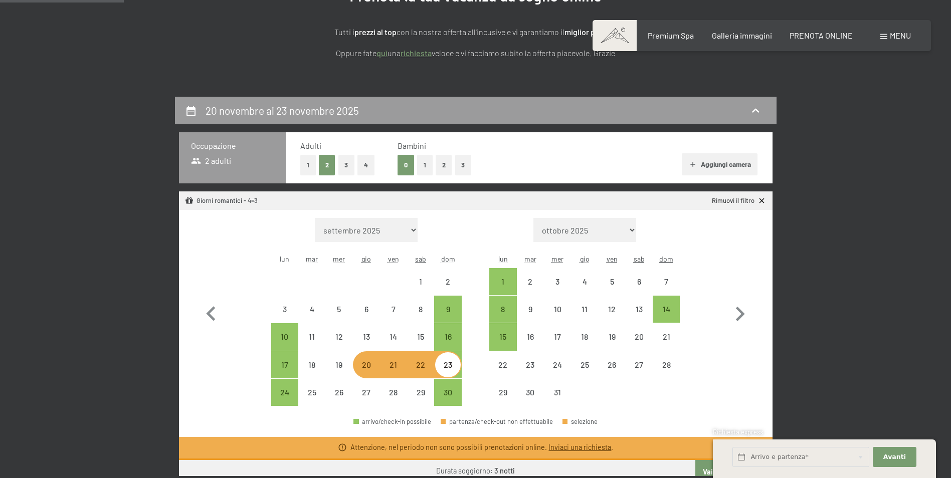
select select "[DATE]"
click at [363, 402] on div "27" at bounding box center [366, 400] width 25 height 25
select select "[DATE]"
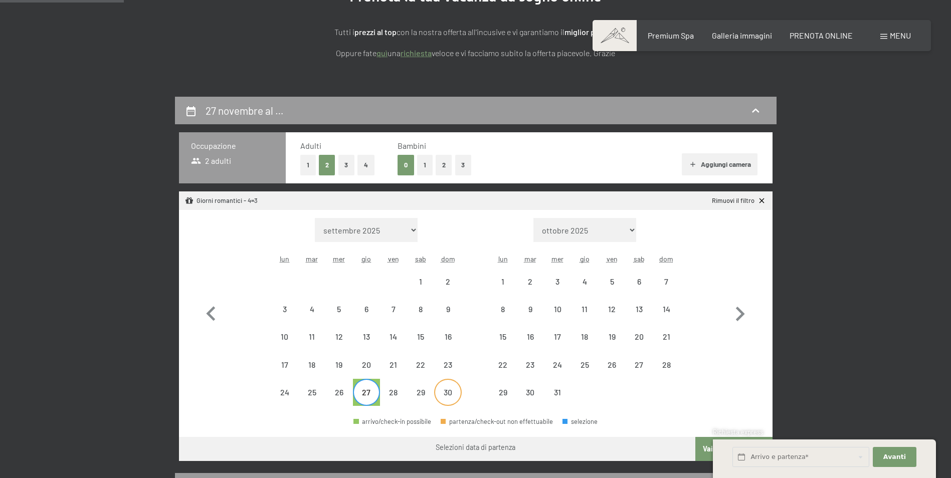
click at [445, 396] on div "30" at bounding box center [447, 400] width 25 height 25
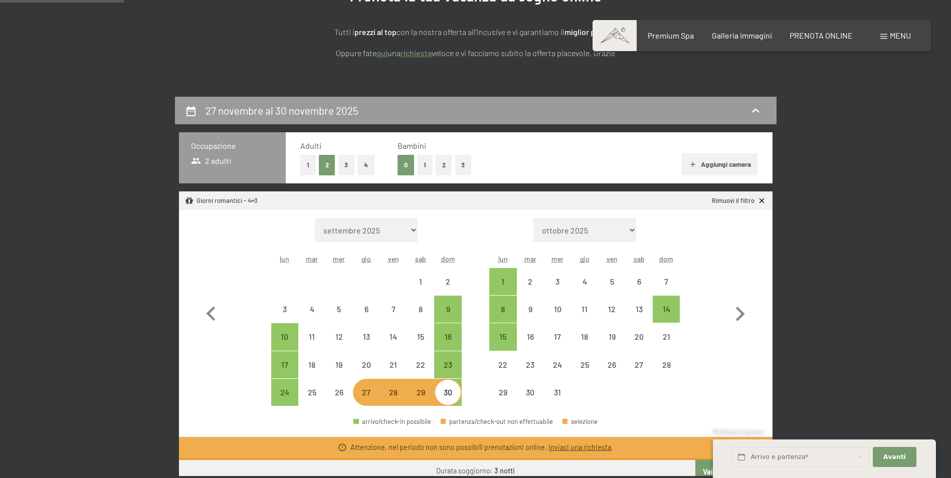
select select "[DATE]"
click at [361, 396] on div "27" at bounding box center [366, 400] width 25 height 25
select select "[DATE]"
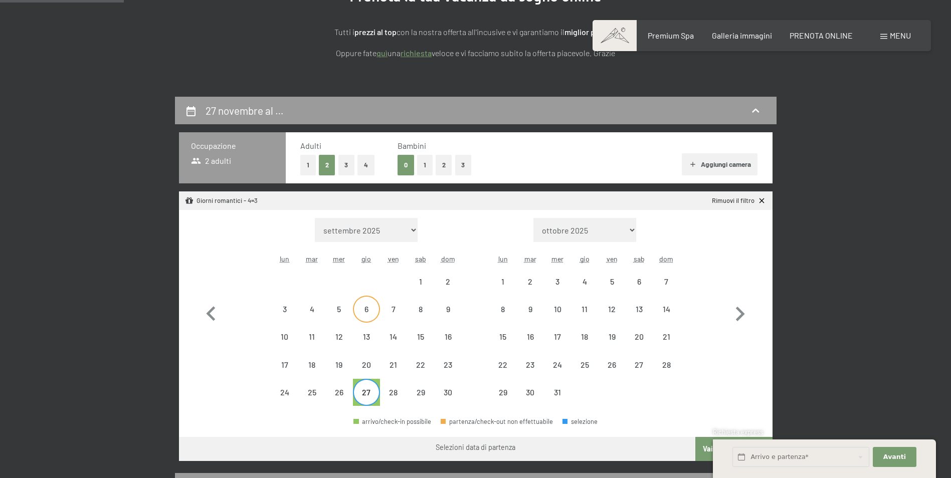
click at [372, 319] on div "6" at bounding box center [366, 317] width 25 height 25
select select "[DATE]"
click at [441, 314] on div "9" at bounding box center [447, 317] width 25 height 25
select select "[DATE]"
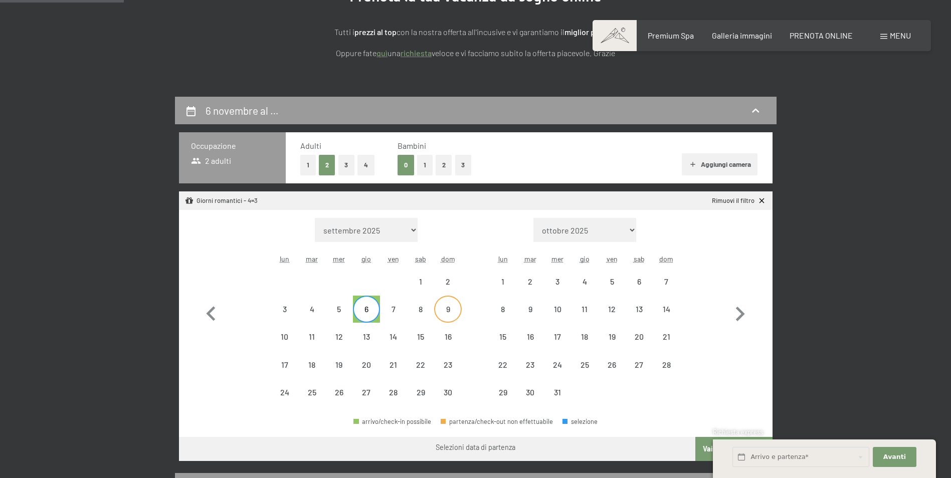
select select "[DATE]"
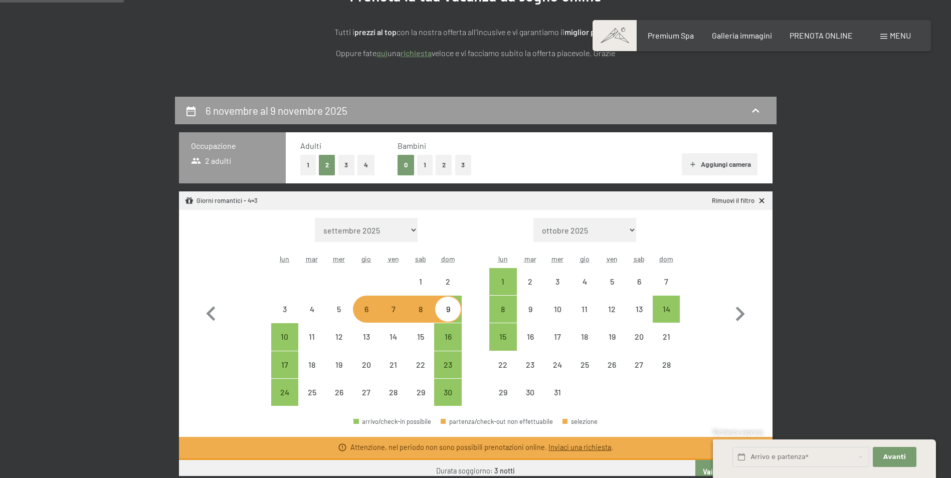
select select "[DATE]"
click at [371, 314] on div "6" at bounding box center [366, 317] width 25 height 25
select select "[DATE]"
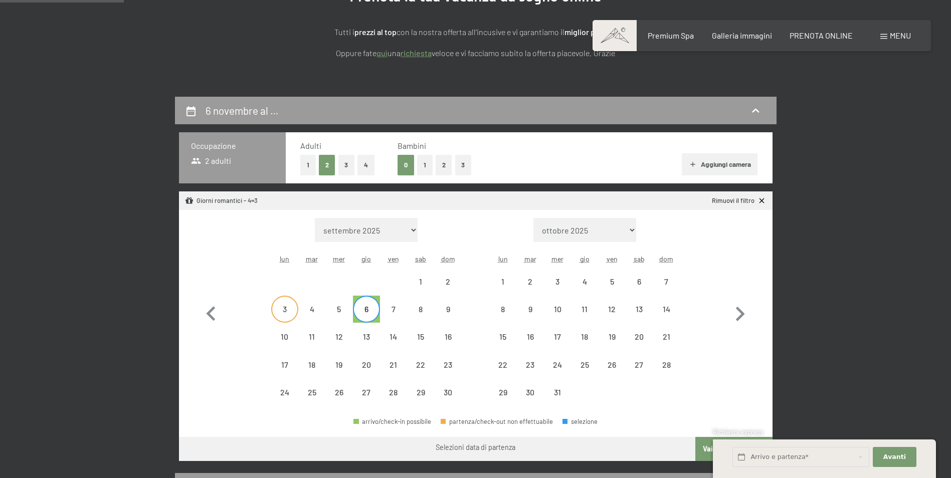
click at [286, 313] on div "3" at bounding box center [284, 317] width 25 height 25
select select "[DATE]"
click at [358, 308] on div "6" at bounding box center [366, 317] width 25 height 25
select select "[DATE]"
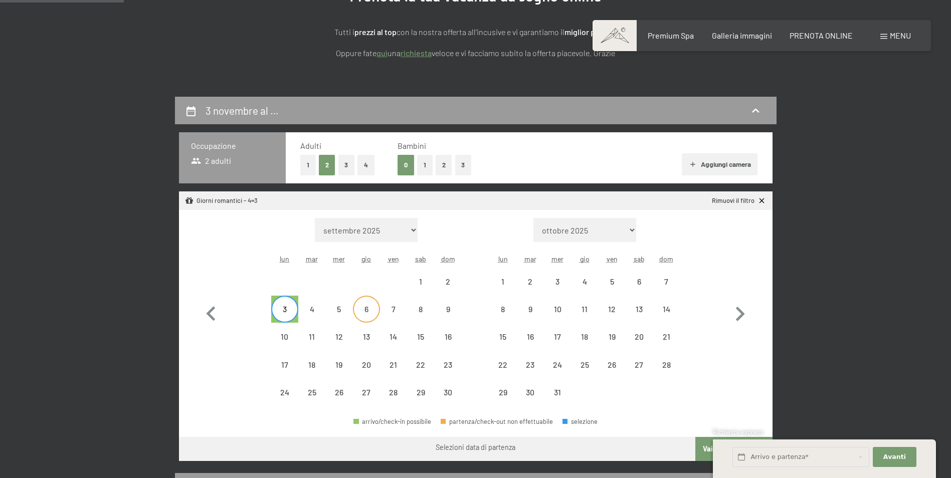
select select "[DATE]"
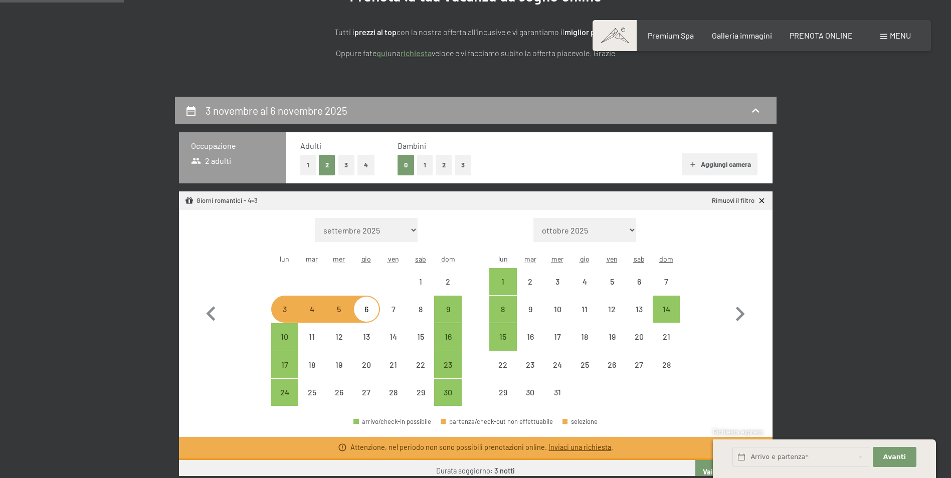
select select "[DATE]"
click at [276, 337] on div "10" at bounding box center [284, 345] width 25 height 25
select select "[DATE]"
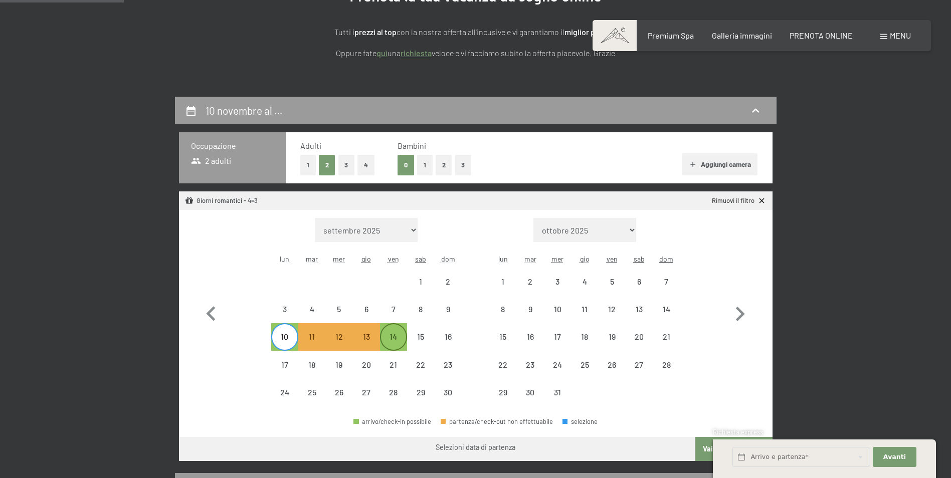
click at [390, 332] on div "14" at bounding box center [393, 336] width 25 height 25
select select "[DATE]"
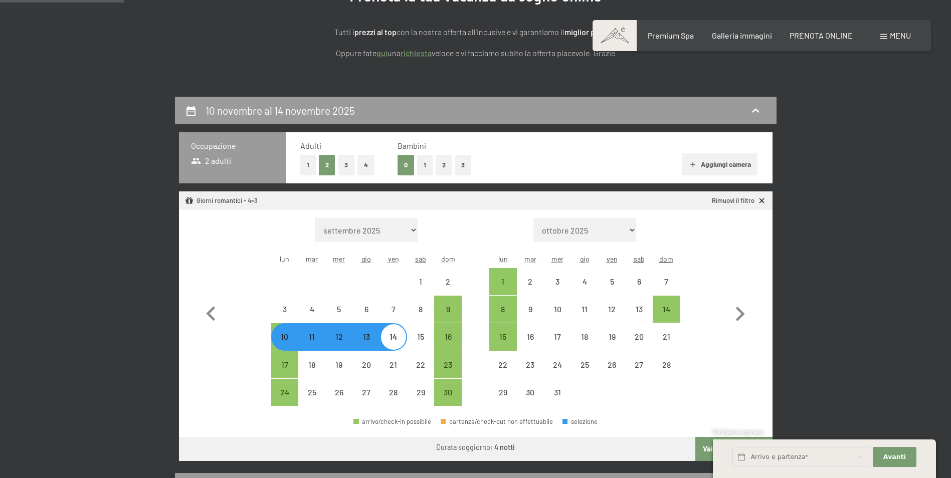
select select "[DATE]"
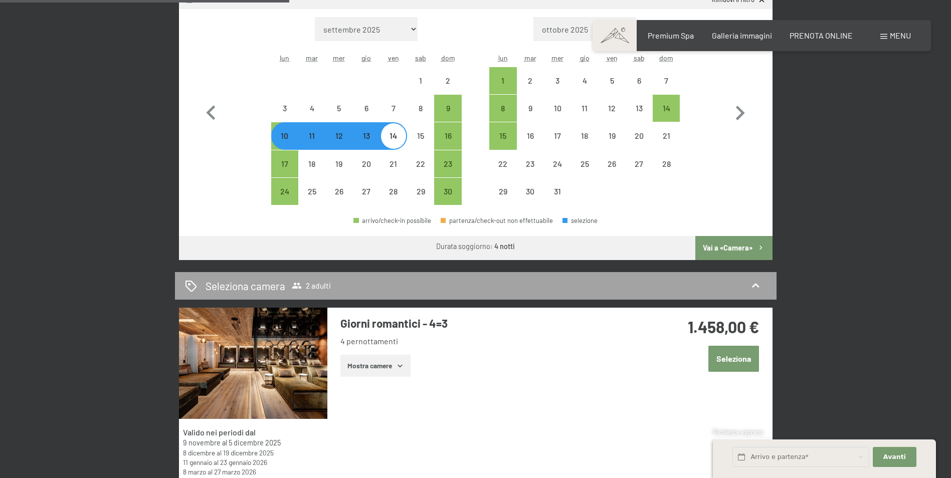
scroll to position [351, 0]
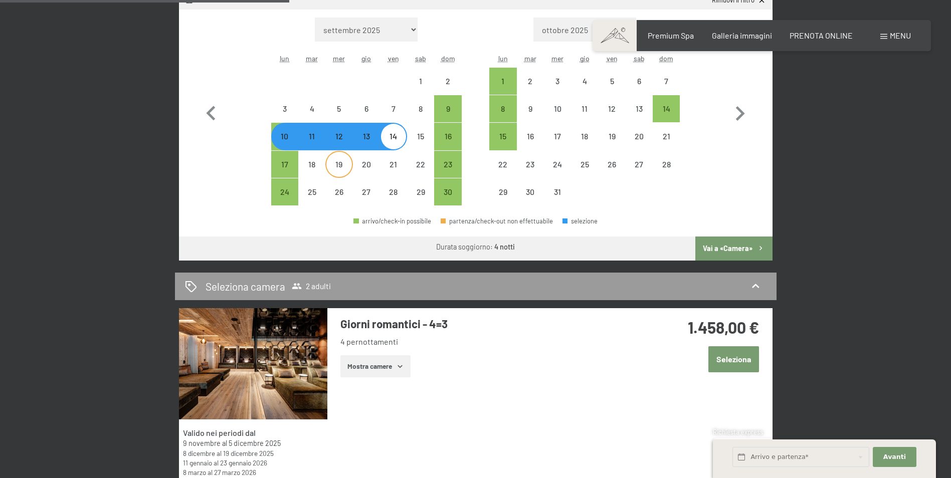
click at [340, 168] on div "19" at bounding box center [338, 172] width 25 height 25
select select "[DATE]"
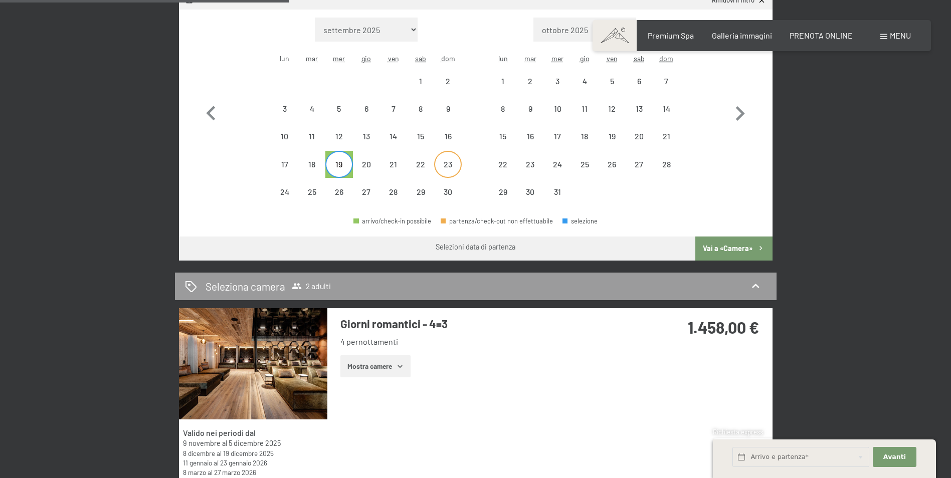
click at [444, 169] on div "23" at bounding box center [447, 172] width 25 height 25
select select "[DATE]"
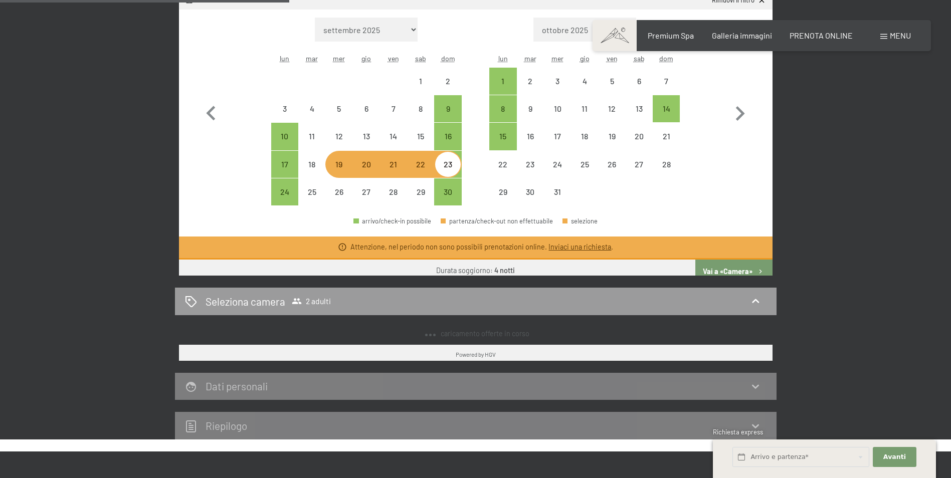
select select "[DATE]"
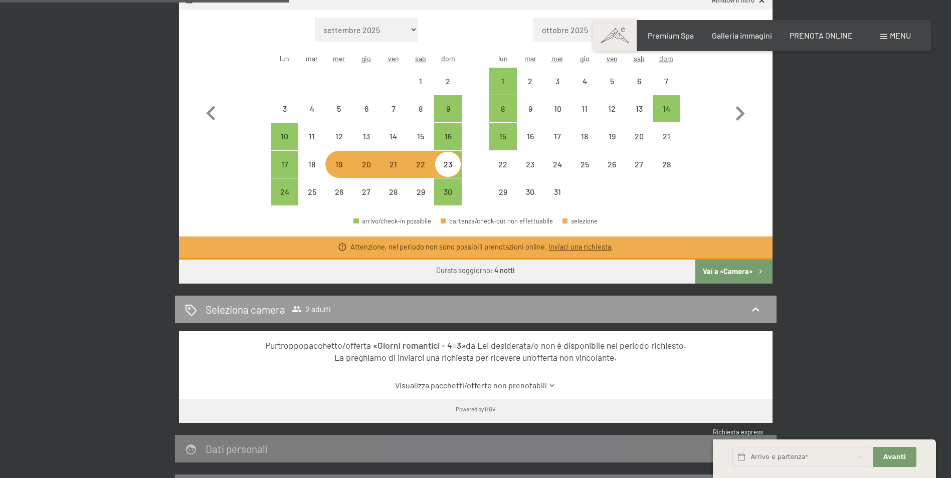
click at [335, 169] on div "19" at bounding box center [338, 172] width 25 height 25
select select "[DATE]"
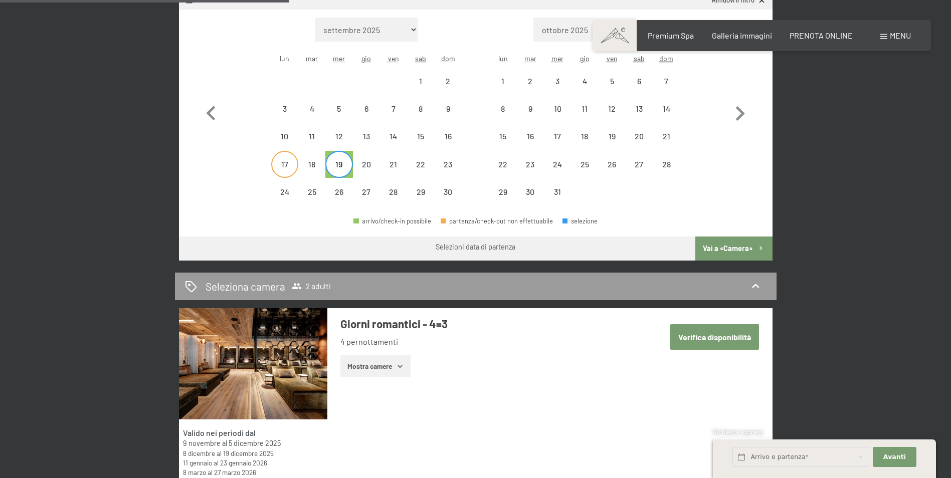
click at [282, 172] on div "17" at bounding box center [284, 172] width 25 height 25
select select "[DATE]"
click at [396, 172] on div "21" at bounding box center [393, 172] width 25 height 25
select select "[DATE]"
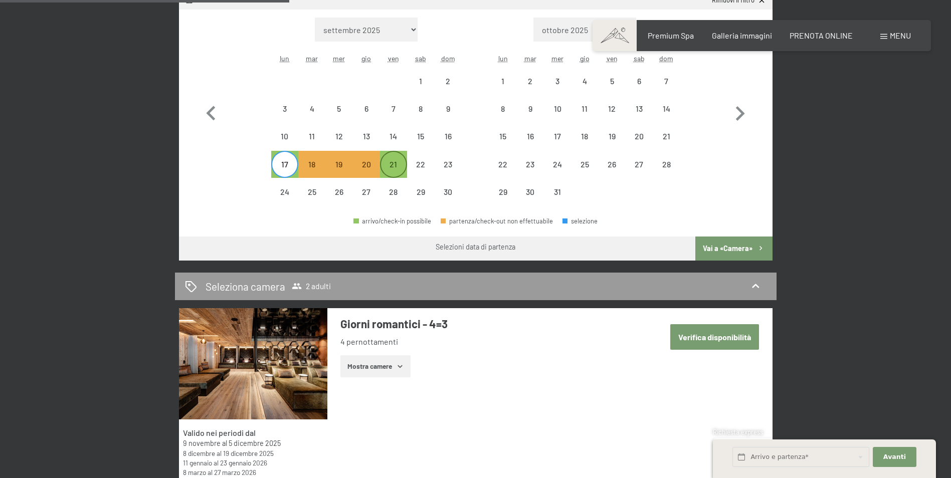
select select "[DATE]"
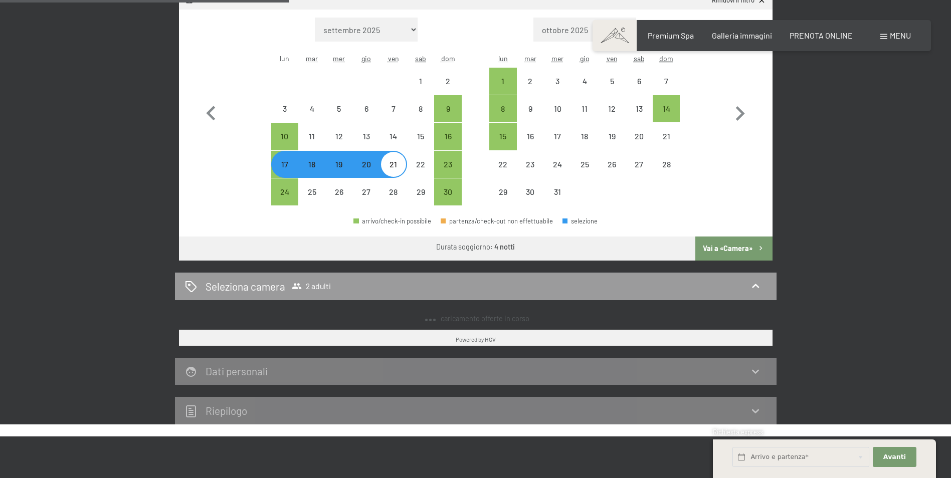
select select "[DATE]"
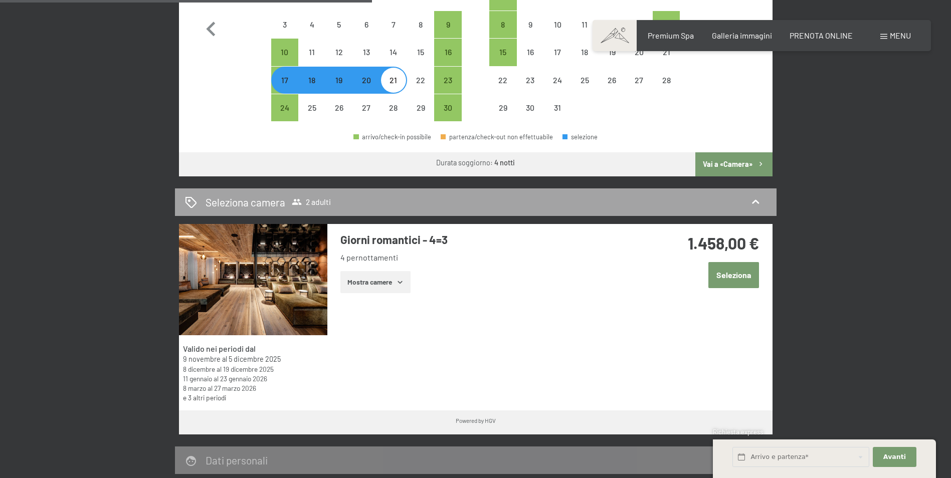
scroll to position [451, 0]
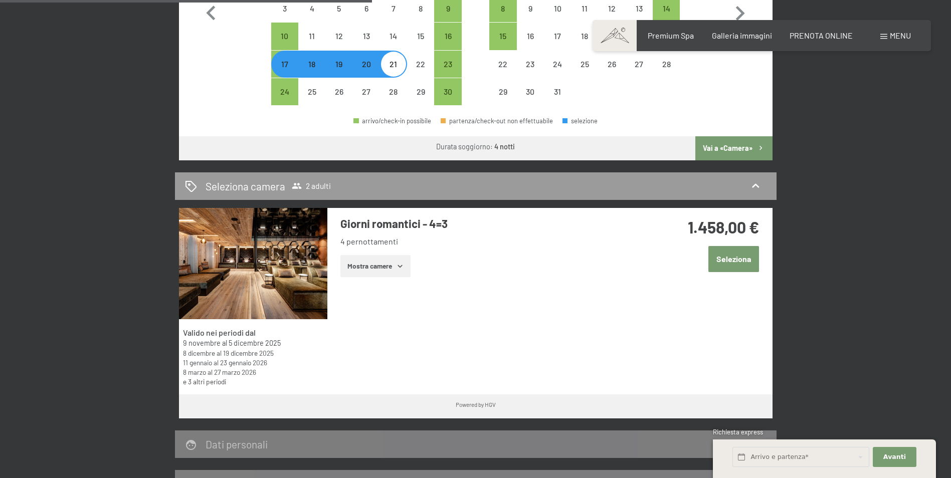
click at [389, 267] on span "Consenso marketing*" at bounding box center [417, 268] width 76 height 10
click at [374, 267] on input "Consenso marketing*" at bounding box center [369, 268] width 10 height 10
checkbox input "false"
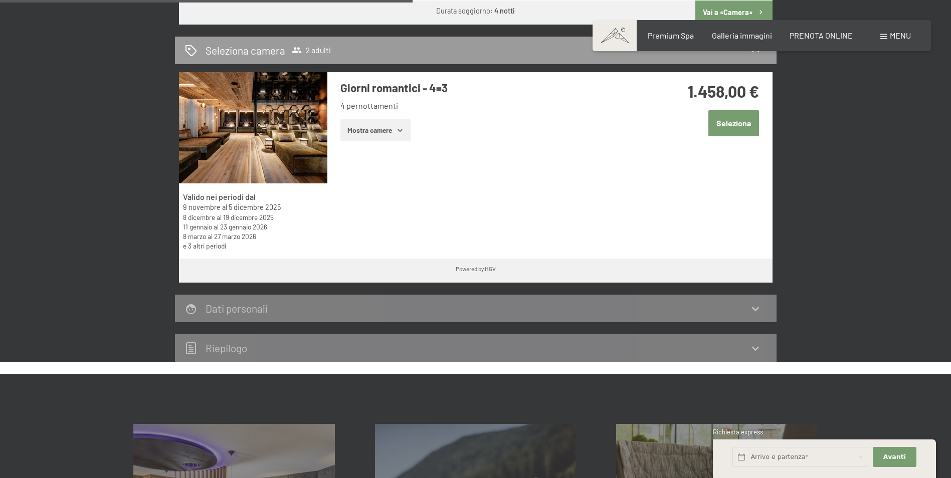
scroll to position [601, 0]
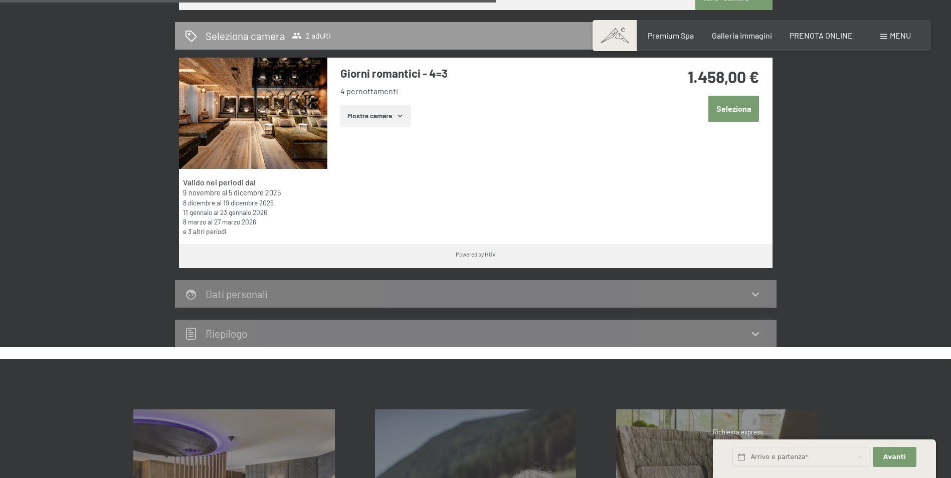
click at [409, 117] on button "Mostra camere" at bounding box center [375, 116] width 70 height 22
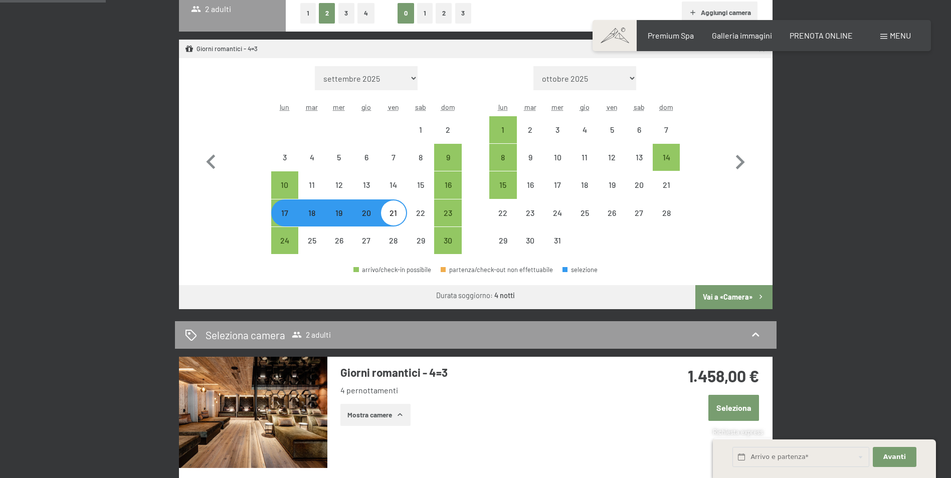
scroll to position [301, 0]
